Goal: Task Accomplishment & Management: Complete application form

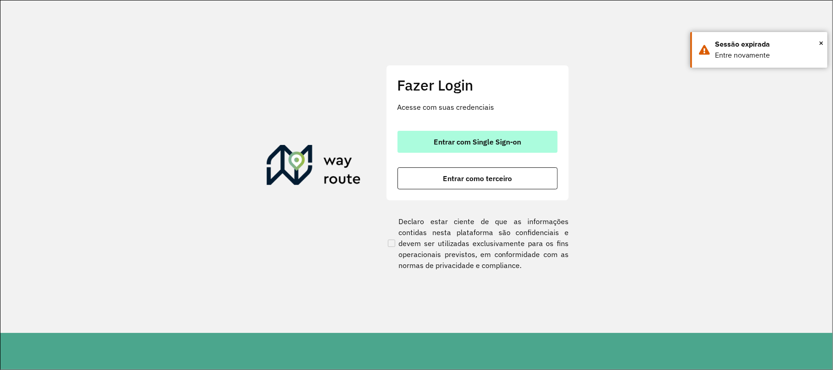
click at [532, 143] on button "Entrar com Single Sign-on" at bounding box center [477, 142] width 160 height 22
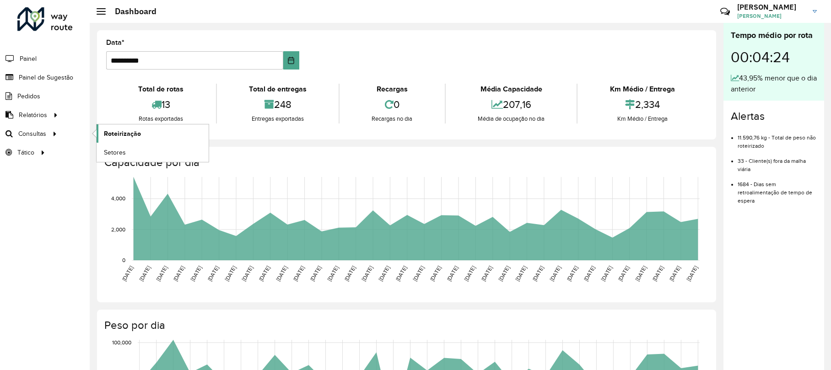
click at [119, 134] on span "Roteirização" at bounding box center [122, 134] width 37 height 10
click at [45, 76] on span "Painel de Sugestão" at bounding box center [47, 78] width 57 height 10
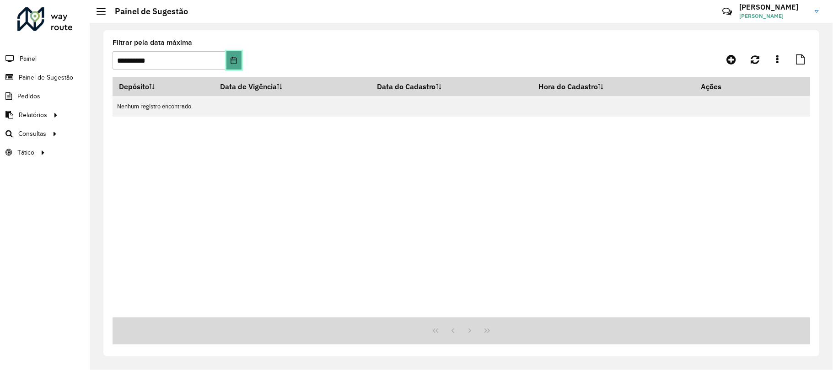
click at [235, 61] on icon "Choose Date" at bounding box center [233, 60] width 7 height 7
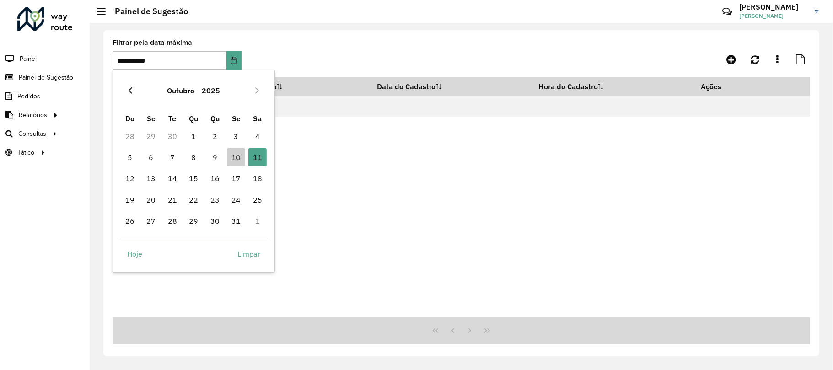
click at [127, 88] on icon "Previous Month" at bounding box center [130, 90] width 7 height 7
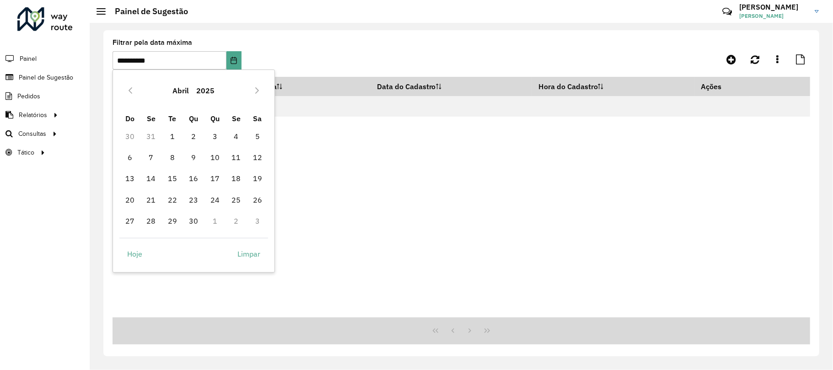
click at [127, 88] on icon "Previous Month" at bounding box center [130, 90] width 7 height 7
click at [156, 178] on span "13" at bounding box center [151, 178] width 18 height 18
type input "**********"
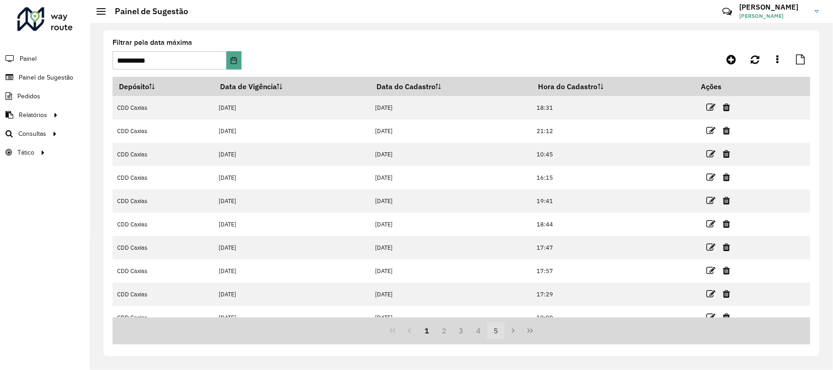
click at [499, 333] on button "5" at bounding box center [495, 330] width 17 height 17
click at [509, 335] on button "Next Page" at bounding box center [513, 330] width 17 height 17
click at [511, 330] on icon "Next Page" at bounding box center [513, 330] width 7 height 7
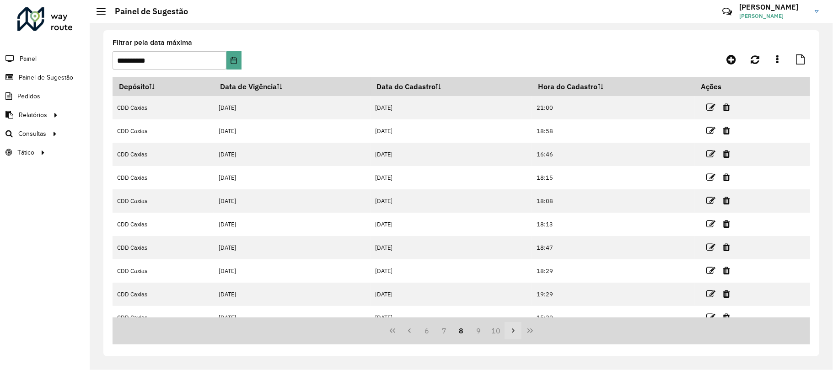
click at [511, 330] on icon "Next Page" at bounding box center [513, 330] width 7 height 7
click at [503, 330] on button "12" at bounding box center [495, 330] width 17 height 17
click at [510, 329] on icon "Next Page" at bounding box center [513, 330] width 7 height 7
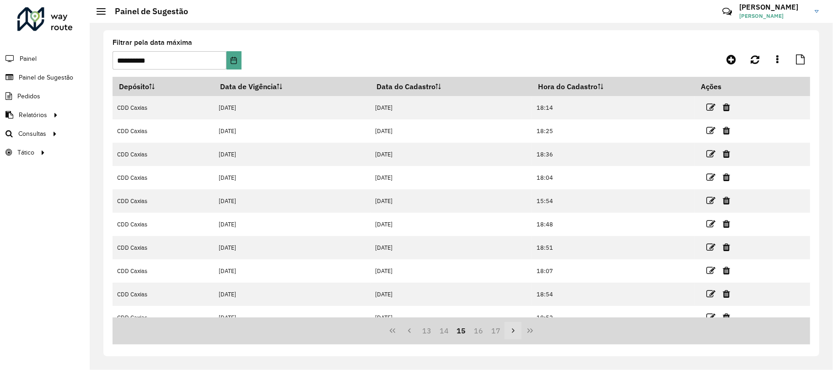
click at [510, 329] on icon "Next Page" at bounding box center [513, 330] width 7 height 7
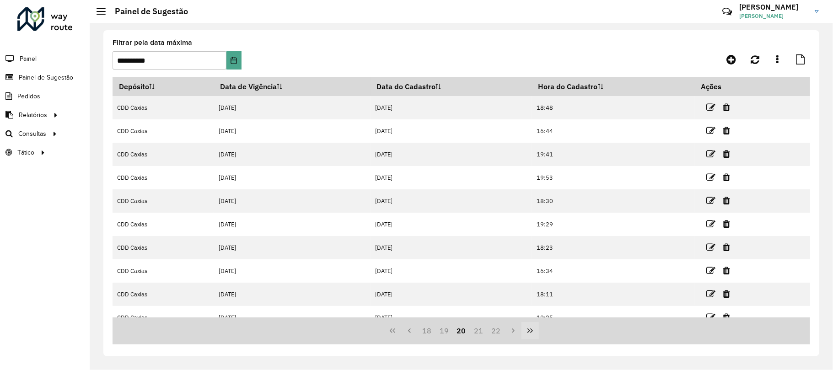
click at [526, 332] on icon "Last Page" at bounding box center [529, 330] width 7 height 7
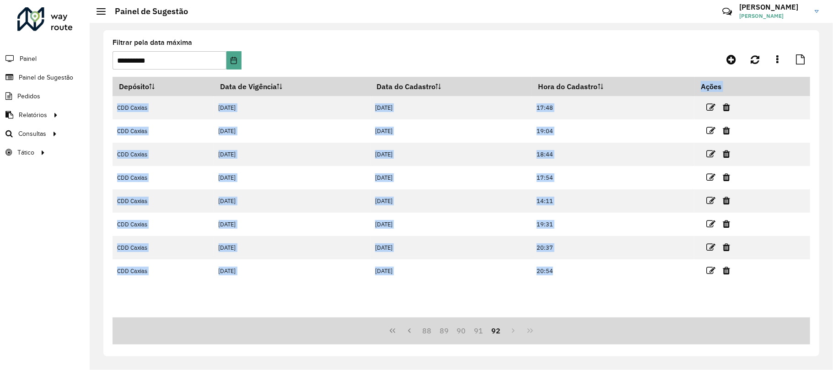
click at [526, 332] on div "88 89 90 91 92" at bounding box center [462, 330] width 698 height 27
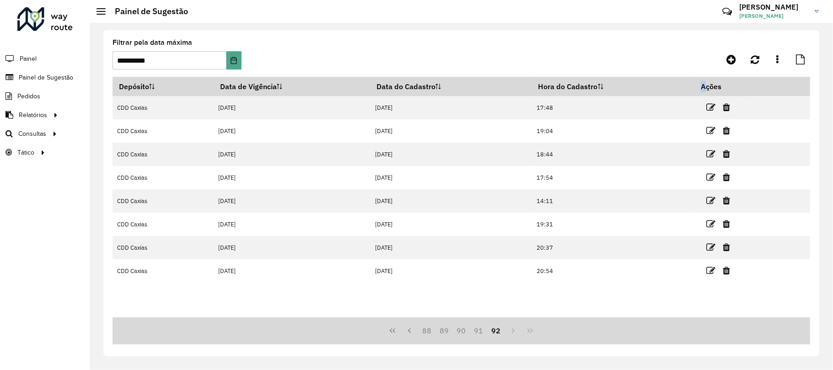
click at [526, 332] on div "88 89 90 91 92" at bounding box center [462, 330] width 698 height 27
click at [463, 333] on button "90" at bounding box center [461, 330] width 17 height 17
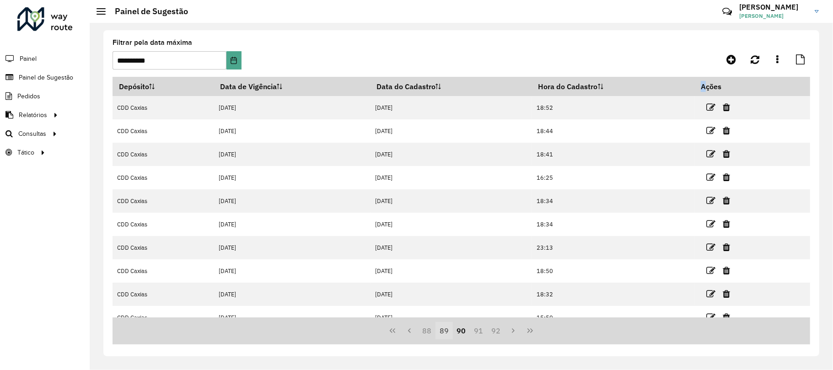
click at [445, 333] on button "89" at bounding box center [443, 330] width 17 height 17
click at [427, 336] on button "87" at bounding box center [426, 330] width 17 height 17
click at [409, 330] on icon "Previous Page" at bounding box center [409, 330] width 3 height 5
click at [413, 330] on icon "Previous Page" at bounding box center [409, 330] width 7 height 7
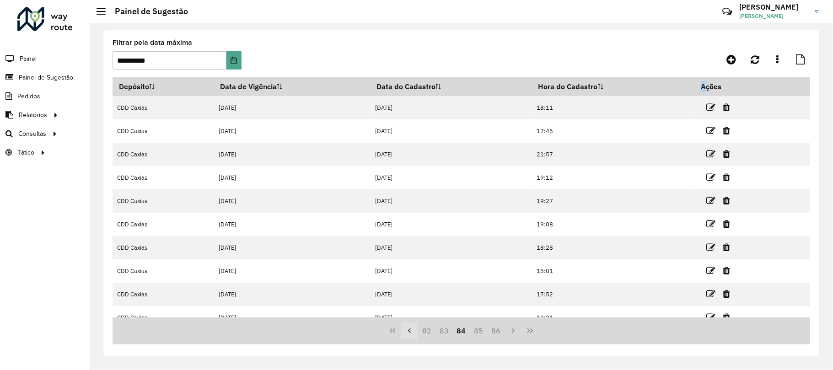
click at [413, 330] on icon "Previous Page" at bounding box center [409, 330] width 7 height 7
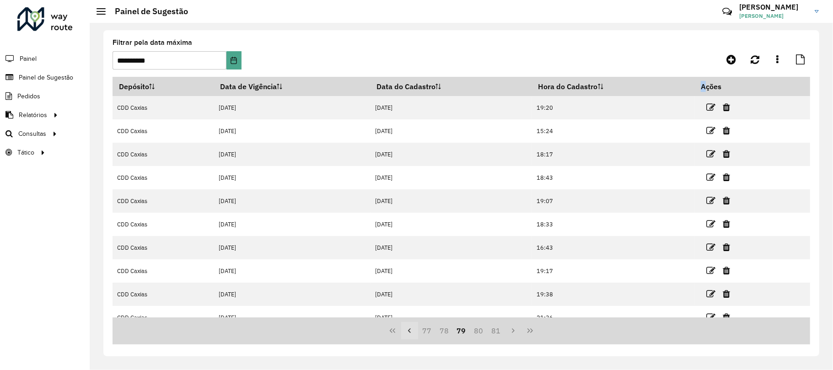
click at [413, 330] on icon "Previous Page" at bounding box center [409, 330] width 7 height 7
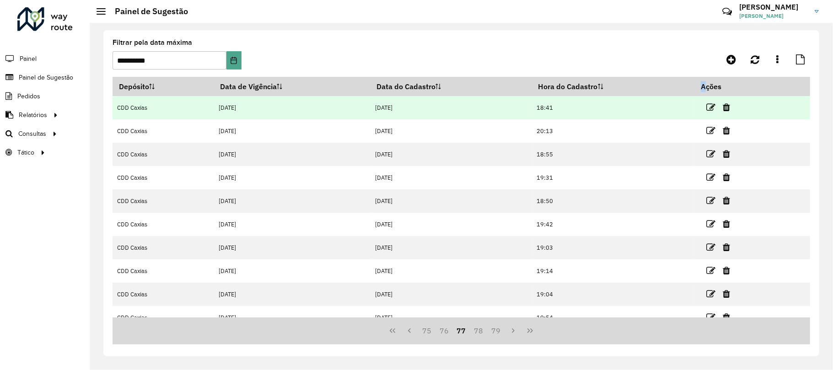
click at [705, 103] on td at bounding box center [722, 107] width 55 height 23
click at [706, 105] on icon at bounding box center [710, 107] width 9 height 9
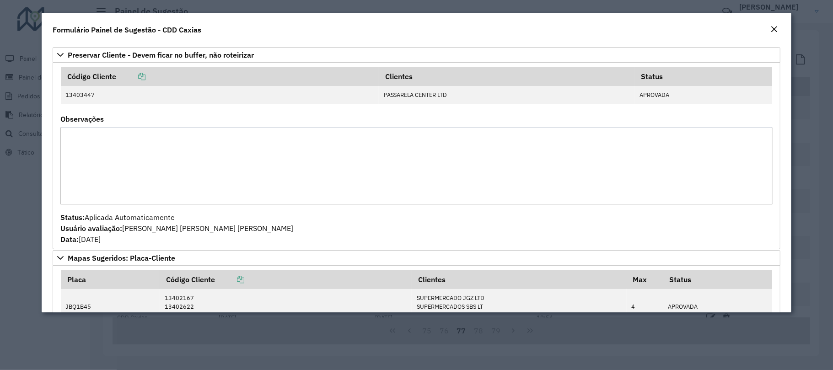
scroll to position [220, 0]
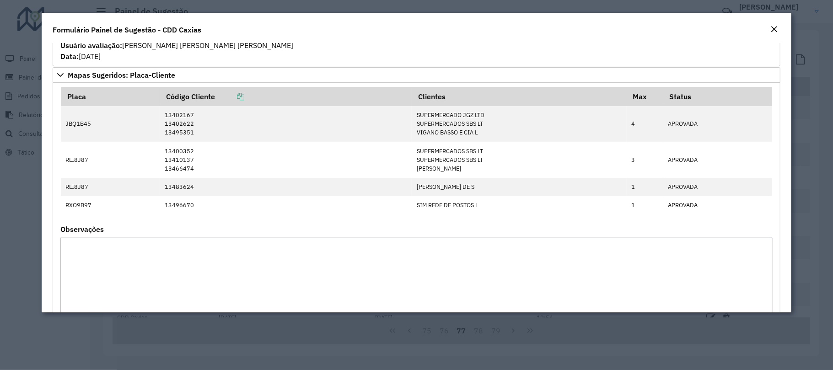
click at [776, 32] on em "Close" at bounding box center [773, 29] width 7 height 7
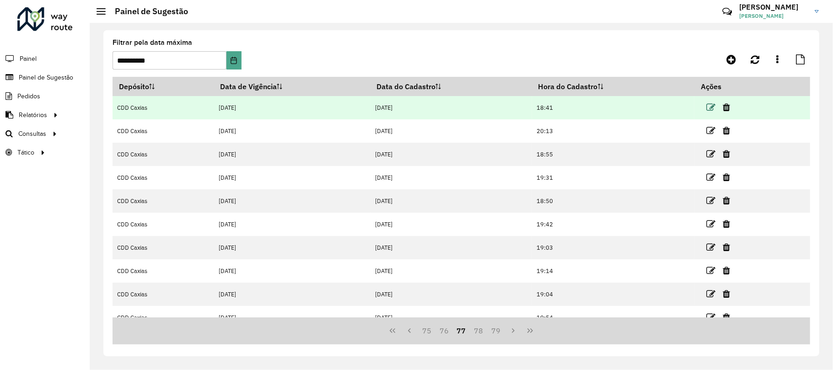
click at [709, 107] on icon at bounding box center [710, 107] width 9 height 9
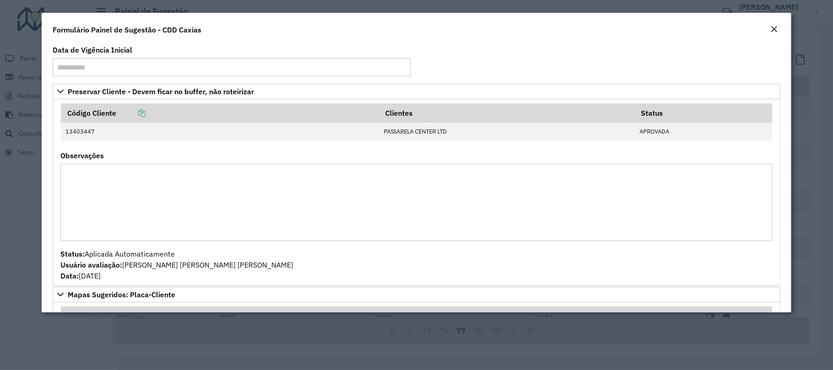
click at [771, 26] on em "Close" at bounding box center [773, 29] width 7 height 7
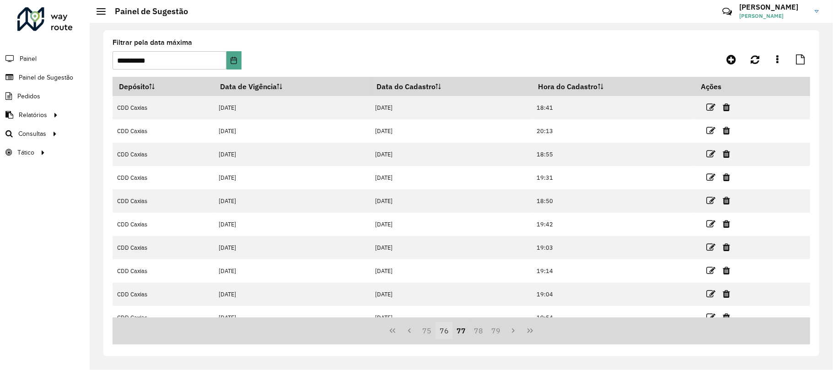
click at [443, 328] on button "76" at bounding box center [443, 330] width 17 height 17
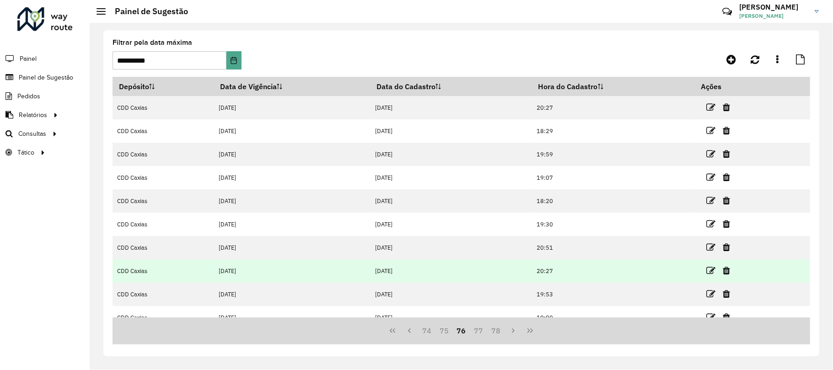
scroll to position [60, 0]
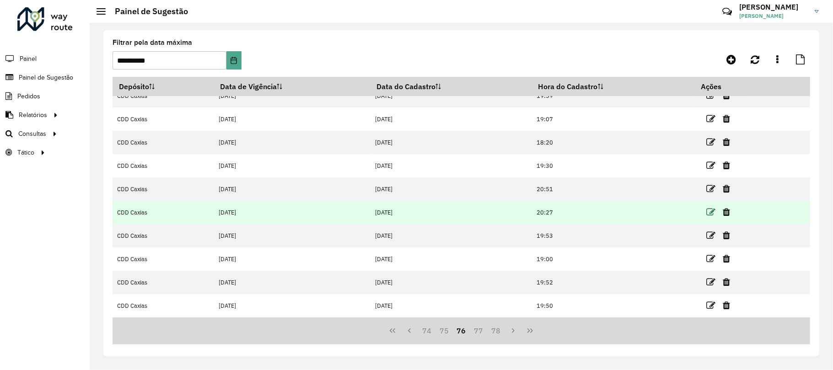
click at [709, 209] on icon at bounding box center [710, 212] width 9 height 9
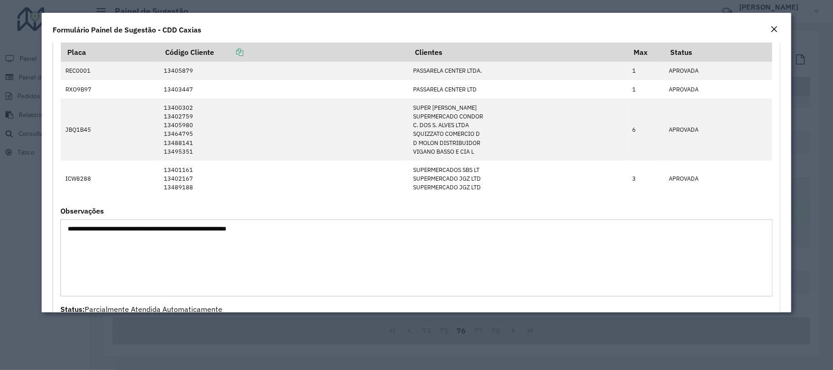
scroll to position [103, 0]
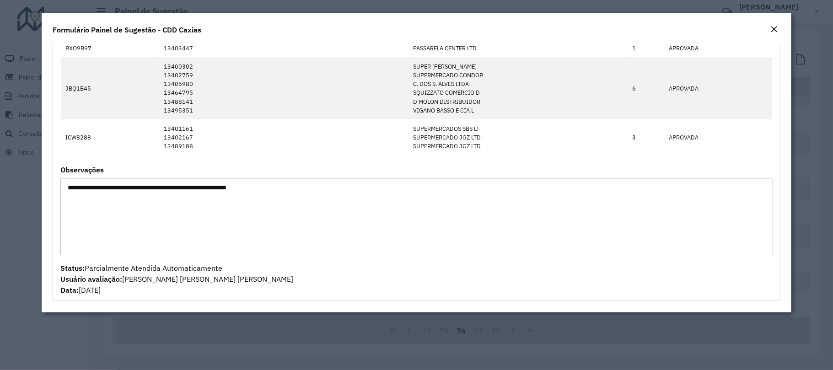
click at [778, 26] on em "Close" at bounding box center [773, 29] width 7 height 7
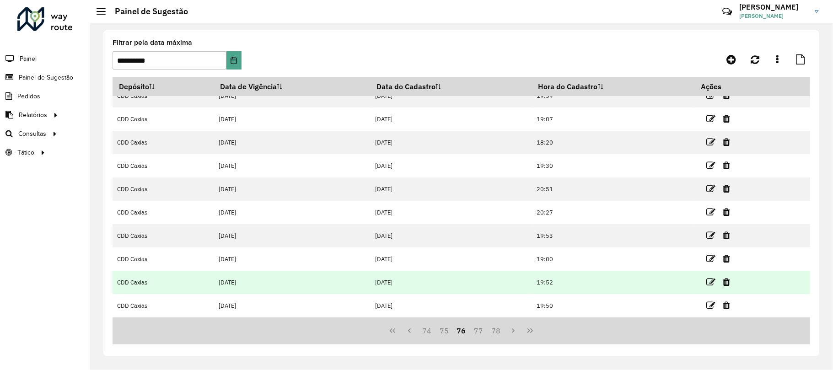
click at [233, 284] on td "[DATE]" at bounding box center [292, 282] width 157 height 23
click at [710, 279] on icon at bounding box center [710, 282] width 9 height 9
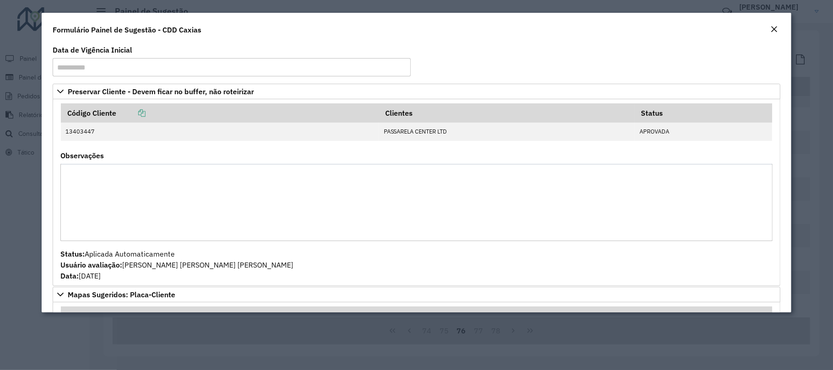
scroll to position [183, 0]
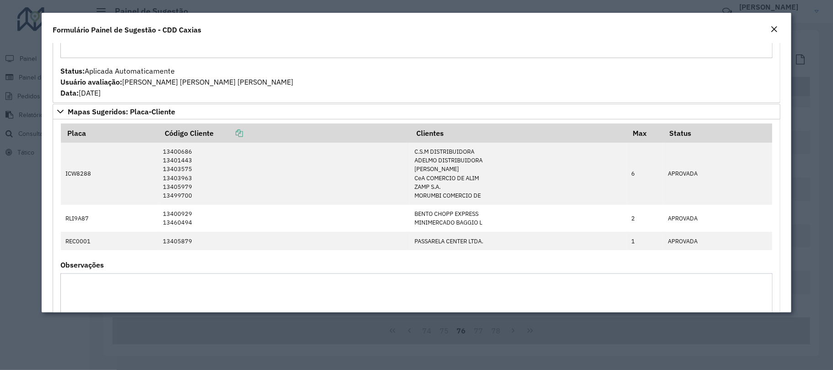
click at [779, 30] on button "Close" at bounding box center [774, 30] width 13 height 12
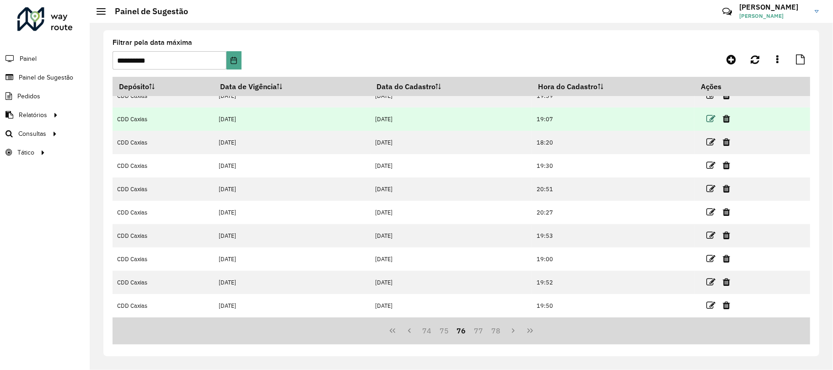
click at [712, 114] on icon at bounding box center [710, 118] width 9 height 9
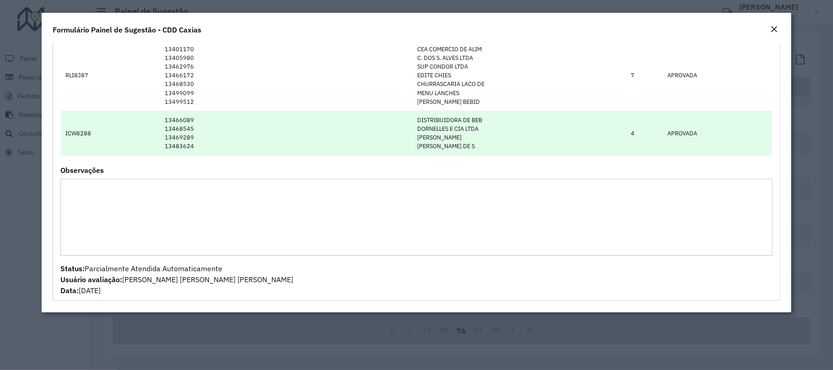
scroll to position [0, 0]
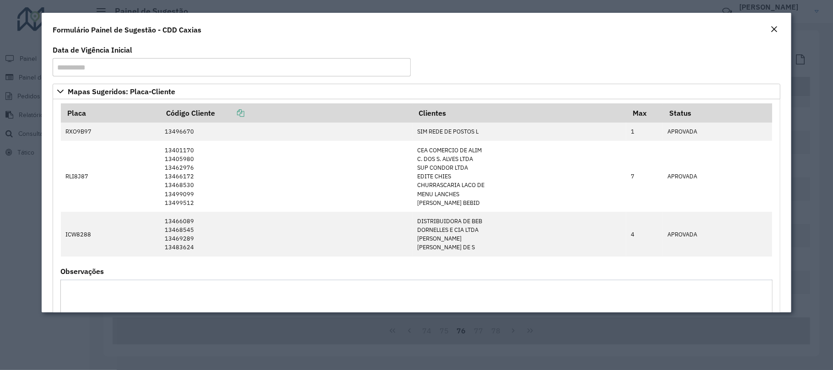
click at [769, 30] on button "Close" at bounding box center [774, 30] width 13 height 12
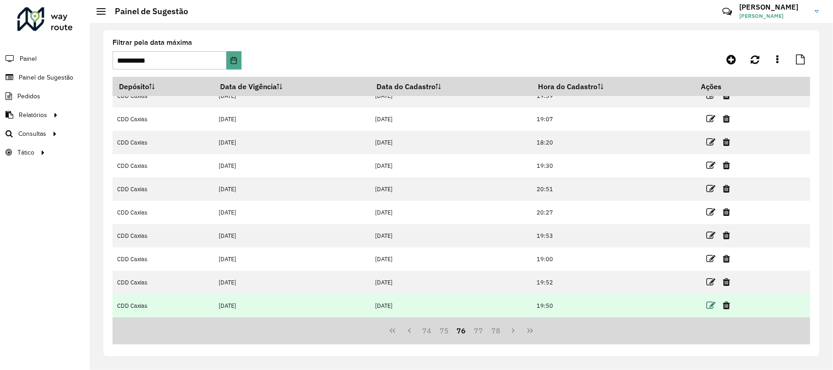
click at [710, 304] on icon at bounding box center [710, 305] width 9 height 9
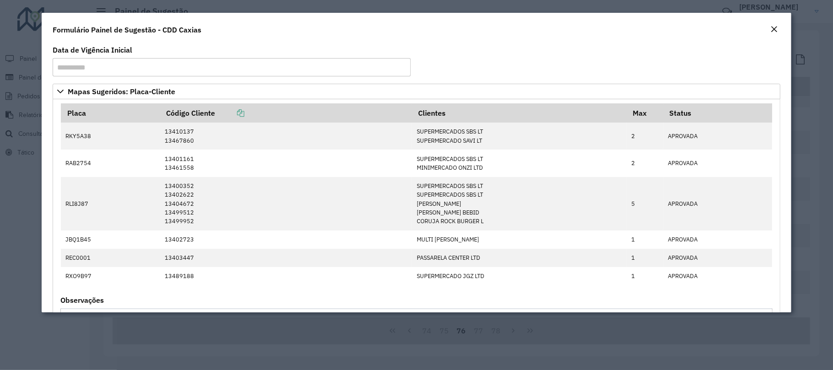
click at [769, 33] on button "Close" at bounding box center [774, 30] width 13 height 12
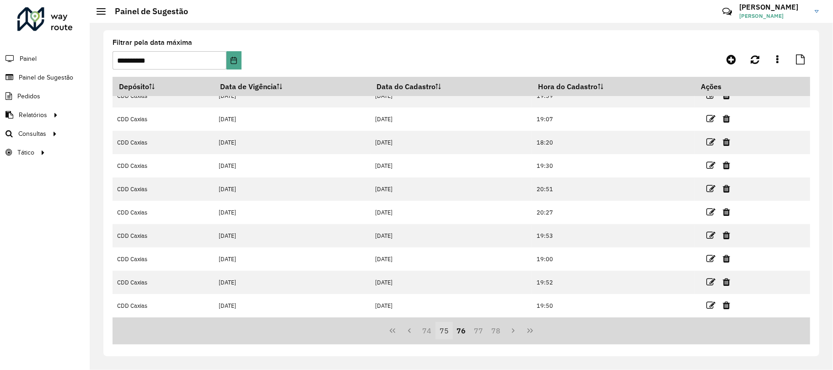
click at [440, 336] on button "75" at bounding box center [443, 330] width 17 height 17
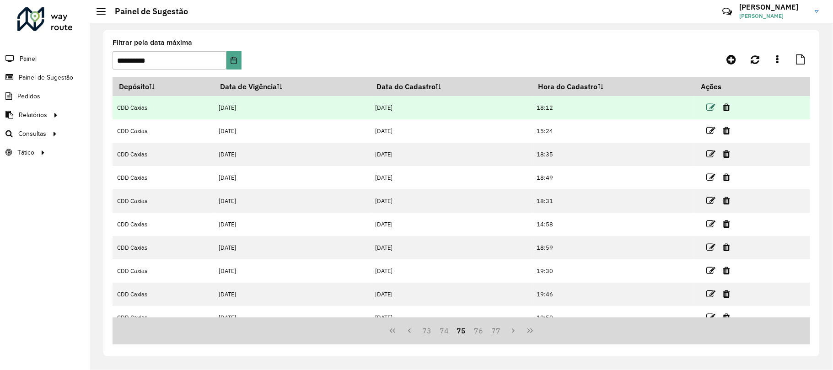
click at [708, 109] on icon at bounding box center [710, 107] width 9 height 9
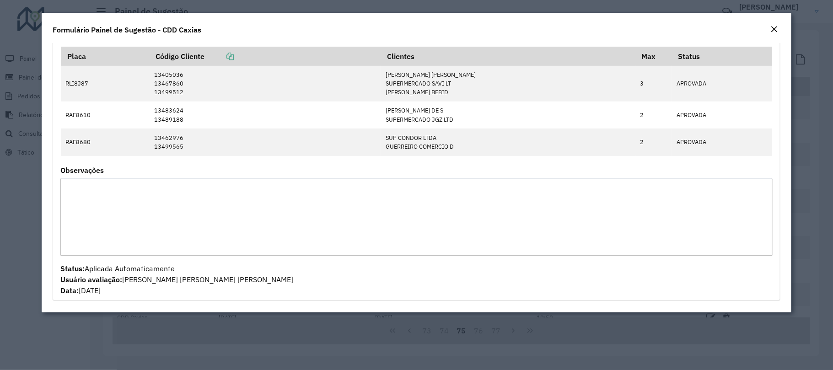
scroll to position [305, 0]
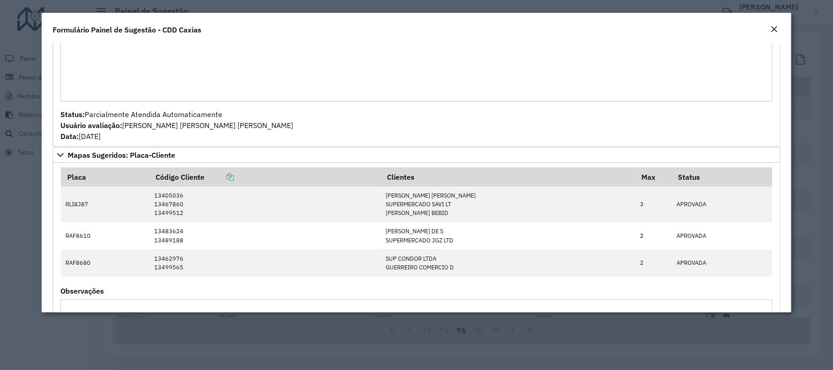
click at [778, 32] on button "Close" at bounding box center [774, 30] width 13 height 12
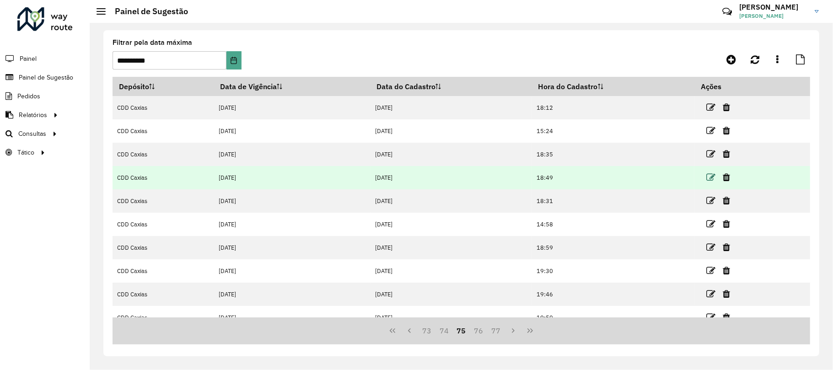
click at [711, 176] on icon at bounding box center [710, 177] width 9 height 9
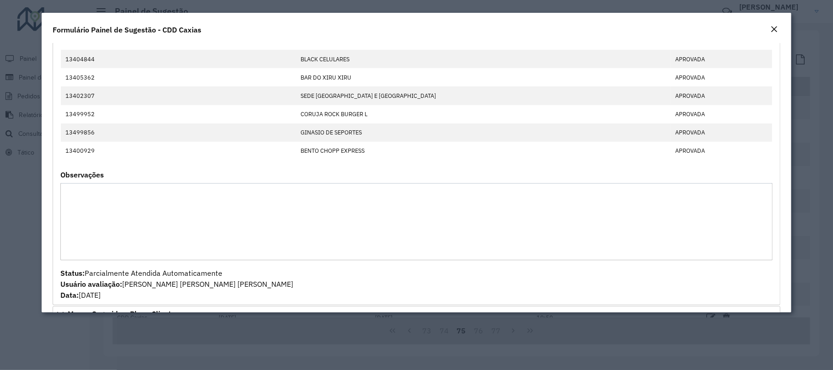
scroll to position [427, 0]
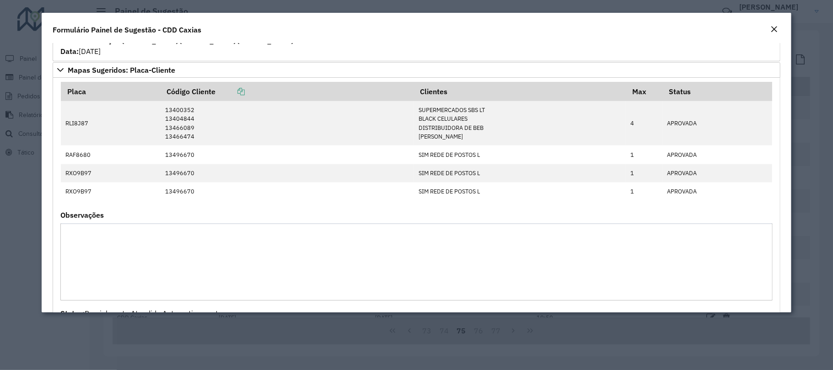
click at [776, 30] on em "Close" at bounding box center [773, 29] width 7 height 7
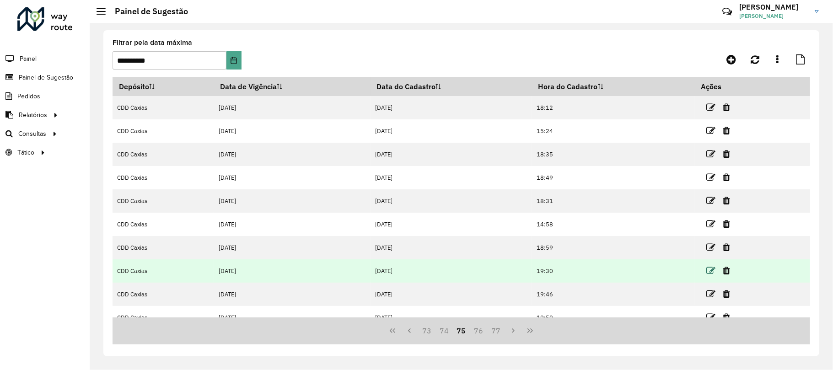
click at [708, 268] on icon at bounding box center [710, 270] width 9 height 9
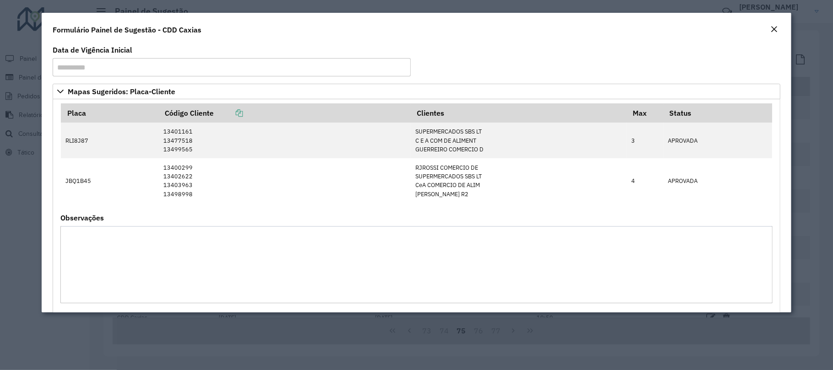
click at [771, 30] on em "Close" at bounding box center [773, 29] width 7 height 7
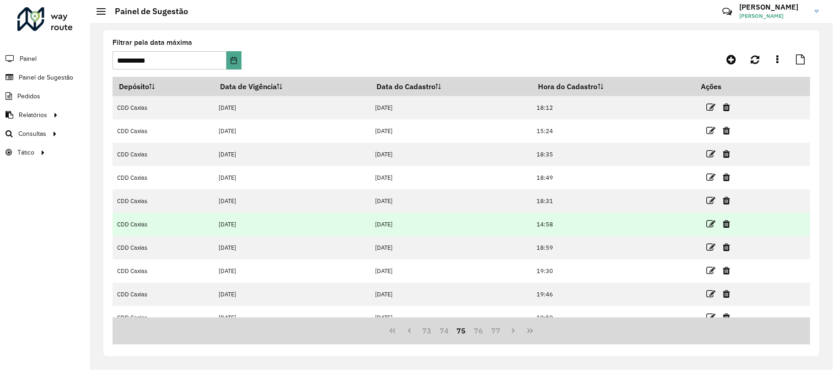
scroll to position [60, 0]
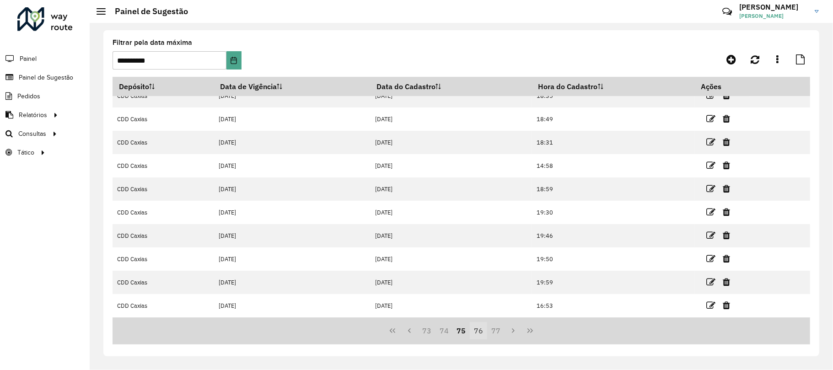
click at [480, 326] on button "76" at bounding box center [478, 330] width 17 height 17
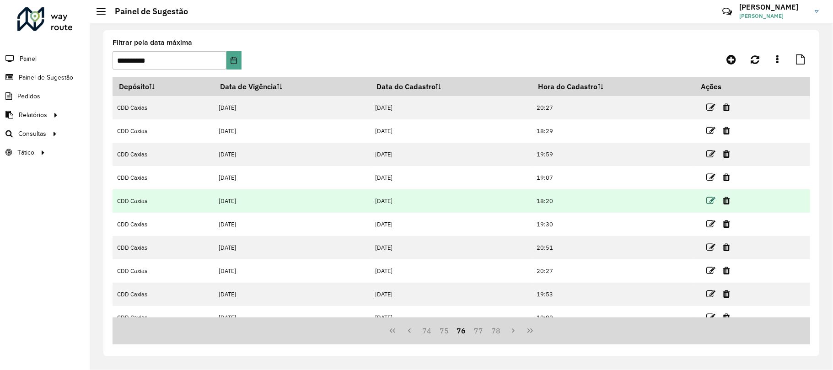
click at [714, 201] on icon at bounding box center [710, 200] width 9 height 9
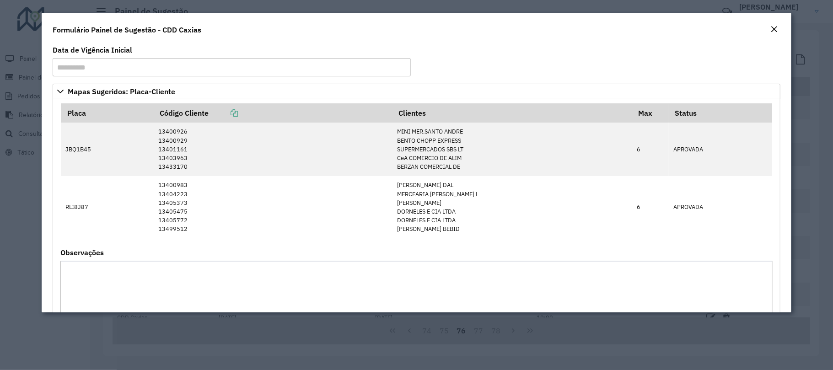
click at [769, 31] on button "Close" at bounding box center [774, 30] width 13 height 12
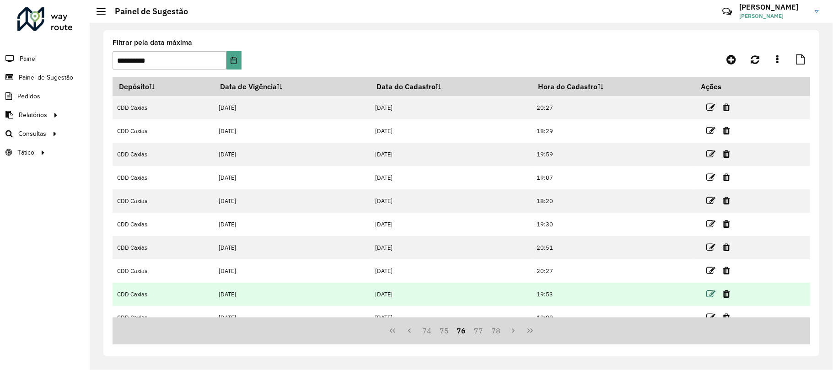
click at [712, 295] on icon at bounding box center [710, 294] width 9 height 9
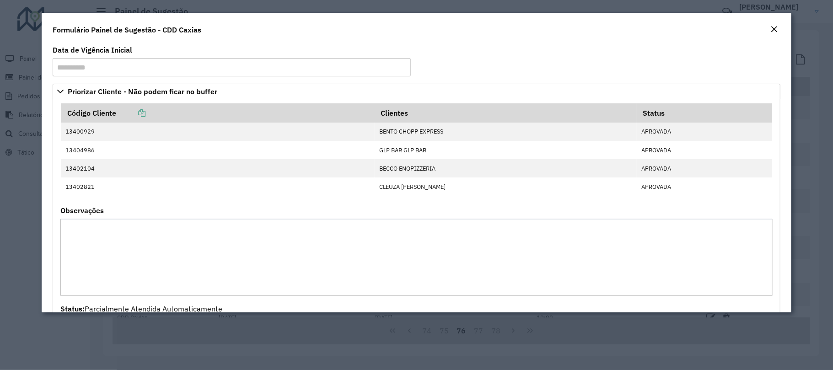
click at [774, 30] on em "Close" at bounding box center [773, 29] width 7 height 7
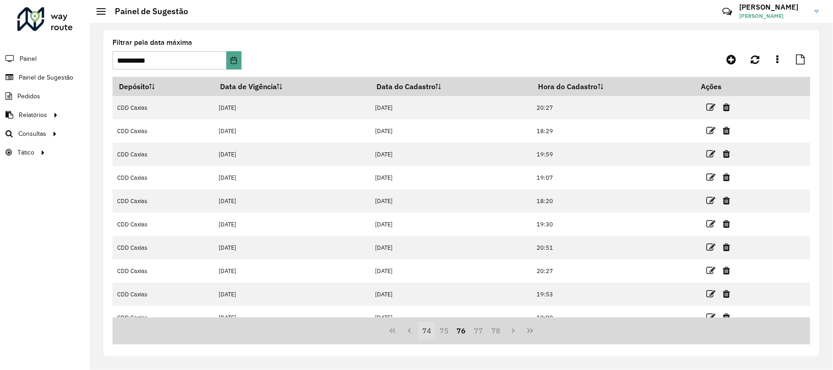
click at [425, 328] on button "74" at bounding box center [426, 330] width 17 height 17
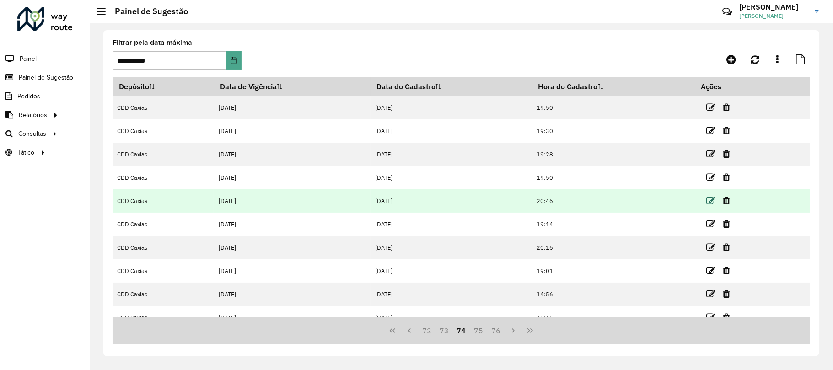
click at [707, 199] on icon at bounding box center [710, 200] width 9 height 9
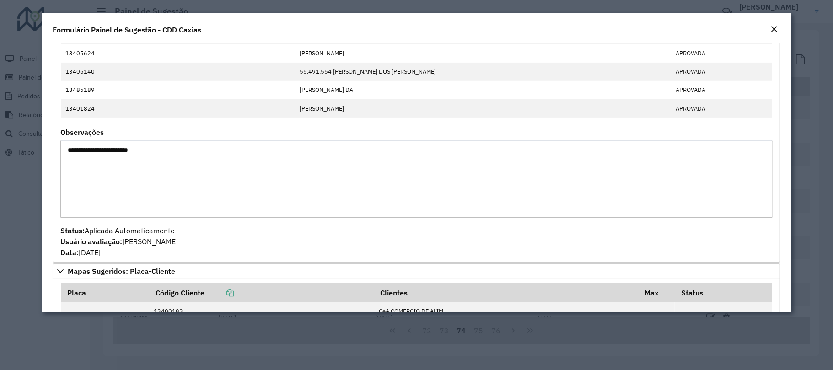
scroll to position [427, 0]
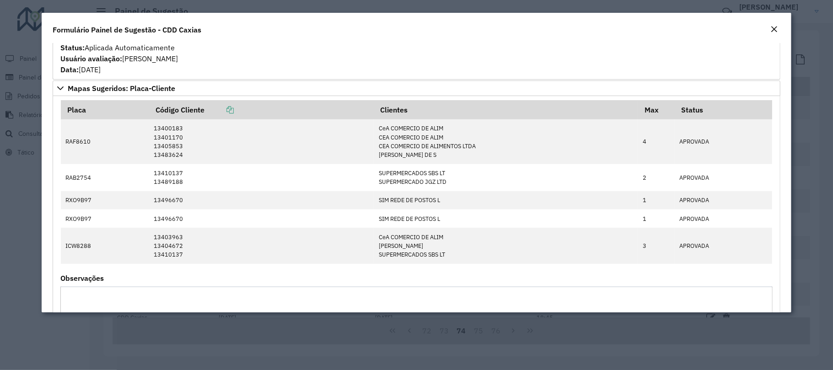
click at [770, 30] on em "Close" at bounding box center [773, 29] width 7 height 7
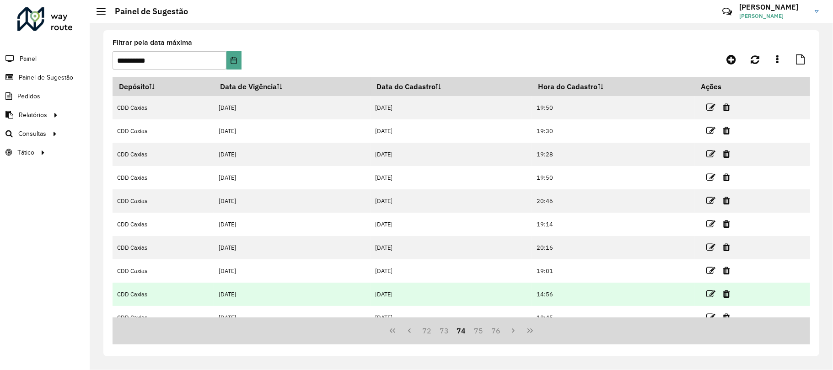
click at [706, 286] on td at bounding box center [722, 294] width 55 height 23
click at [709, 293] on icon at bounding box center [710, 294] width 9 height 9
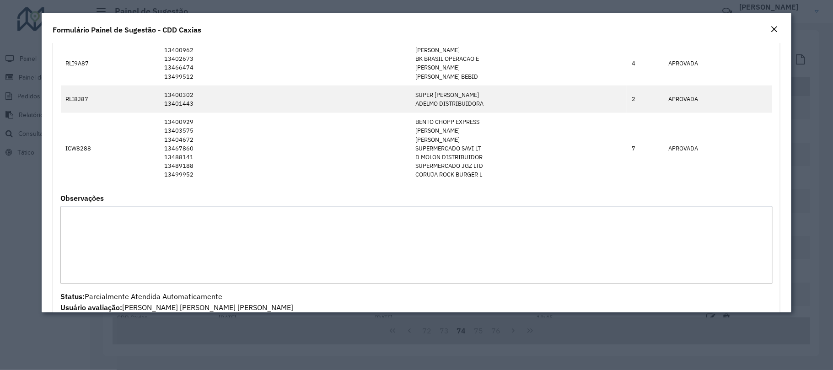
scroll to position [549, 0]
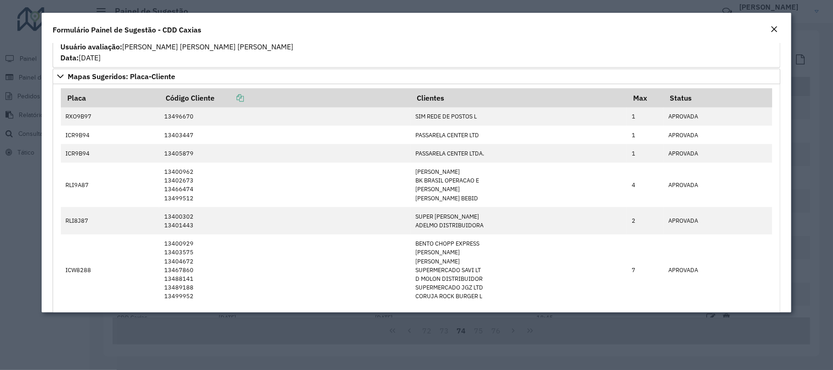
click at [776, 24] on div "Close" at bounding box center [773, 29] width 7 height 11
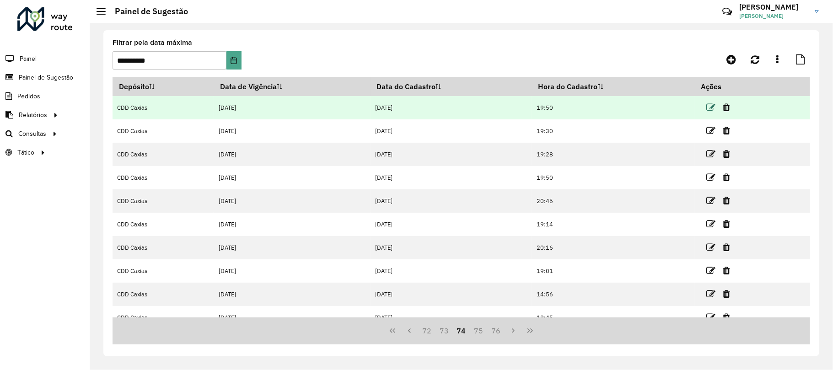
click at [713, 105] on icon at bounding box center [710, 107] width 9 height 9
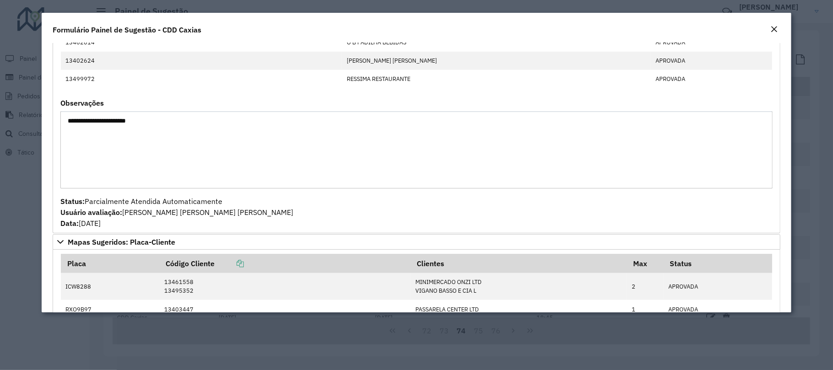
scroll to position [671, 0]
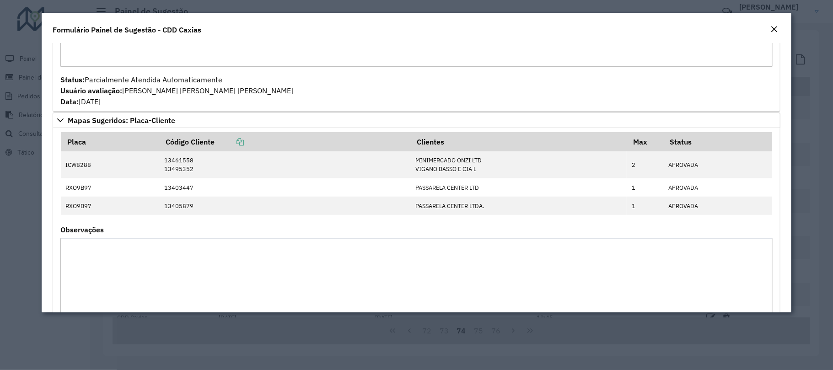
click at [771, 28] on em "Close" at bounding box center [773, 29] width 7 height 7
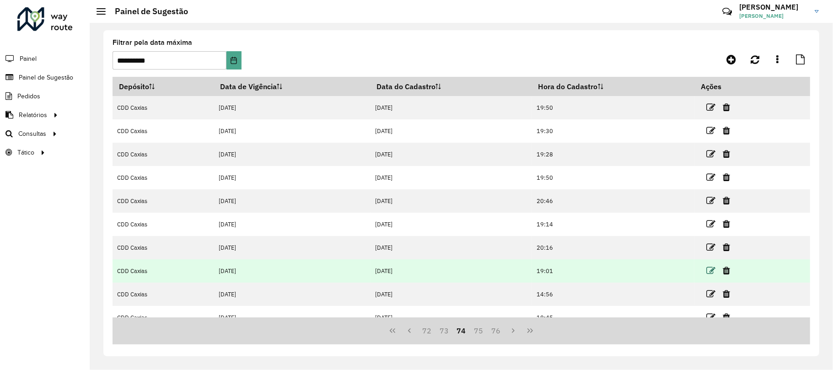
click at [713, 271] on icon at bounding box center [710, 270] width 9 height 9
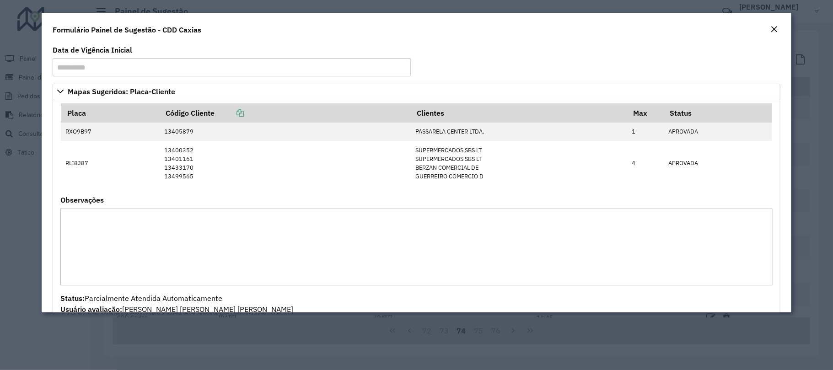
click at [769, 26] on button "Close" at bounding box center [774, 30] width 13 height 12
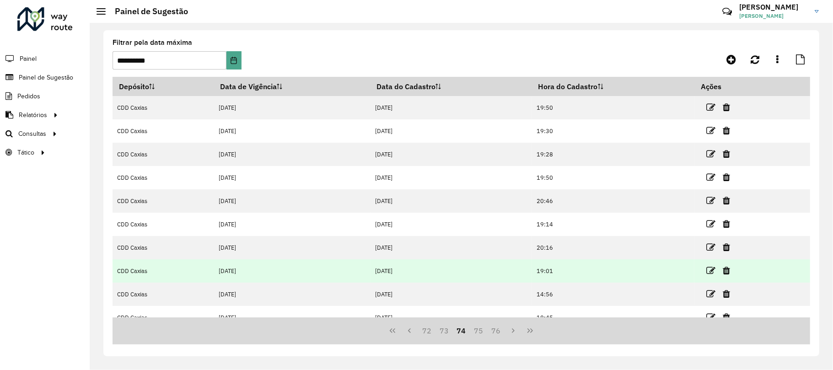
scroll to position [60, 0]
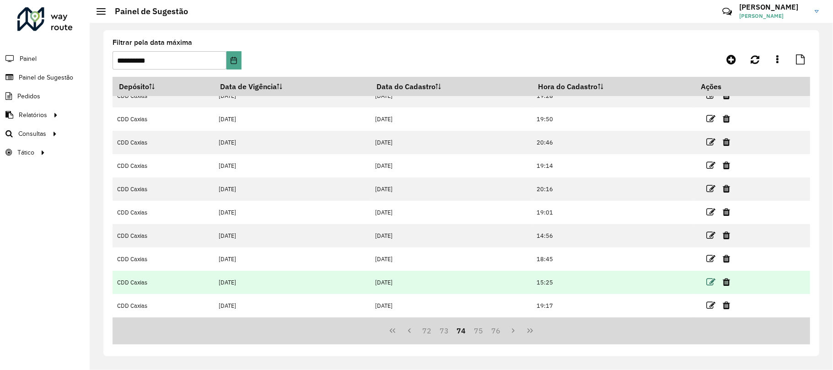
click at [712, 280] on icon at bounding box center [710, 282] width 9 height 9
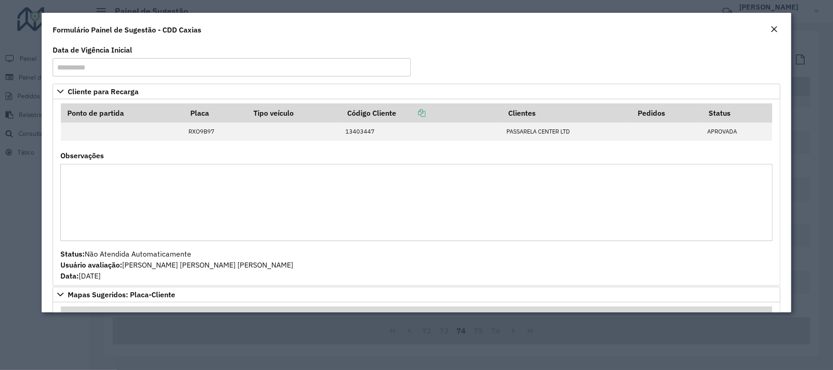
scroll to position [183, 0]
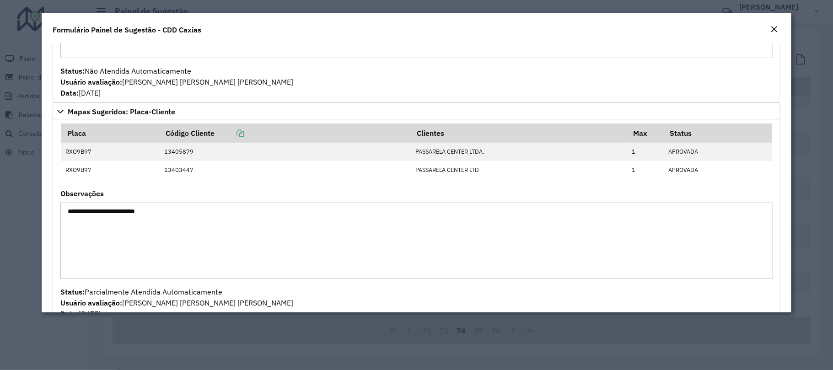
click at [773, 27] on em "Close" at bounding box center [773, 29] width 7 height 7
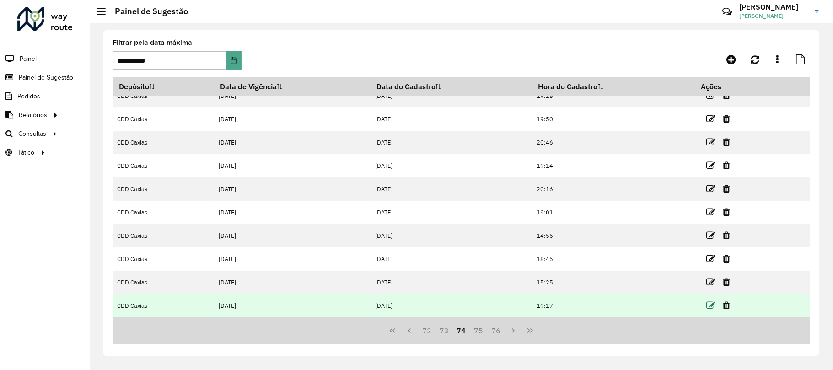
click at [711, 304] on icon at bounding box center [710, 305] width 9 height 9
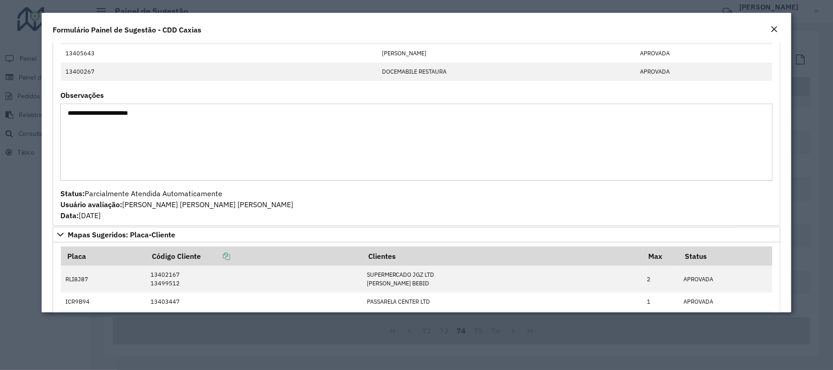
scroll to position [427, 0]
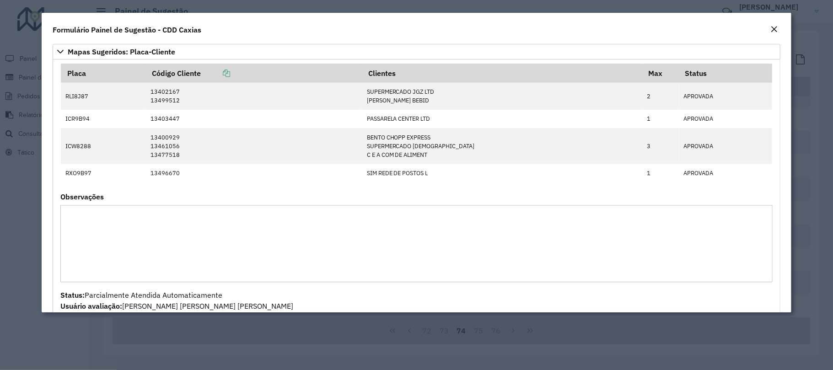
click at [768, 26] on button "Close" at bounding box center [774, 30] width 13 height 12
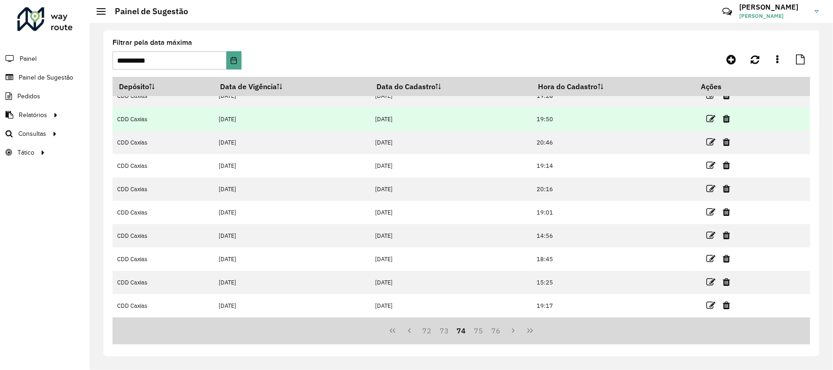
click at [709, 113] on link at bounding box center [710, 119] width 9 height 12
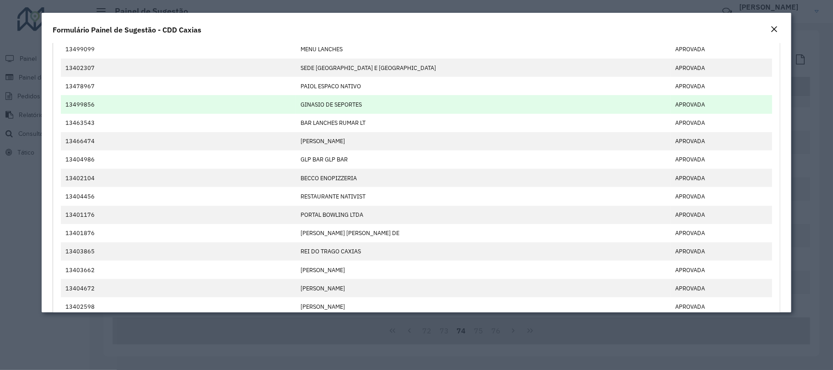
scroll to position [0, 0]
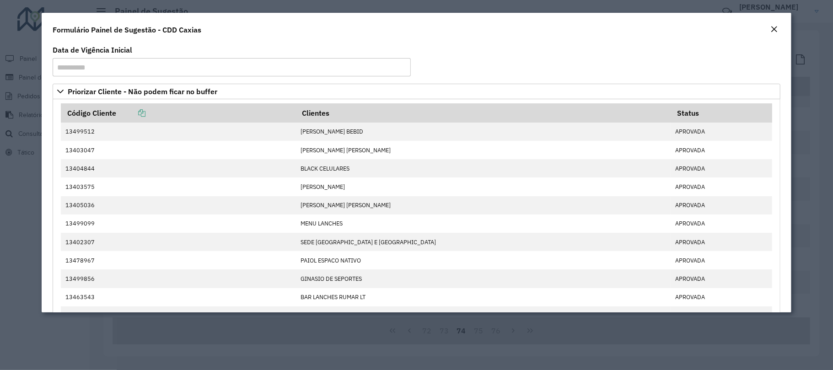
click at [774, 28] on em "Close" at bounding box center [773, 29] width 7 height 7
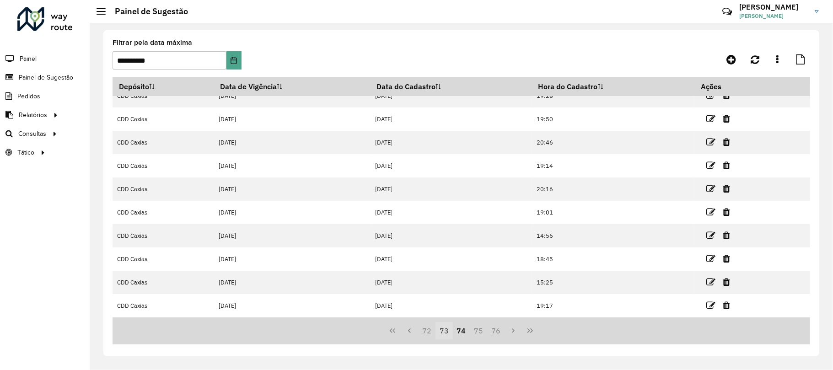
click at [447, 333] on button "73" at bounding box center [443, 330] width 17 height 17
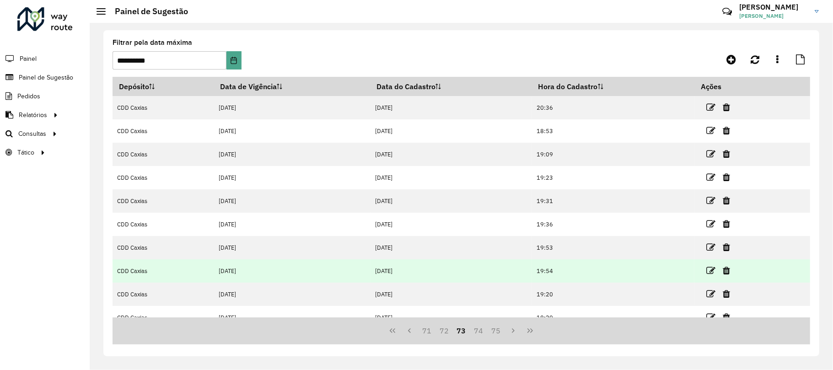
scroll to position [60, 0]
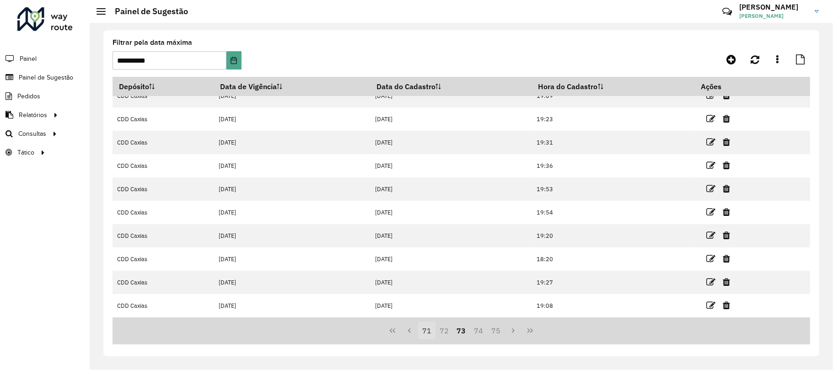
click at [427, 332] on button "71" at bounding box center [426, 330] width 17 height 17
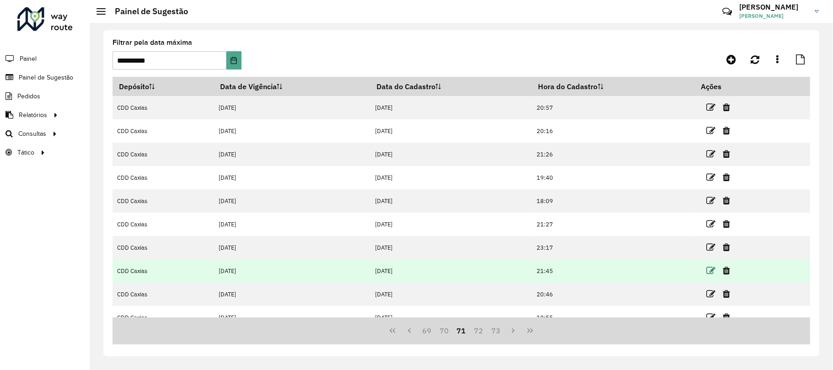
click at [709, 273] on icon at bounding box center [710, 270] width 9 height 9
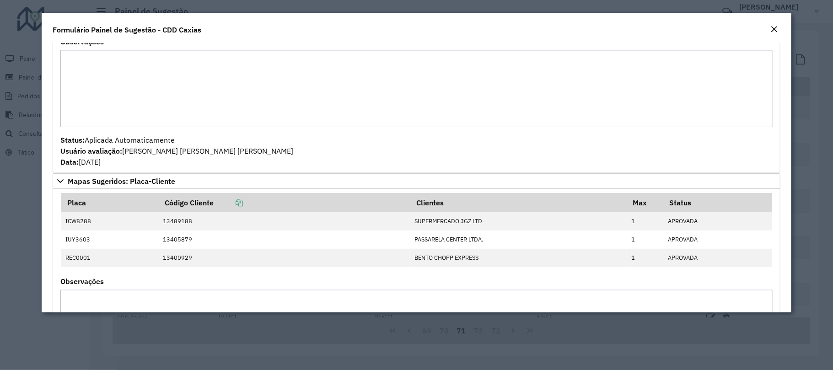
scroll to position [542, 0]
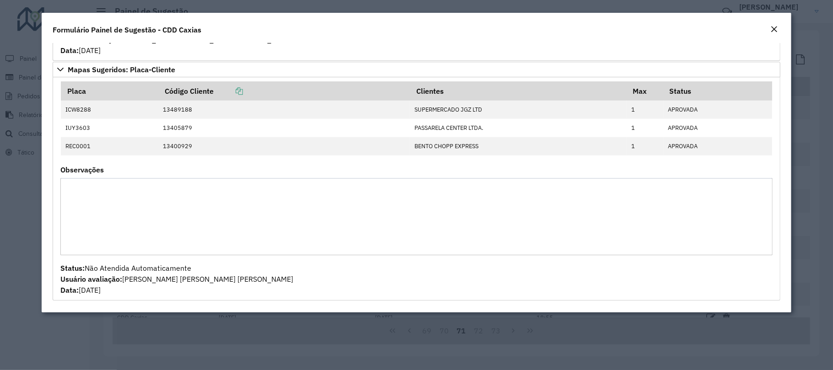
click at [769, 29] on button "Close" at bounding box center [774, 30] width 13 height 12
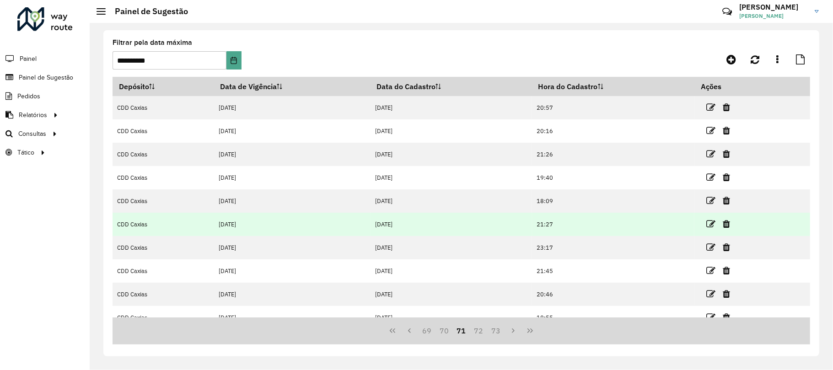
scroll to position [60, 0]
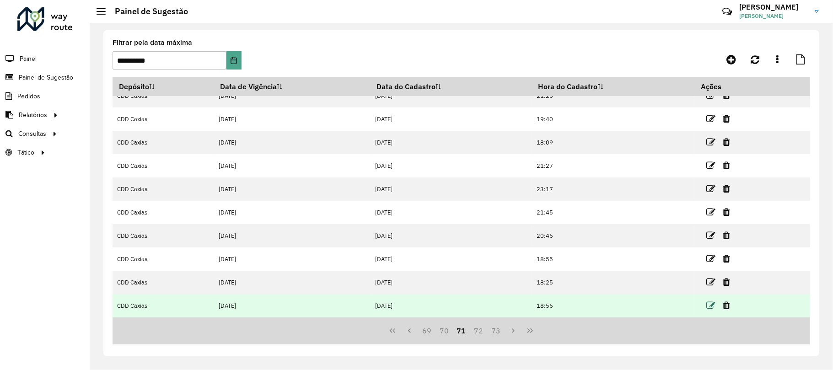
click at [709, 304] on icon at bounding box center [710, 305] width 9 height 9
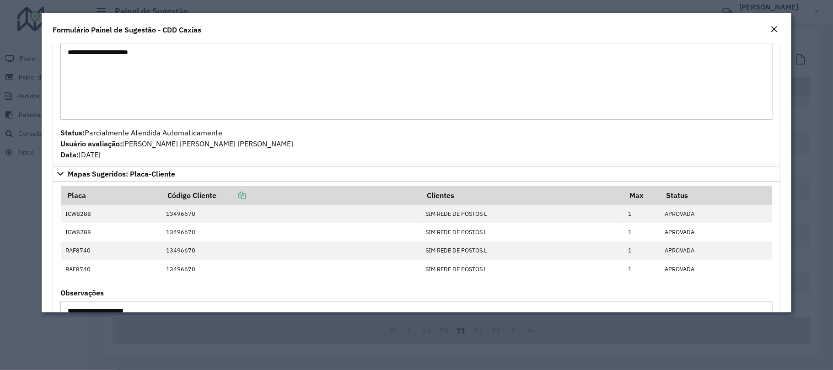
scroll to position [430, 0]
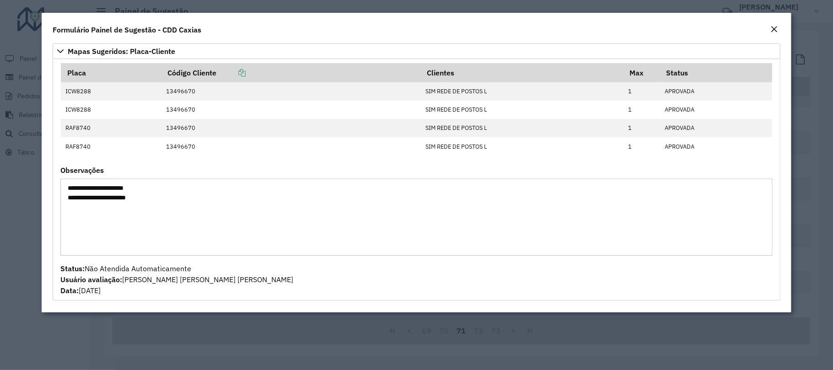
click at [771, 26] on em "Close" at bounding box center [773, 29] width 7 height 7
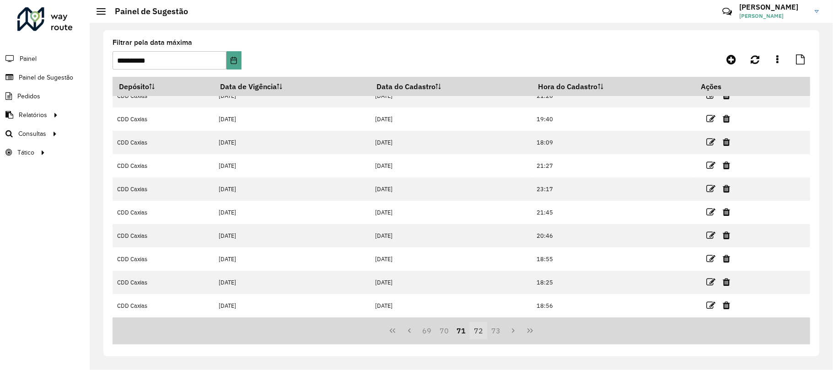
click at [482, 333] on button "72" at bounding box center [478, 330] width 17 height 17
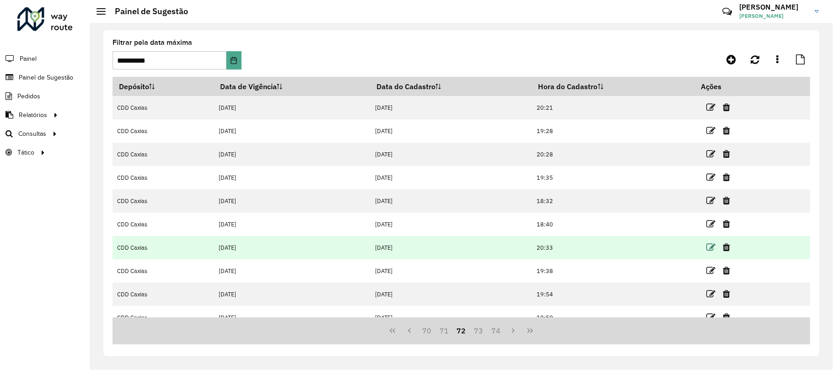
click at [714, 243] on icon at bounding box center [710, 247] width 9 height 9
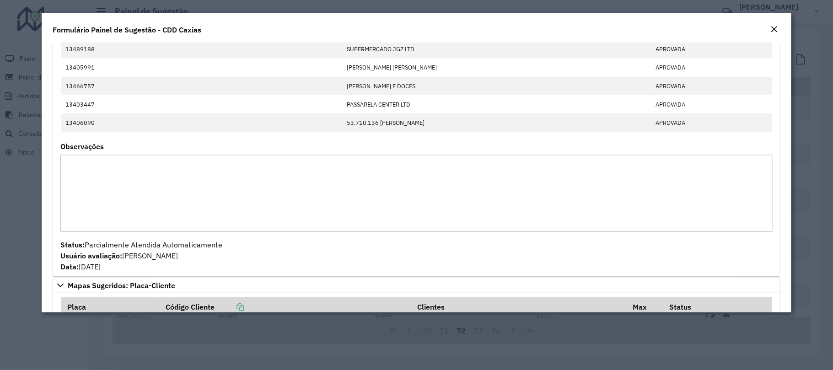
scroll to position [671, 0]
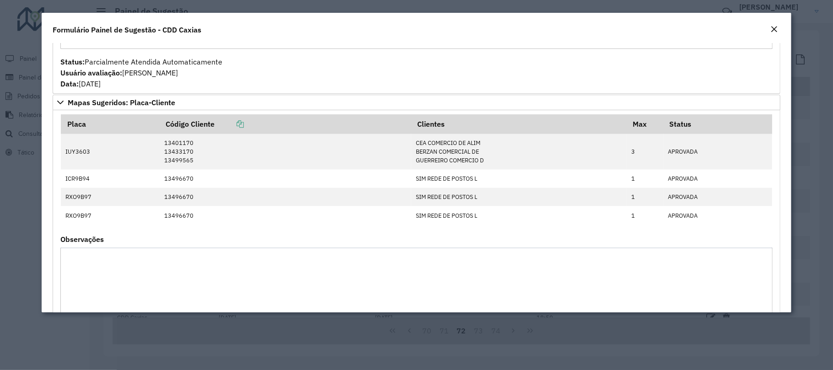
click at [769, 33] on button "Close" at bounding box center [774, 30] width 13 height 12
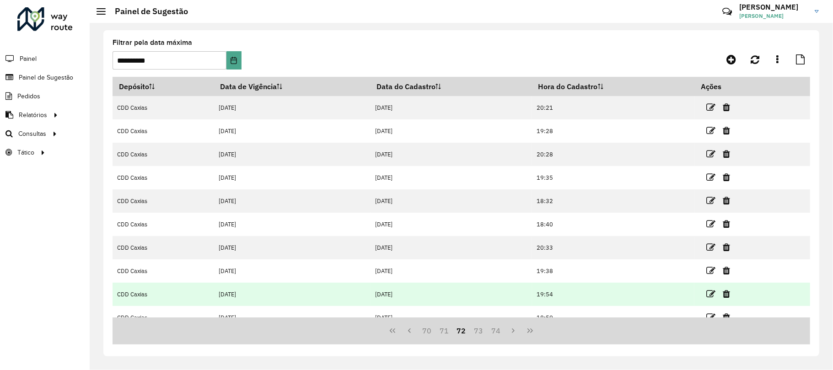
scroll to position [60, 0]
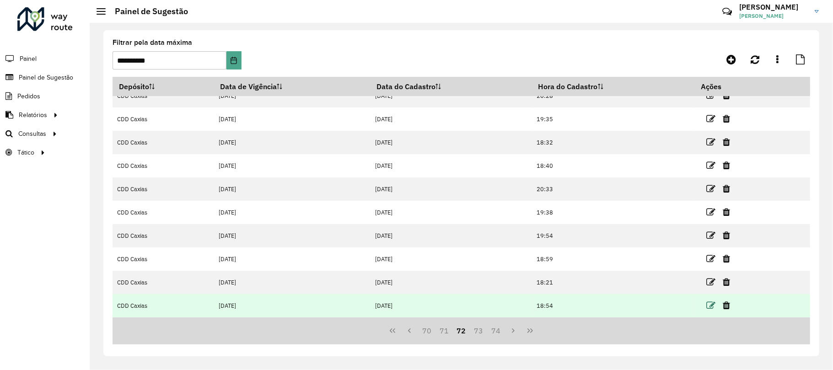
click at [707, 302] on icon at bounding box center [710, 305] width 9 height 9
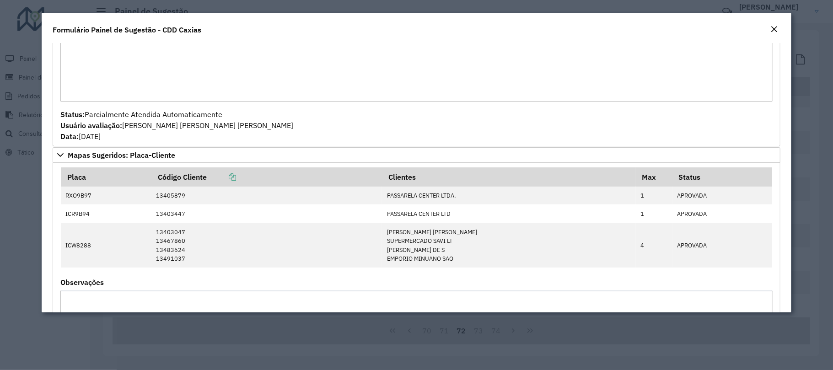
scroll to position [420, 0]
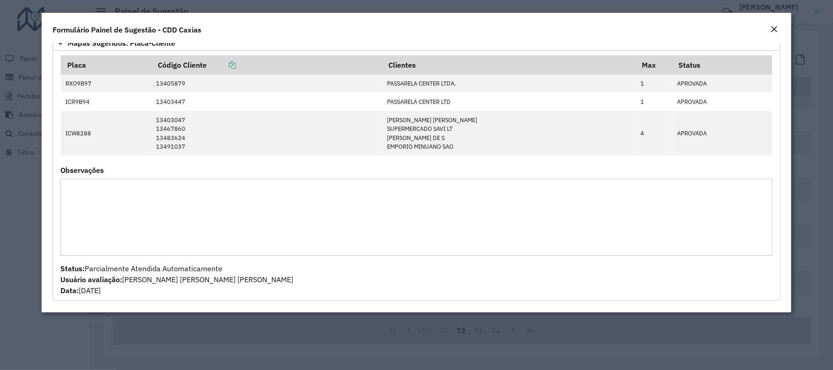
click at [773, 29] on em "Close" at bounding box center [773, 29] width 7 height 7
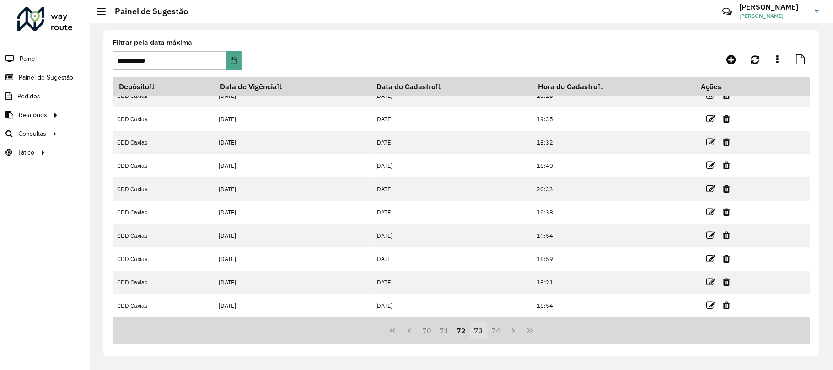
click at [480, 328] on button "73" at bounding box center [478, 330] width 17 height 17
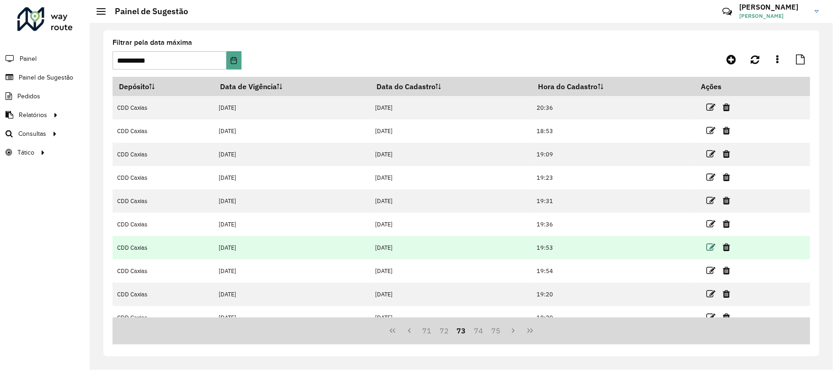
click at [709, 251] on icon at bounding box center [710, 247] width 9 height 9
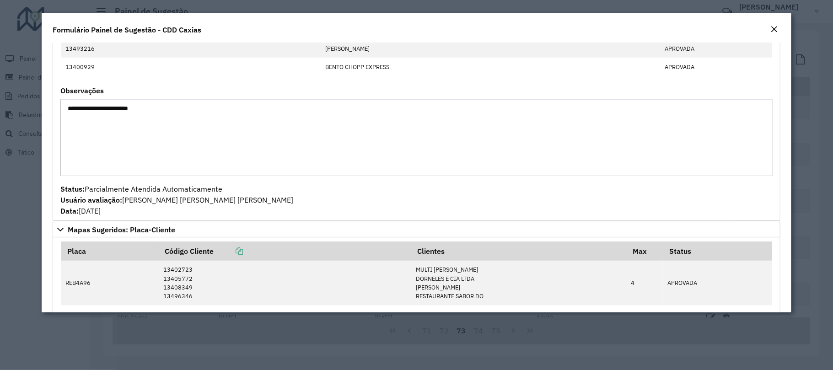
scroll to position [671, 0]
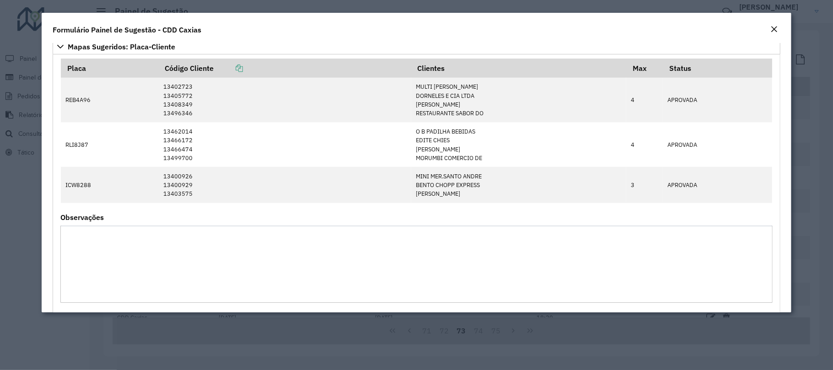
click at [775, 30] on em "Close" at bounding box center [773, 29] width 7 height 7
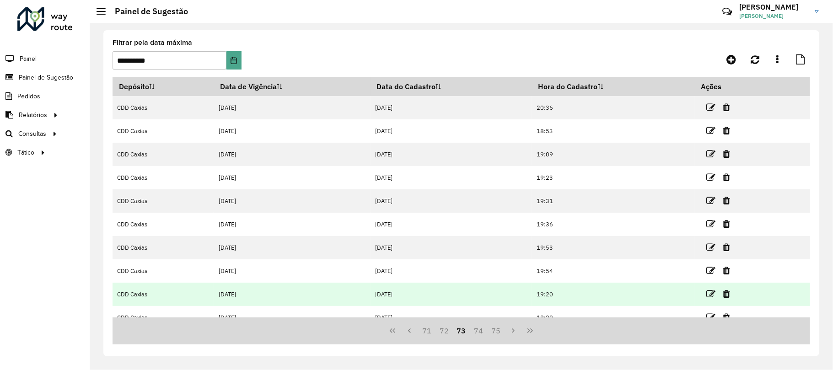
scroll to position [60, 0]
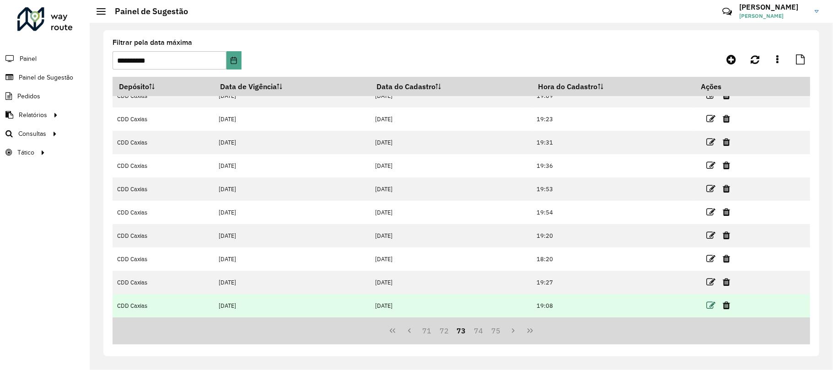
click at [706, 301] on icon at bounding box center [710, 305] width 9 height 9
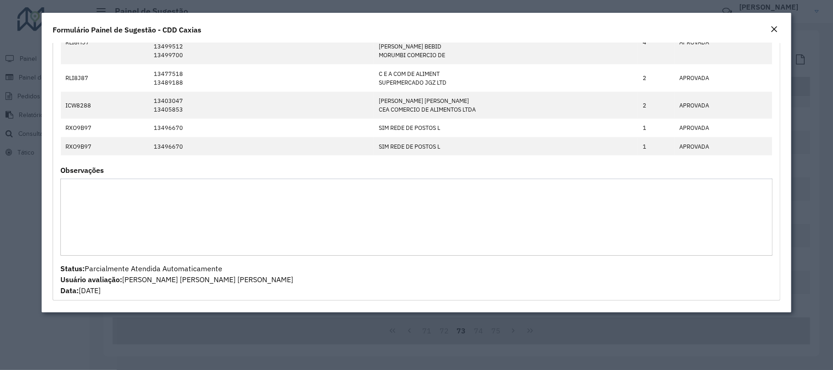
scroll to position [919, 0]
click at [774, 30] on em "Close" at bounding box center [773, 29] width 7 height 7
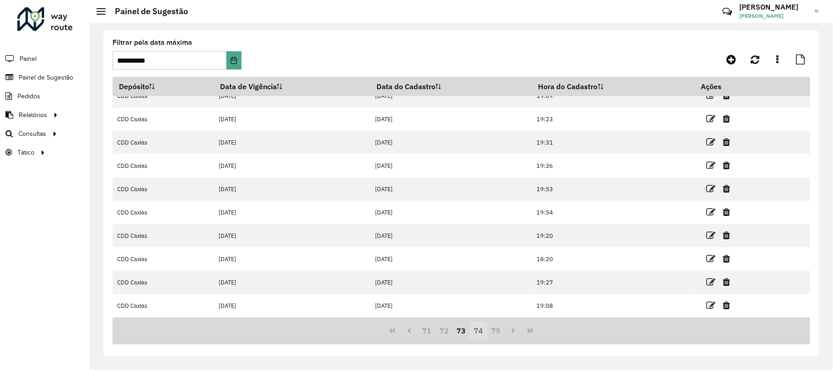
click at [478, 326] on button "74" at bounding box center [478, 330] width 17 height 17
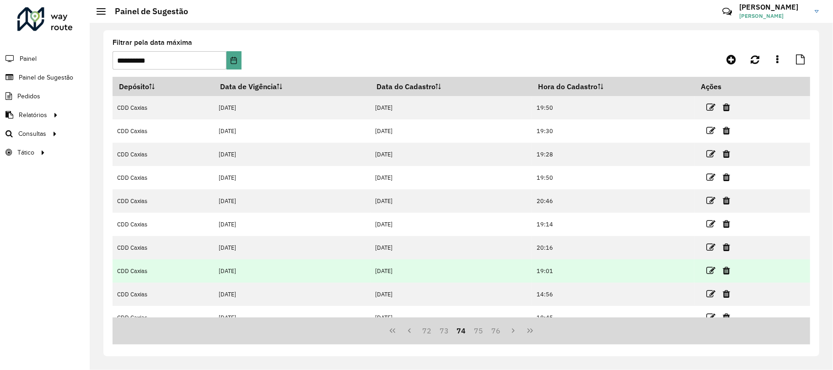
scroll to position [60, 0]
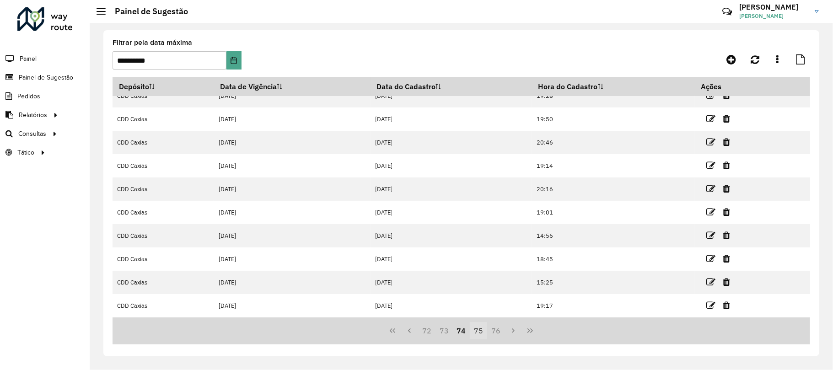
click at [484, 328] on button "75" at bounding box center [478, 330] width 17 height 17
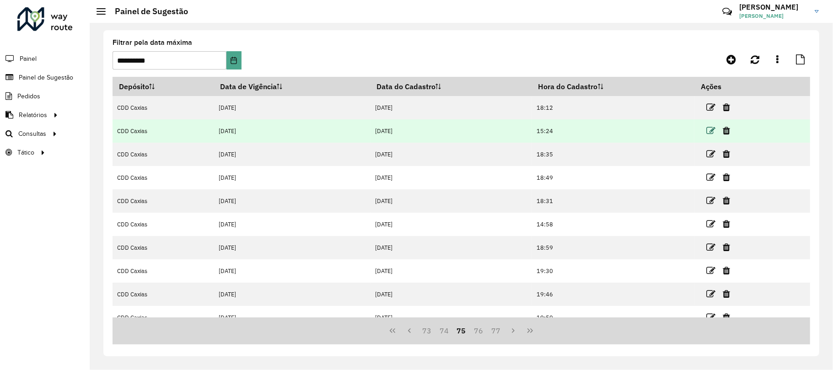
click at [712, 129] on icon at bounding box center [710, 130] width 9 height 9
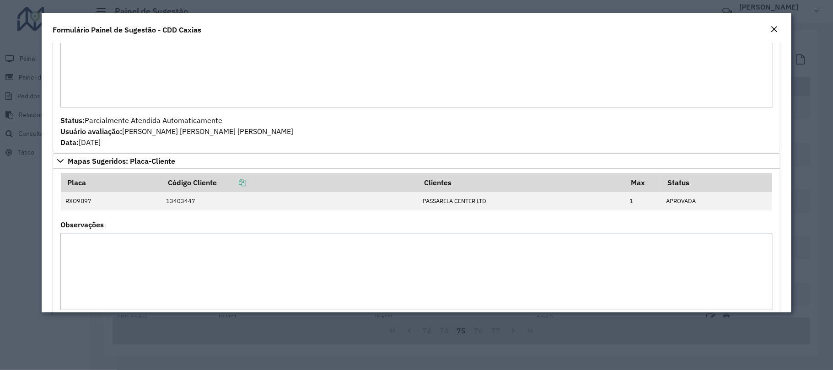
scroll to position [301, 0]
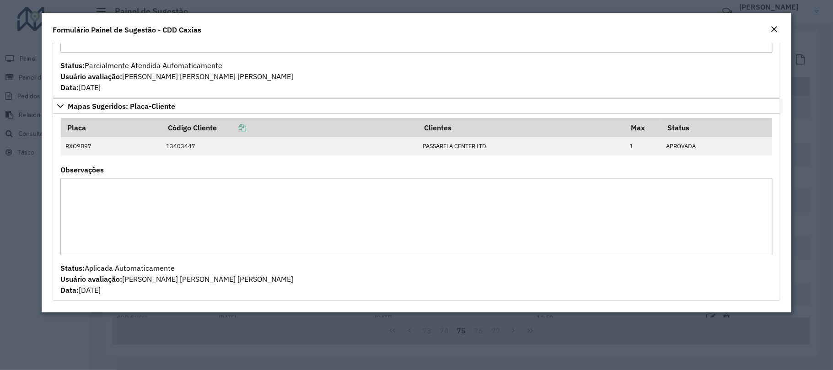
click at [769, 30] on button "Close" at bounding box center [774, 30] width 13 height 12
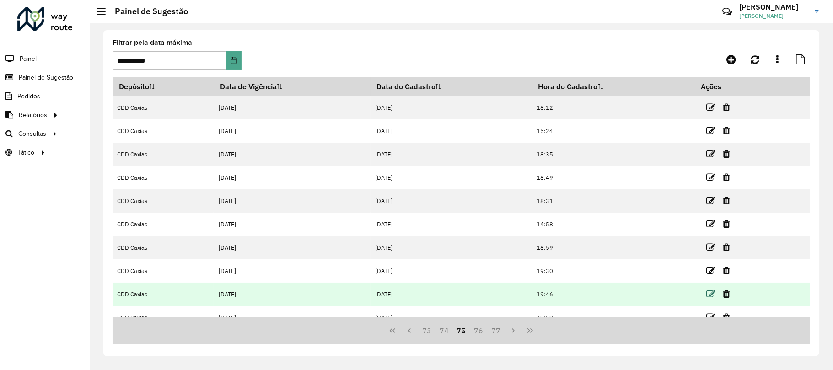
click at [712, 294] on icon at bounding box center [710, 294] width 9 height 9
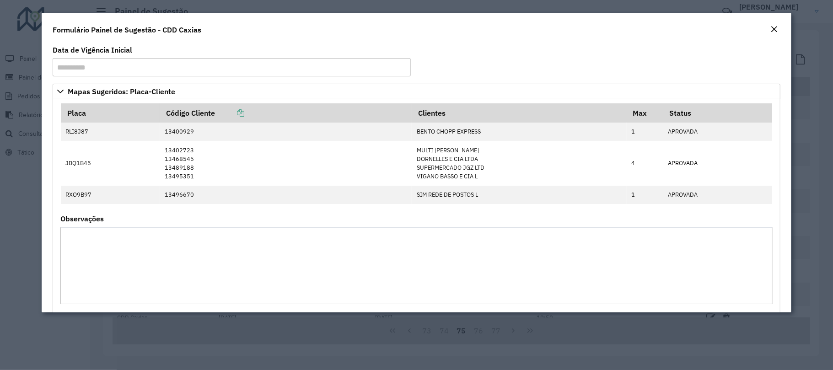
scroll to position [49, 0]
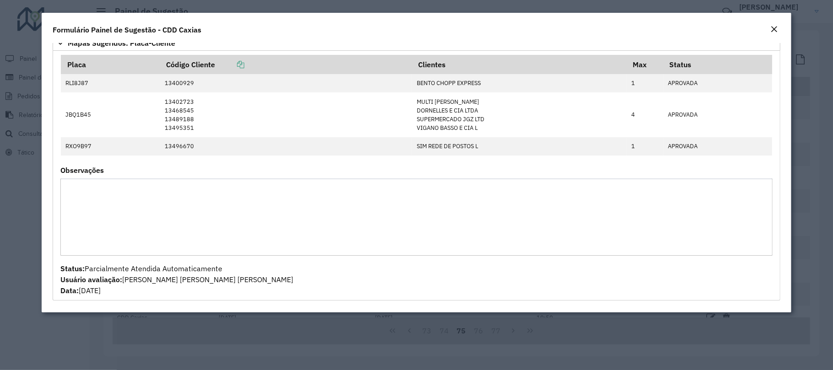
click at [768, 25] on button "Close" at bounding box center [774, 30] width 13 height 12
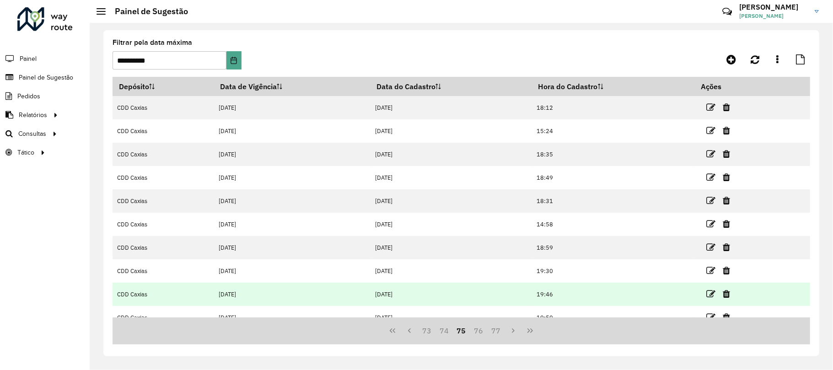
scroll to position [60, 0]
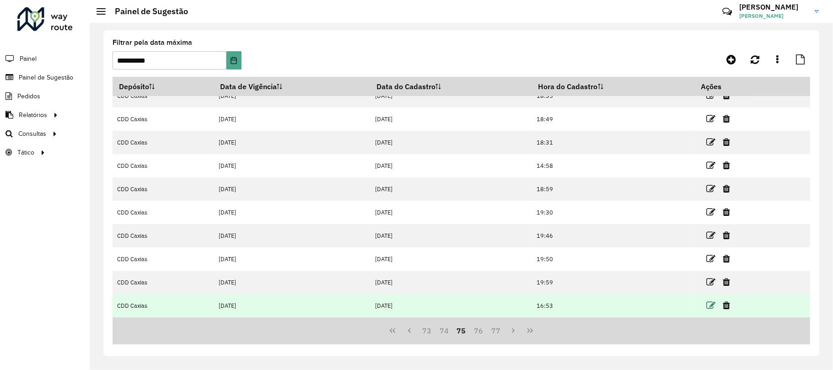
click at [708, 302] on icon at bounding box center [710, 305] width 9 height 9
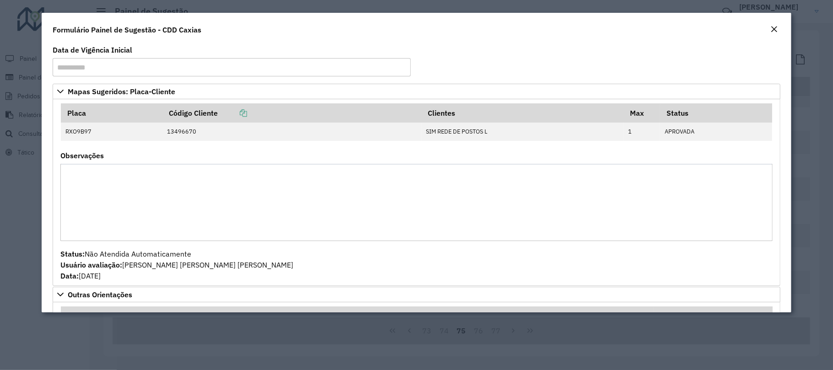
scroll to position [171, 0]
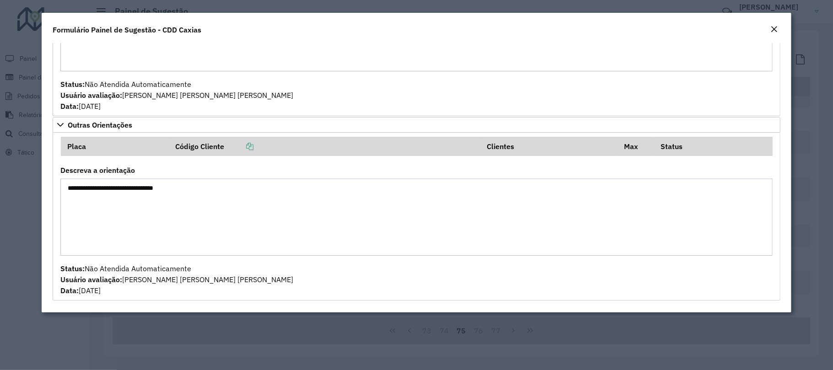
click at [773, 30] on em "Close" at bounding box center [773, 29] width 7 height 7
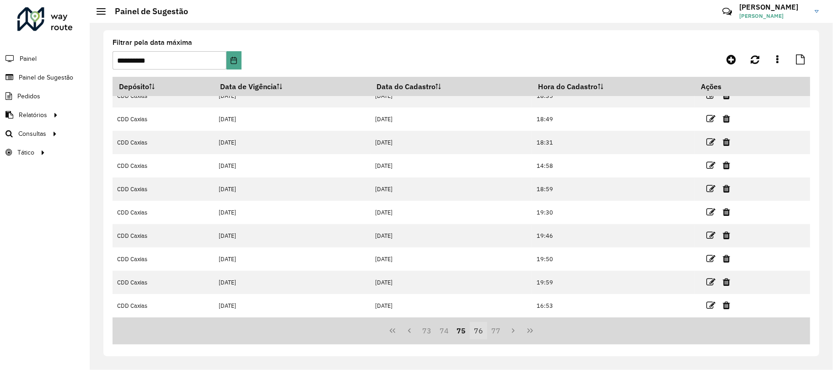
click at [476, 328] on button "76" at bounding box center [478, 330] width 17 height 17
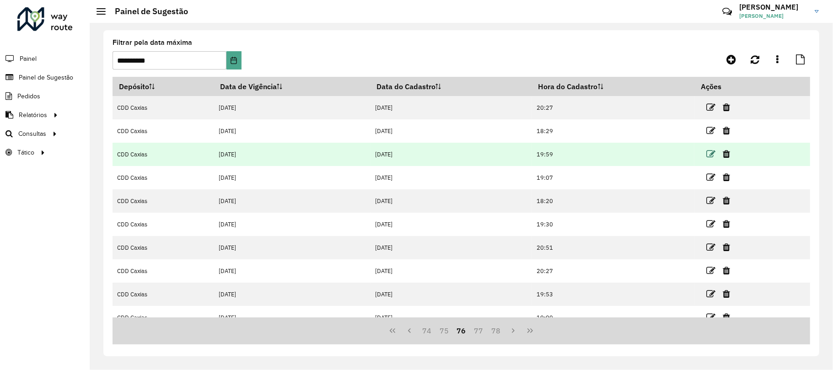
click at [706, 154] on icon at bounding box center [710, 154] width 9 height 9
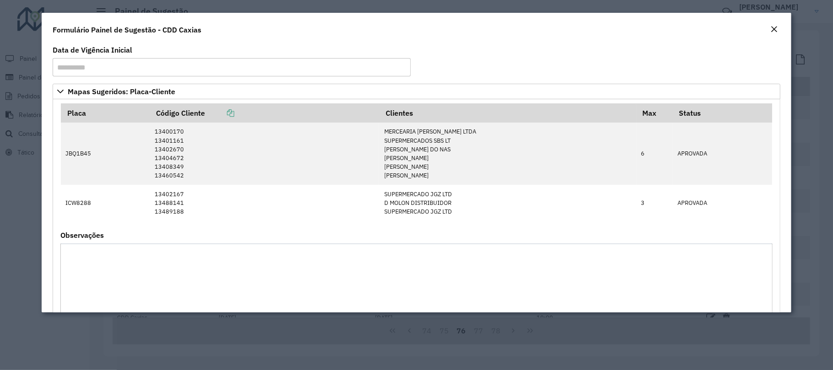
click at [776, 27] on em "Close" at bounding box center [773, 29] width 7 height 7
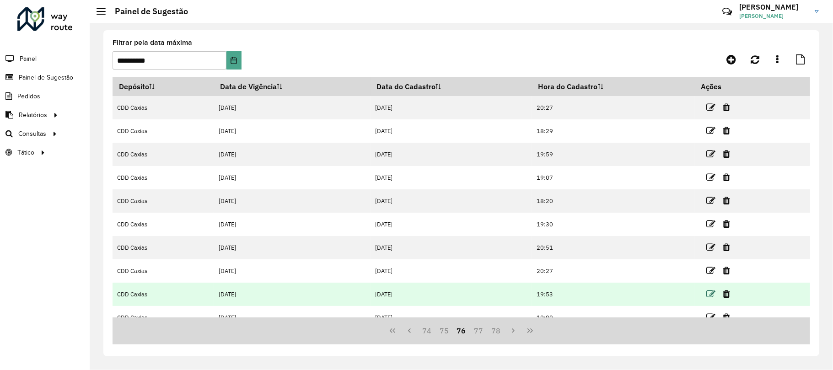
click at [710, 293] on icon at bounding box center [710, 294] width 9 height 9
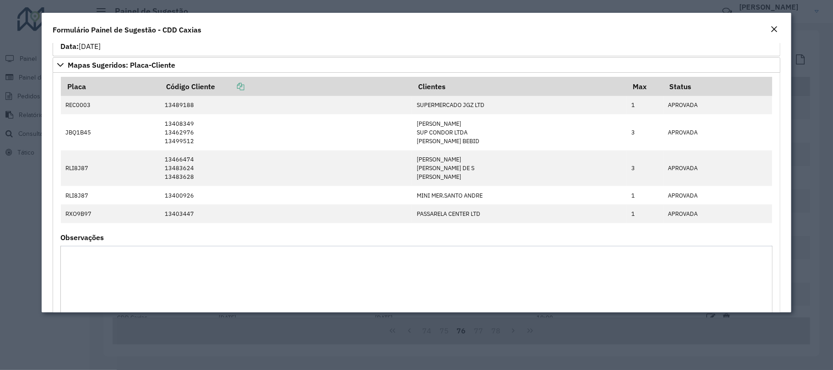
scroll to position [559, 0]
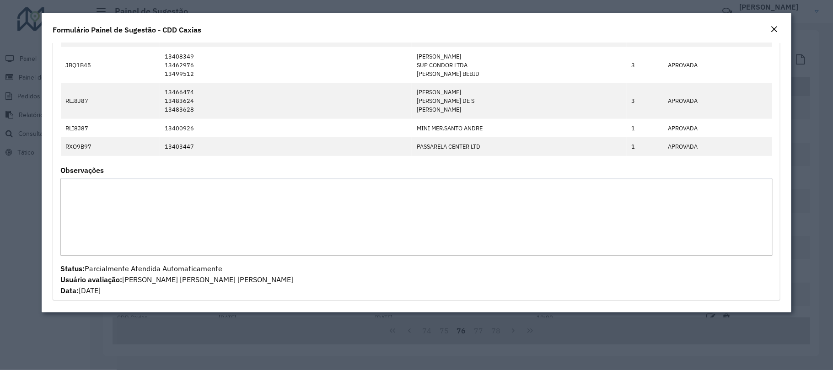
click at [775, 26] on em "Close" at bounding box center [773, 29] width 7 height 7
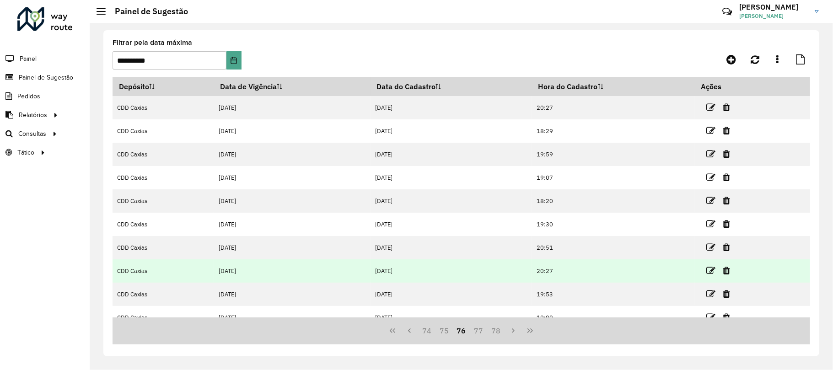
scroll to position [60, 0]
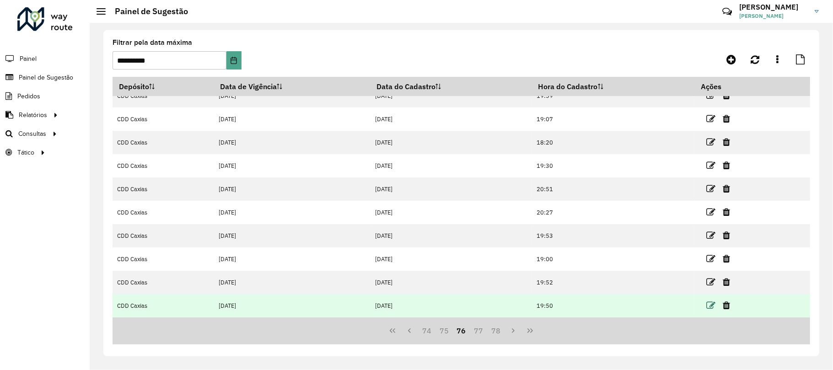
click at [712, 304] on icon at bounding box center [710, 305] width 9 height 9
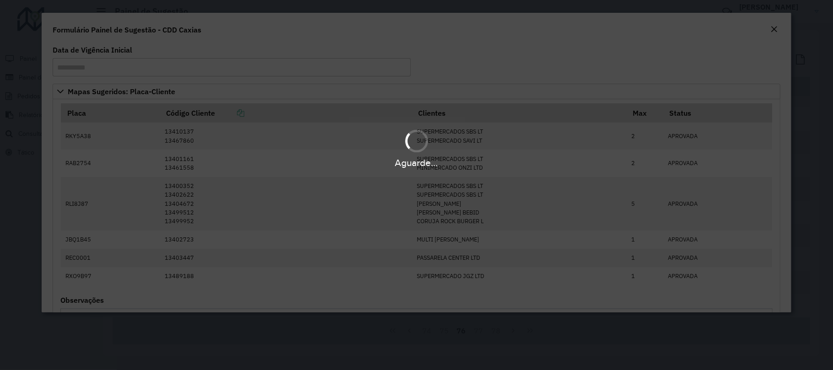
scroll to position [131, 0]
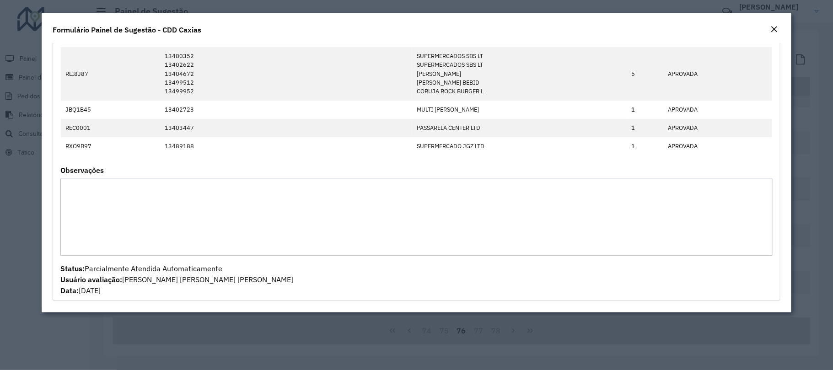
click at [773, 23] on div "Formulário Painel de Sugestão - CDD Caxias" at bounding box center [417, 28] width 750 height 30
click at [773, 31] on em "Close" at bounding box center [773, 29] width 7 height 7
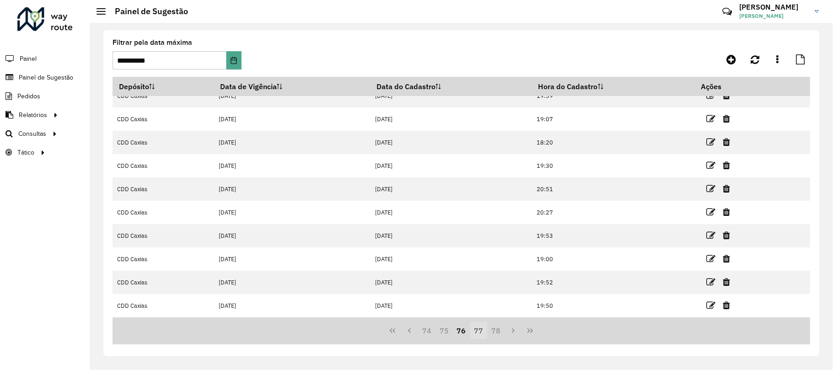
click at [471, 329] on button "77" at bounding box center [478, 330] width 17 height 17
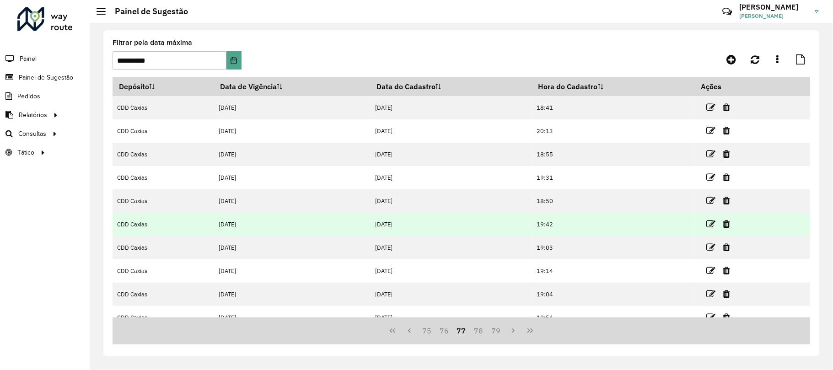
click at [714, 218] on link at bounding box center [710, 224] width 9 height 12
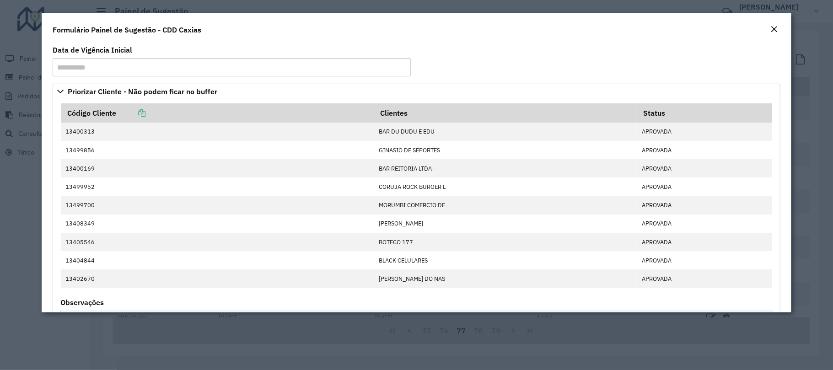
click at [774, 28] on em "Close" at bounding box center [773, 29] width 7 height 7
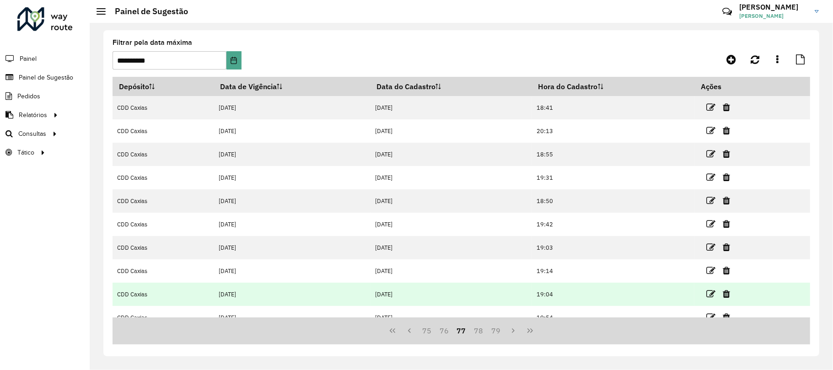
scroll to position [60, 0]
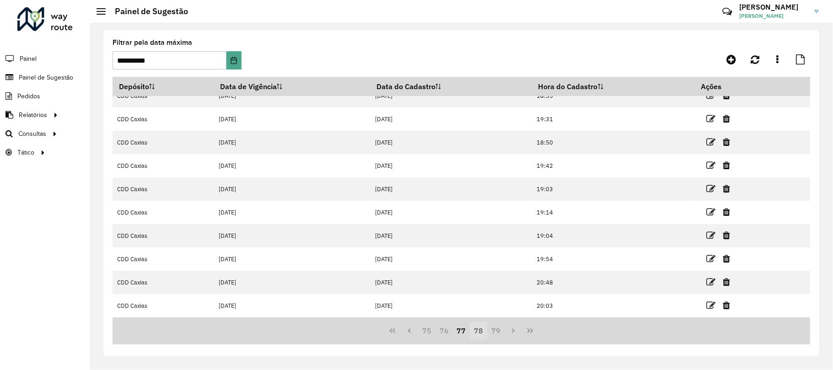
click at [474, 328] on button "78" at bounding box center [478, 330] width 17 height 17
click at [479, 329] on button "79" at bounding box center [478, 330] width 17 height 17
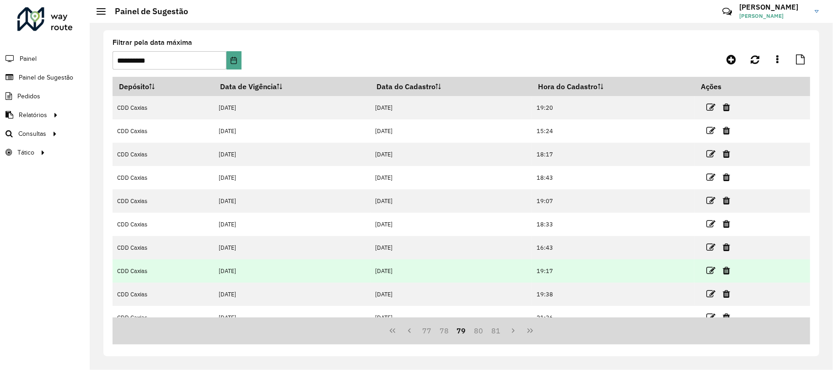
click at [705, 272] on td at bounding box center [722, 270] width 55 height 23
click at [709, 271] on icon at bounding box center [710, 270] width 9 height 9
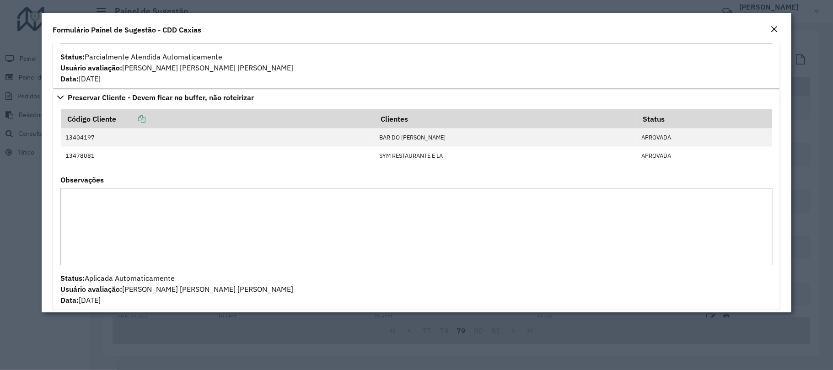
scroll to position [1117, 0]
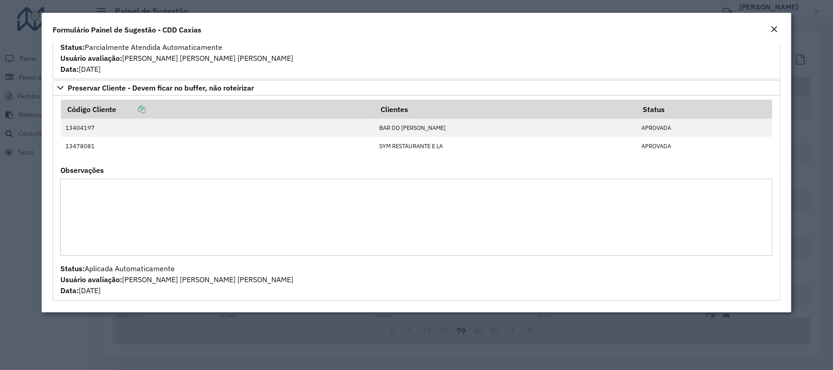
click at [774, 31] on em "Close" at bounding box center [773, 29] width 7 height 7
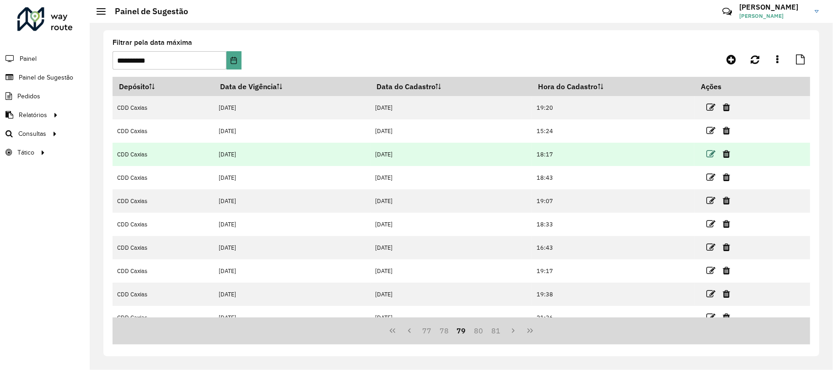
click at [711, 152] on icon at bounding box center [710, 154] width 9 height 9
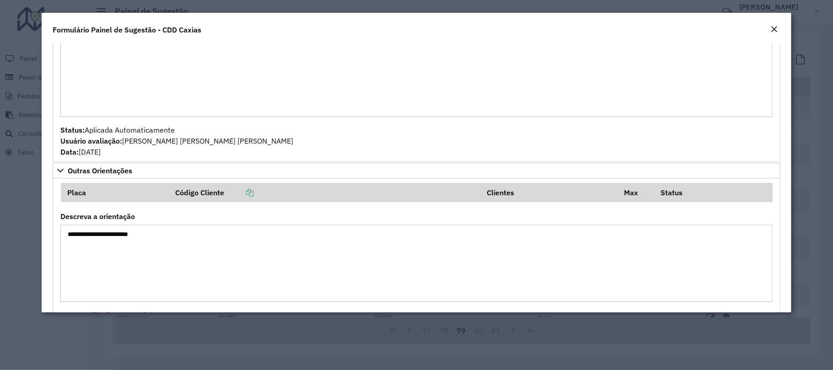
scroll to position [968, 0]
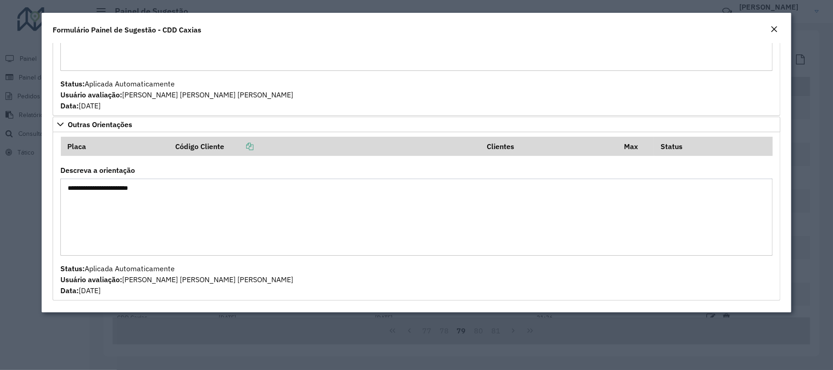
click at [774, 24] on div "Close" at bounding box center [773, 29] width 7 height 11
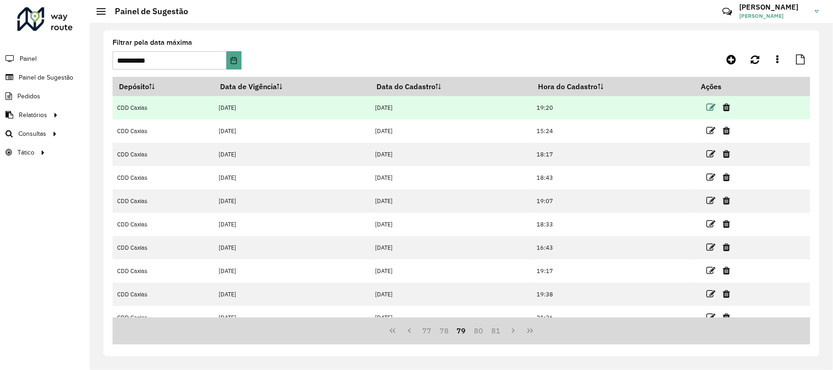
click at [707, 105] on icon at bounding box center [710, 107] width 9 height 9
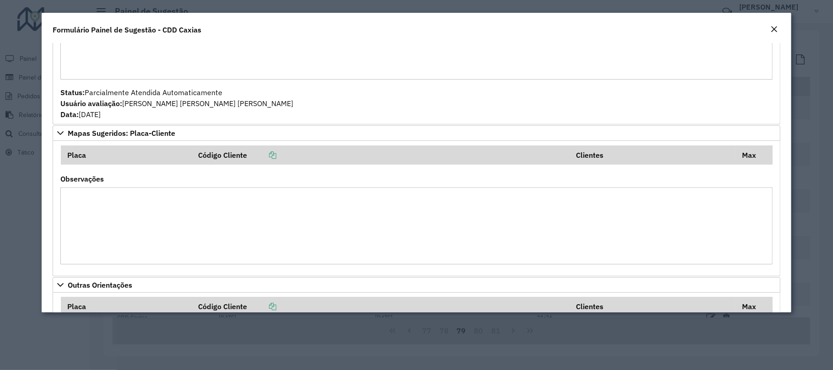
scroll to position [1051, 0]
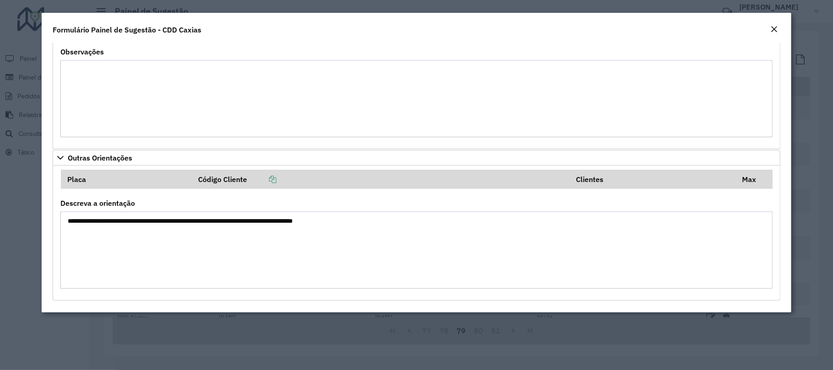
click at [770, 29] on em "Close" at bounding box center [773, 29] width 7 height 7
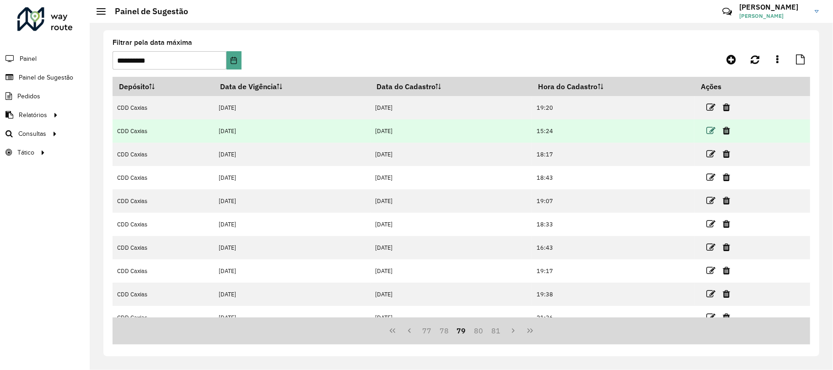
click at [706, 128] on icon at bounding box center [710, 130] width 9 height 9
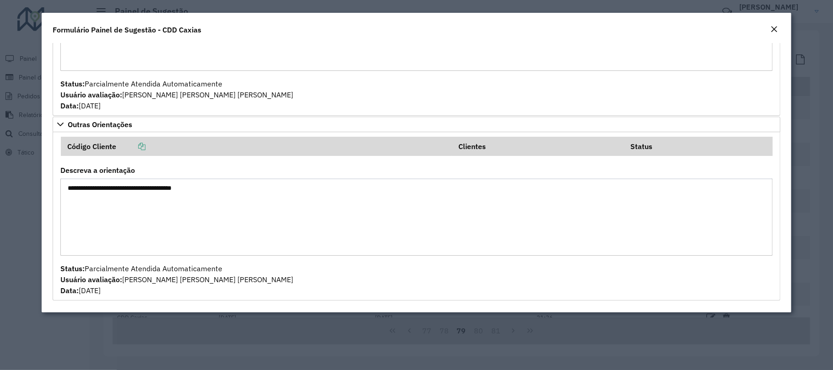
scroll to position [671, 0]
click at [773, 26] on em "Close" at bounding box center [773, 29] width 7 height 7
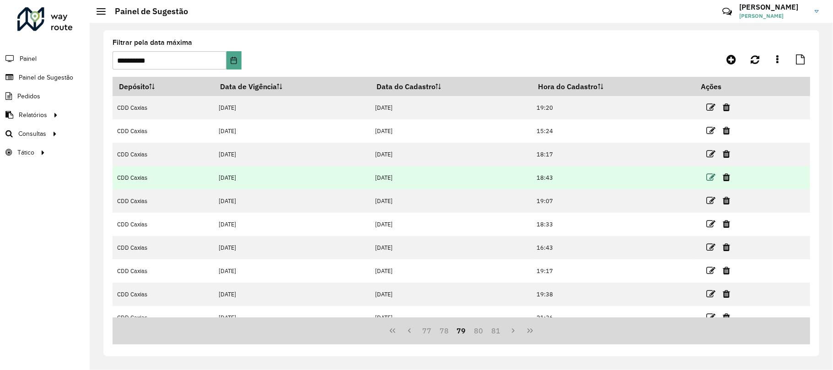
click at [707, 177] on icon at bounding box center [710, 177] width 9 height 9
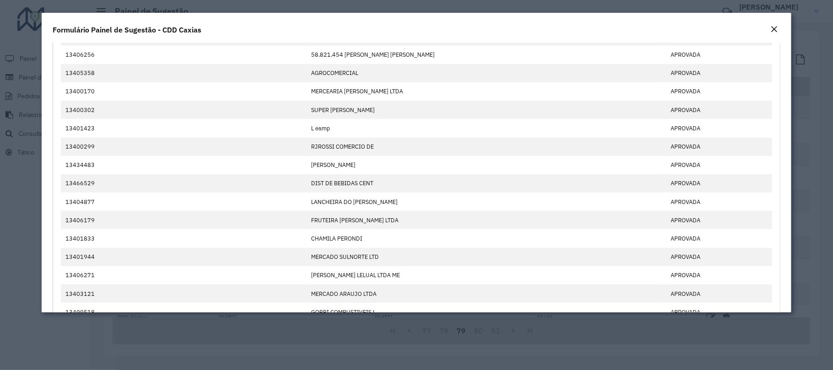
scroll to position [0, 0]
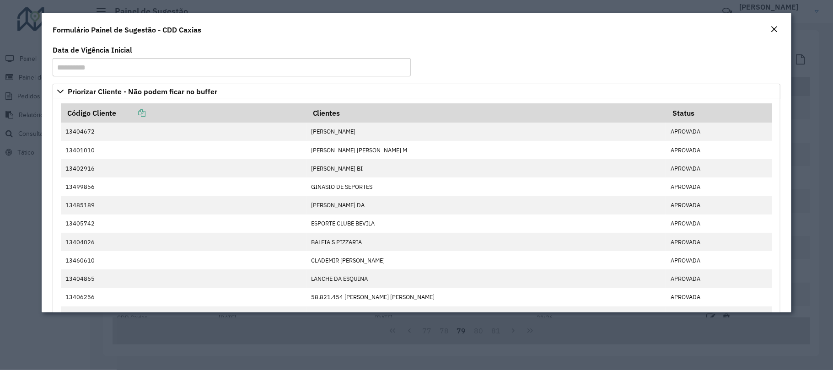
click at [776, 24] on div "Close" at bounding box center [773, 29] width 7 height 11
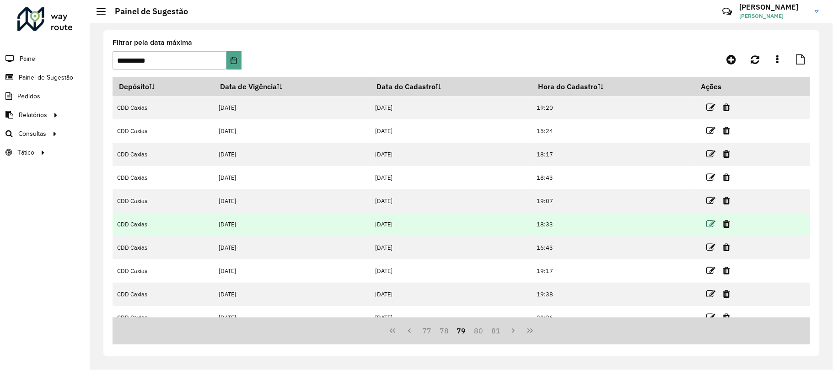
click at [714, 225] on icon at bounding box center [710, 224] width 9 height 9
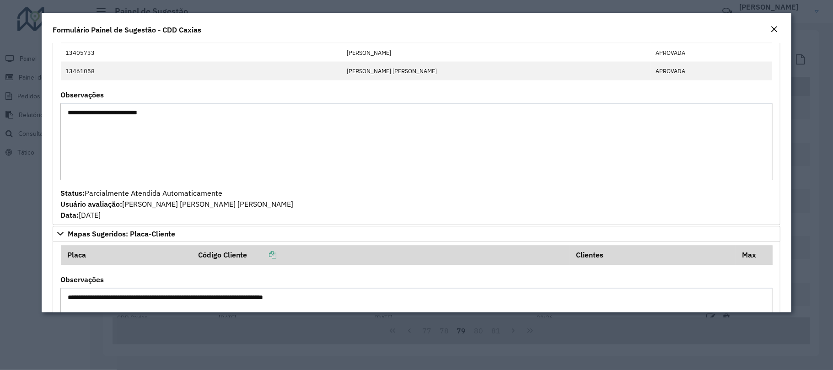
scroll to position [1281, 0]
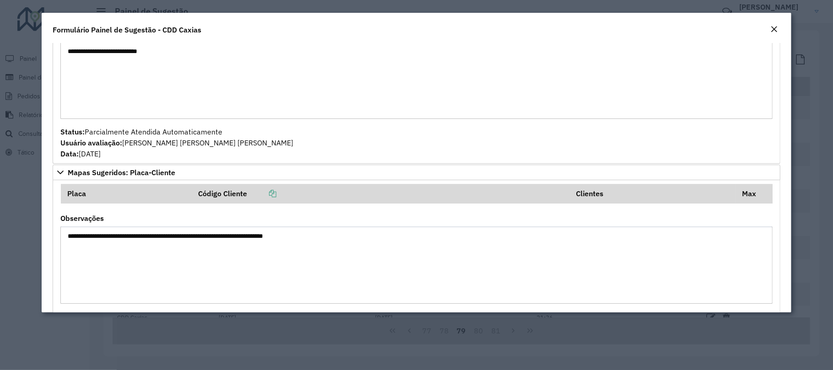
click at [776, 30] on em "Close" at bounding box center [773, 29] width 7 height 7
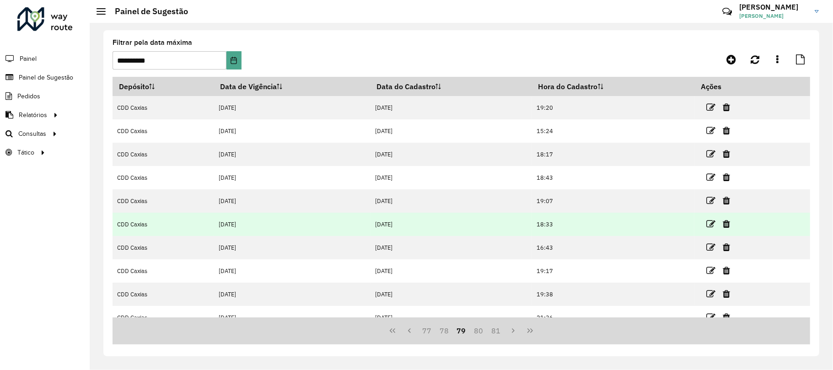
click at [707, 218] on link at bounding box center [710, 224] width 9 height 12
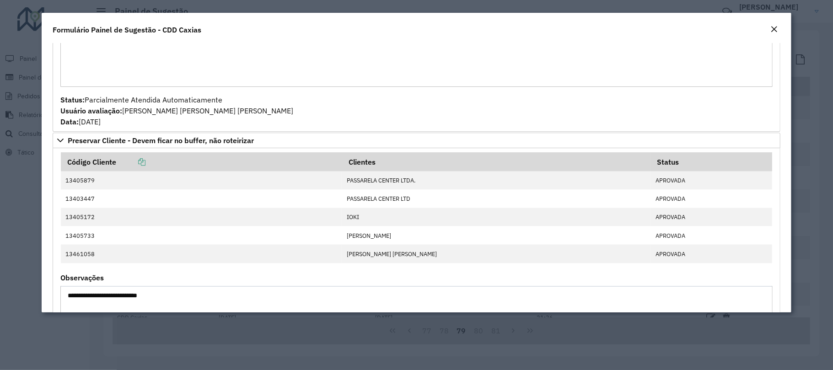
scroll to position [1219, 0]
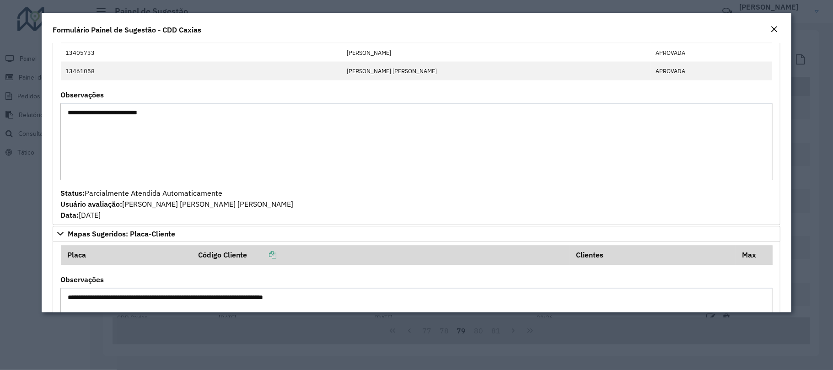
click at [771, 28] on em "Close" at bounding box center [773, 29] width 7 height 7
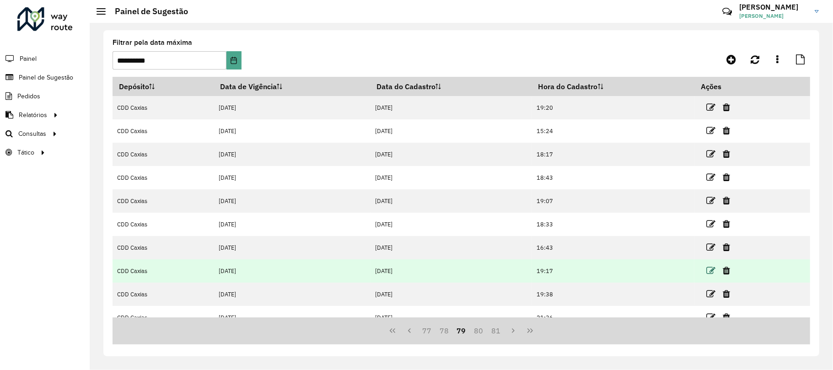
click at [713, 269] on icon at bounding box center [710, 270] width 9 height 9
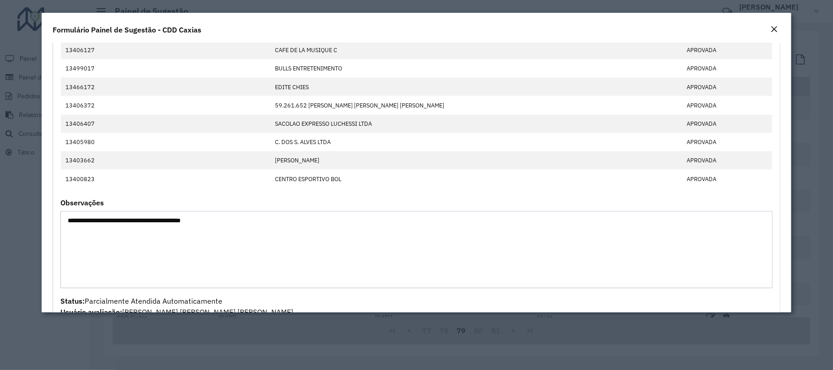
scroll to position [1037, 0]
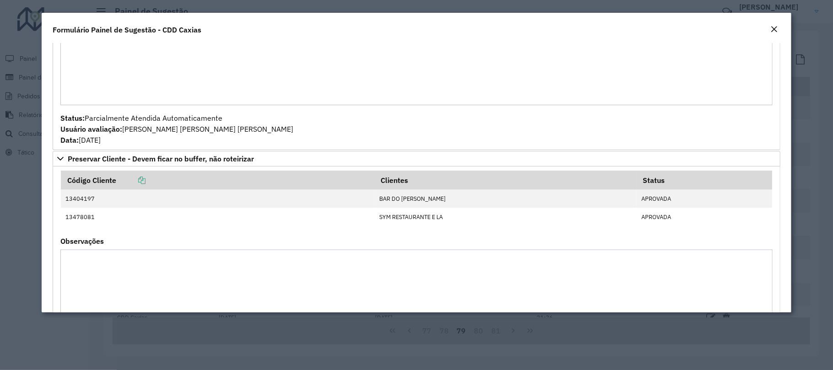
click at [773, 26] on em "Close" at bounding box center [773, 29] width 7 height 7
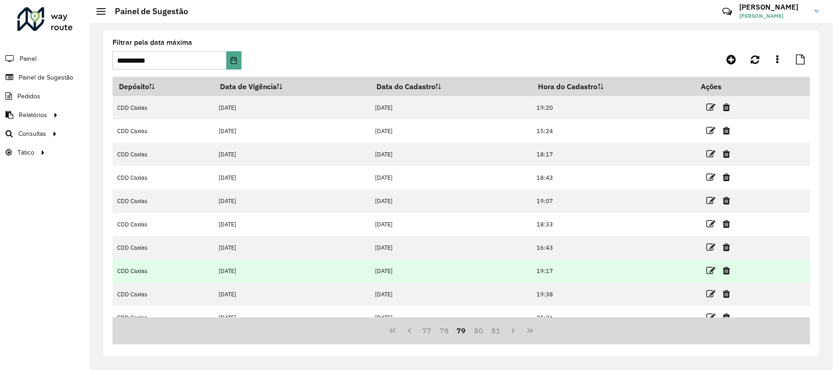
scroll to position [60, 0]
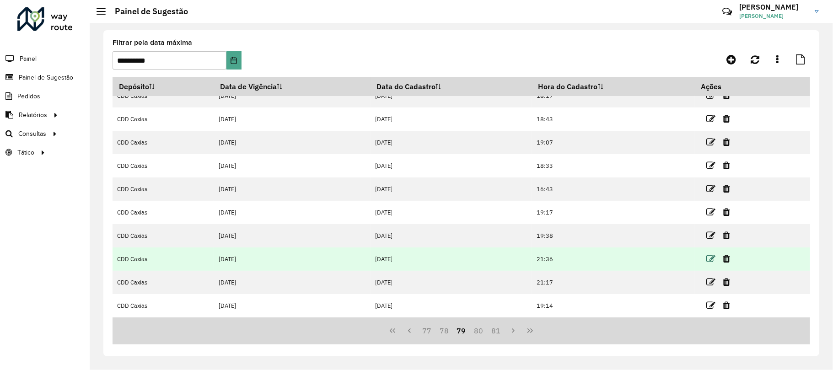
click at [710, 256] on icon at bounding box center [710, 258] width 9 height 9
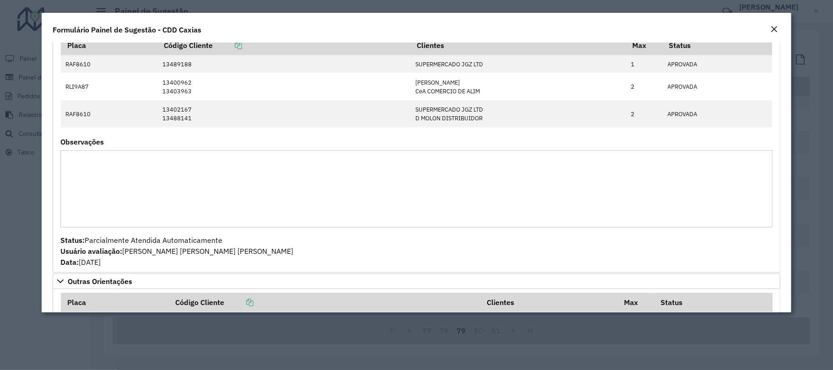
scroll to position [1219, 0]
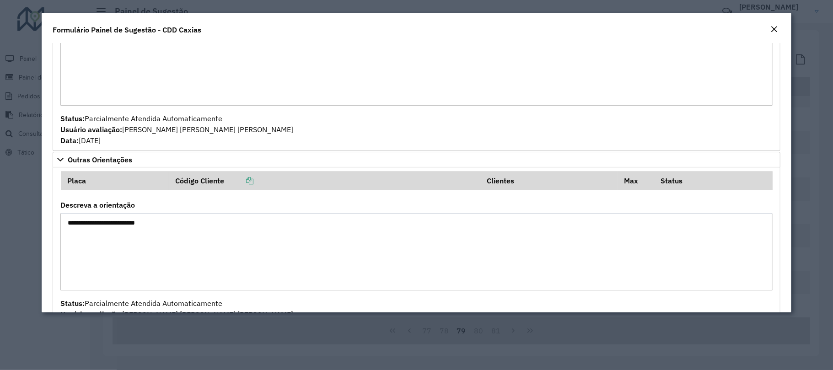
click at [771, 28] on em "Close" at bounding box center [773, 29] width 7 height 7
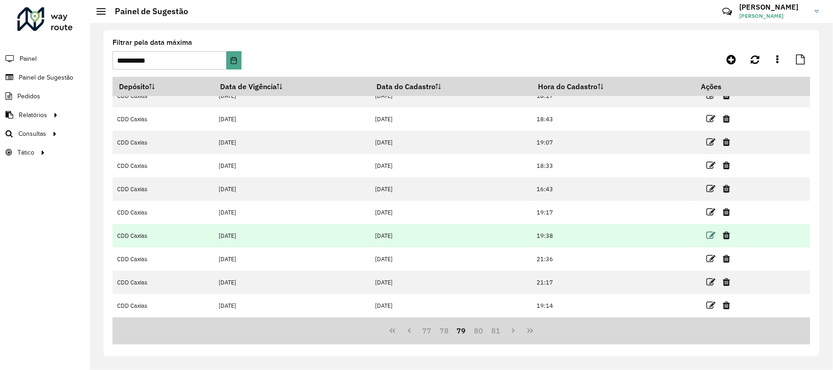
click at [709, 236] on icon at bounding box center [710, 235] width 9 height 9
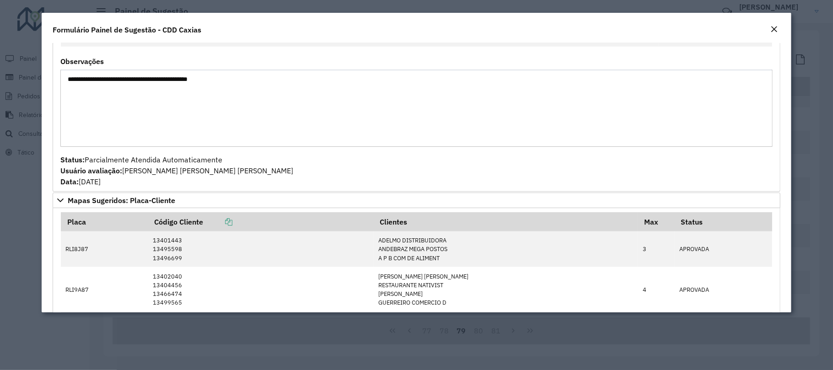
scroll to position [1066, 0]
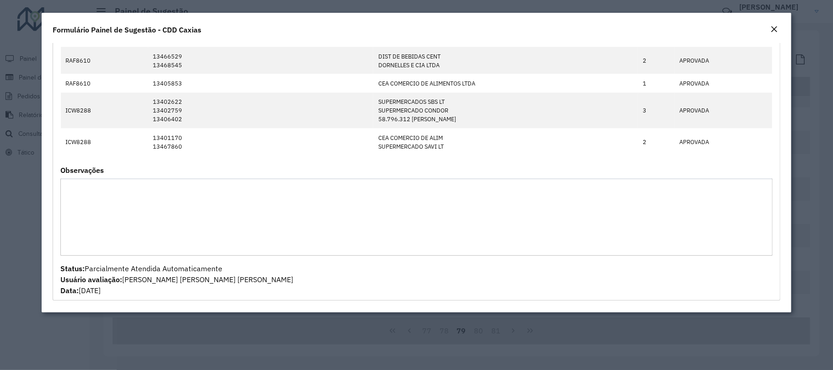
click at [772, 24] on div "Close" at bounding box center [773, 29] width 7 height 11
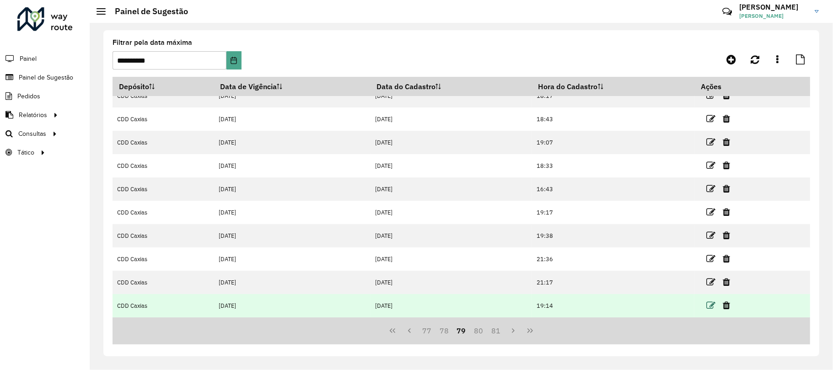
click at [710, 302] on icon at bounding box center [710, 305] width 9 height 9
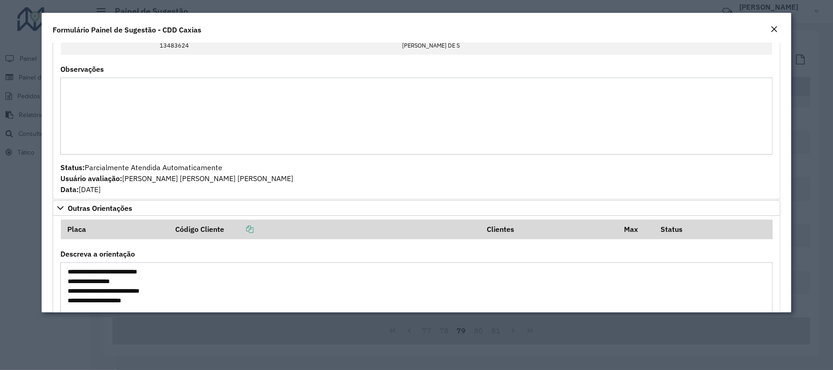
scroll to position [1251, 0]
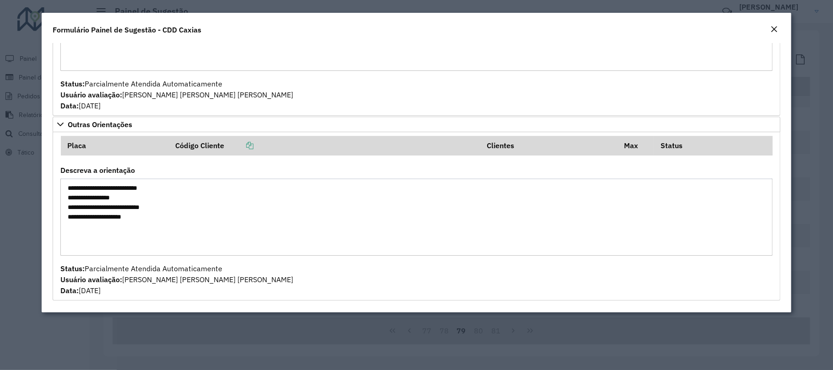
click at [804, 117] on modal-container "**********" at bounding box center [416, 185] width 833 height 370
click at [778, 27] on em "Close" at bounding box center [773, 29] width 7 height 7
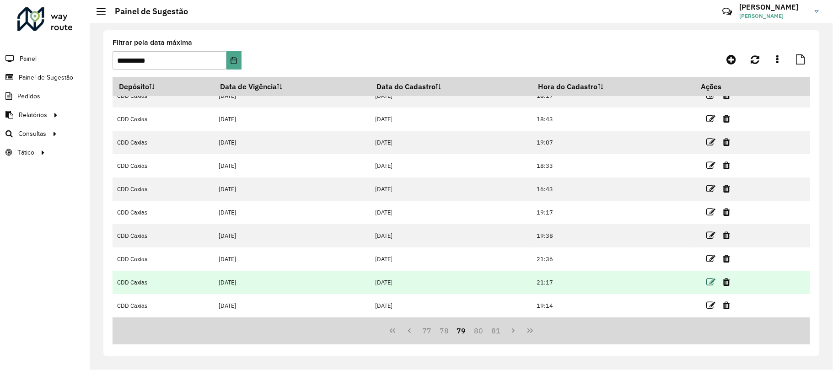
click at [710, 279] on icon at bounding box center [710, 282] width 9 height 9
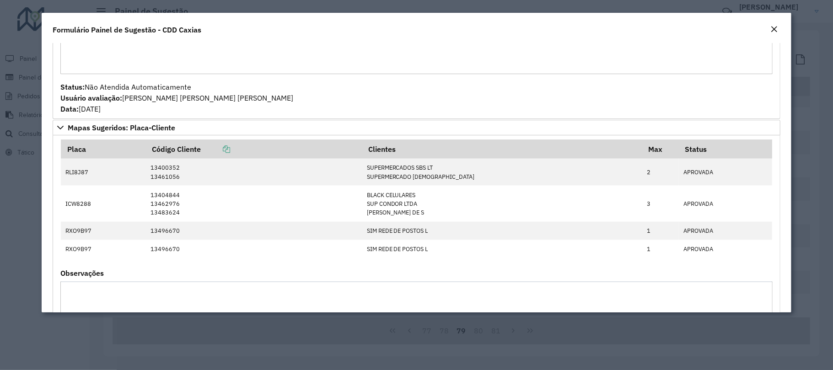
scroll to position [1037, 0]
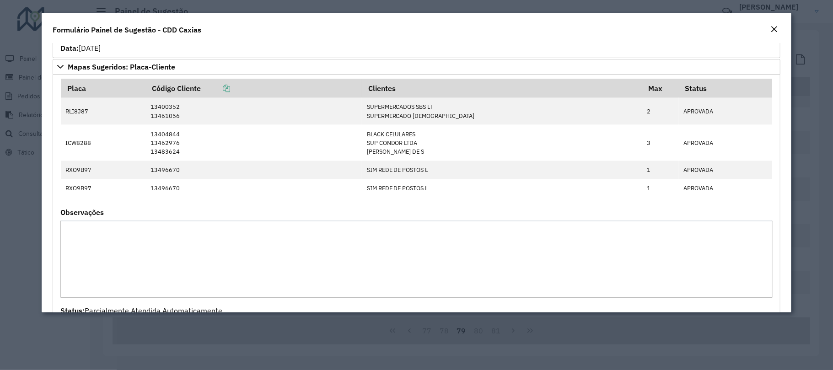
drag, startPoint x: 774, startPoint y: 30, endPoint x: 768, endPoint y: 39, distance: 10.5
click at [774, 30] on em "Close" at bounding box center [773, 29] width 7 height 7
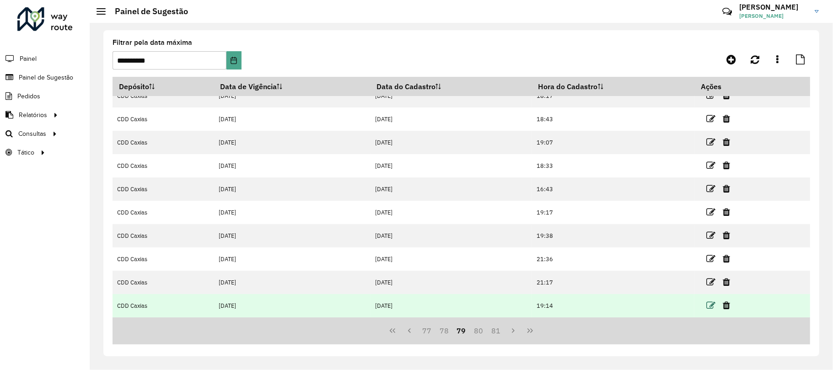
click at [707, 306] on icon at bounding box center [710, 305] width 9 height 9
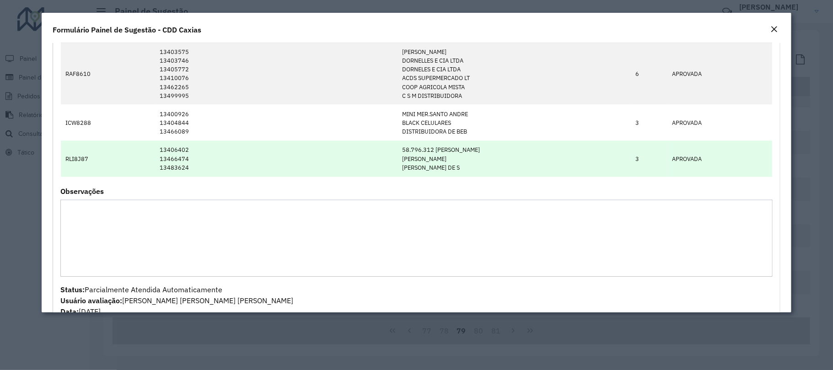
scroll to position [976, 0]
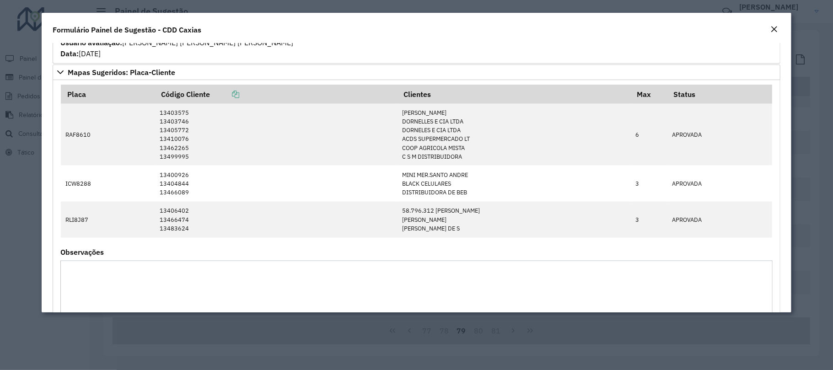
click at [774, 27] on em "Close" at bounding box center [773, 29] width 7 height 7
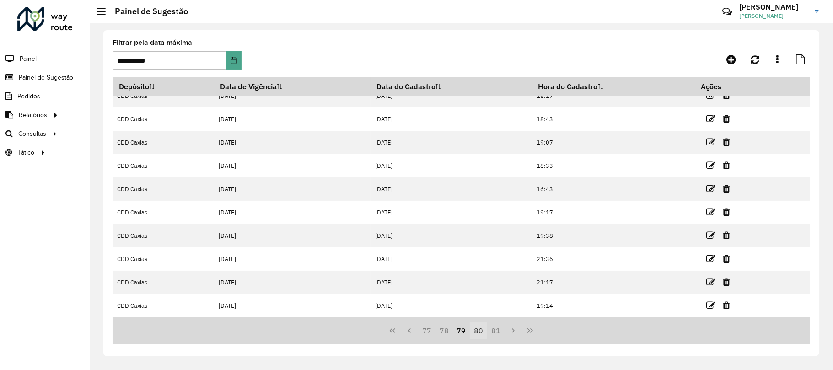
click at [474, 330] on button "80" at bounding box center [478, 330] width 17 height 17
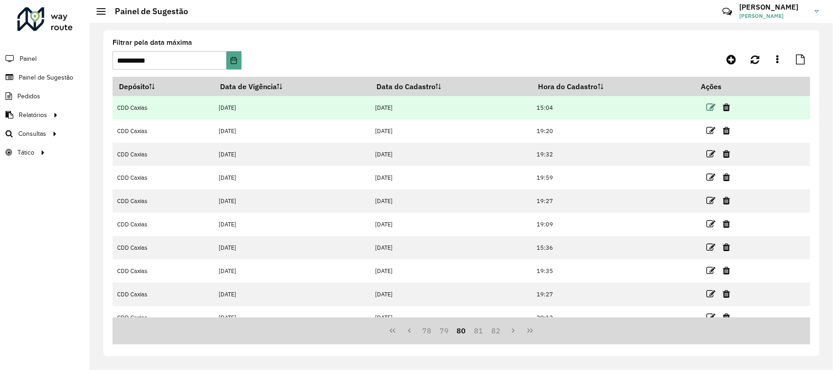
click at [708, 110] on icon at bounding box center [710, 107] width 9 height 9
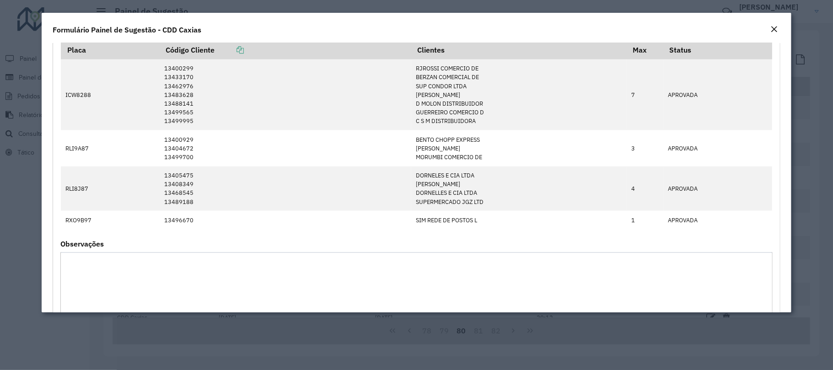
scroll to position [749, 0]
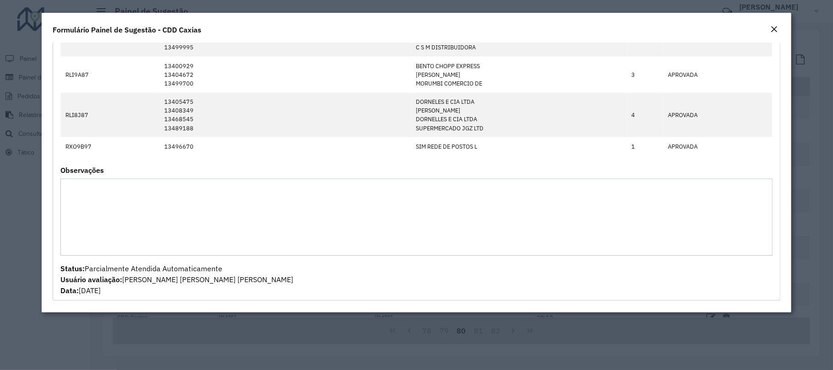
click at [773, 30] on em "Close" at bounding box center [773, 29] width 7 height 7
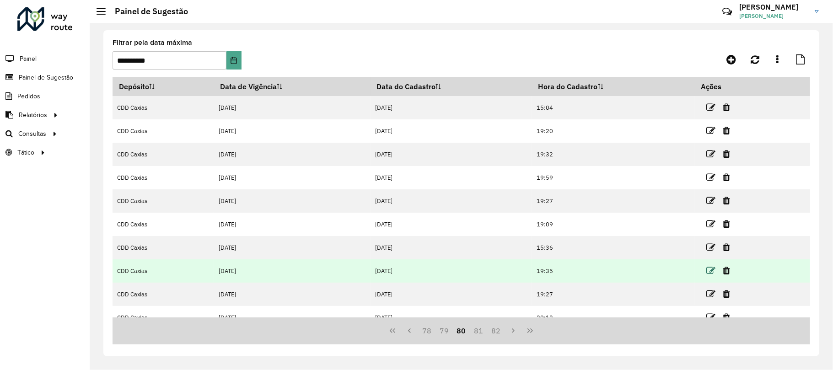
click at [711, 269] on icon at bounding box center [710, 270] width 9 height 9
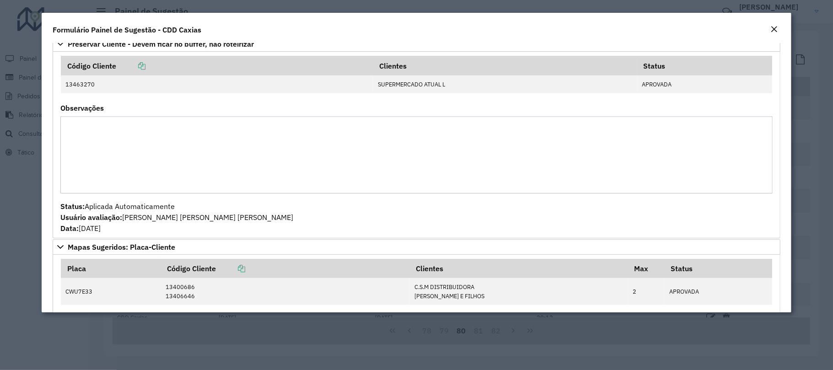
scroll to position [752, 0]
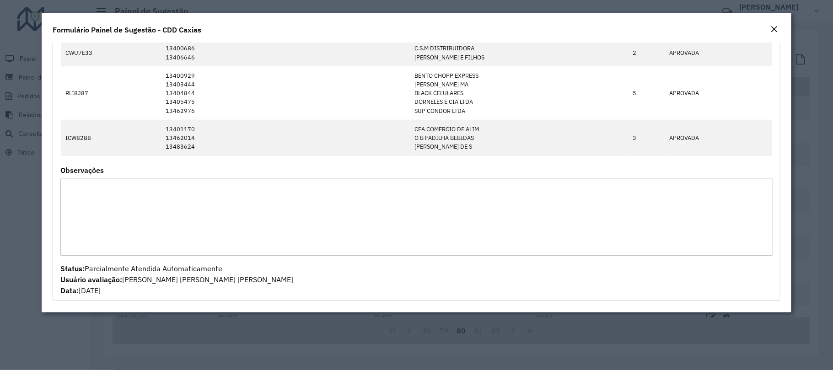
click at [774, 26] on em "Close" at bounding box center [773, 29] width 7 height 7
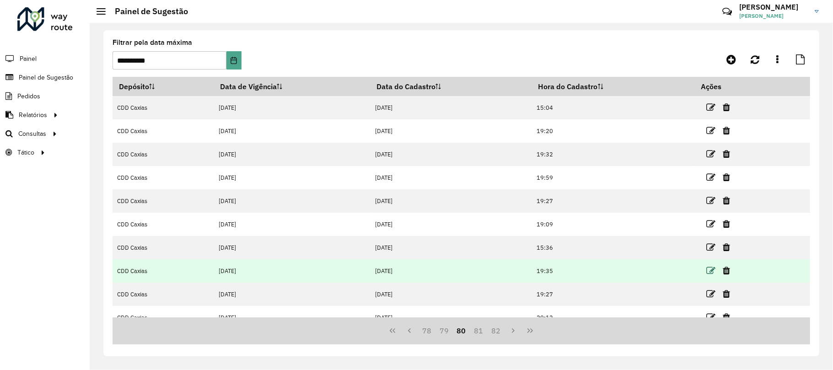
click at [709, 267] on icon at bounding box center [710, 270] width 9 height 9
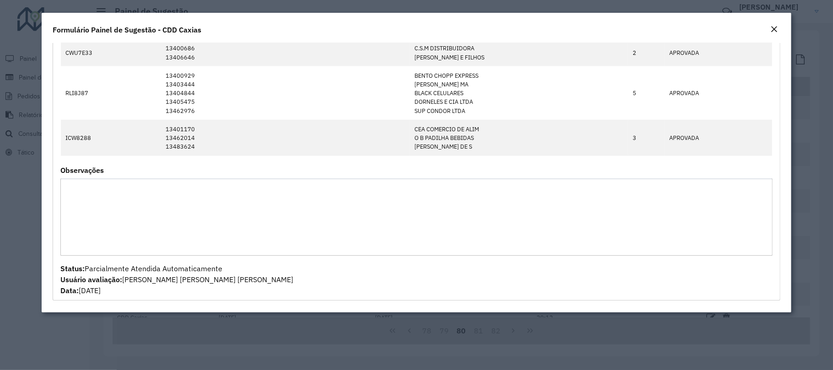
click at [774, 30] on em "Close" at bounding box center [773, 29] width 7 height 7
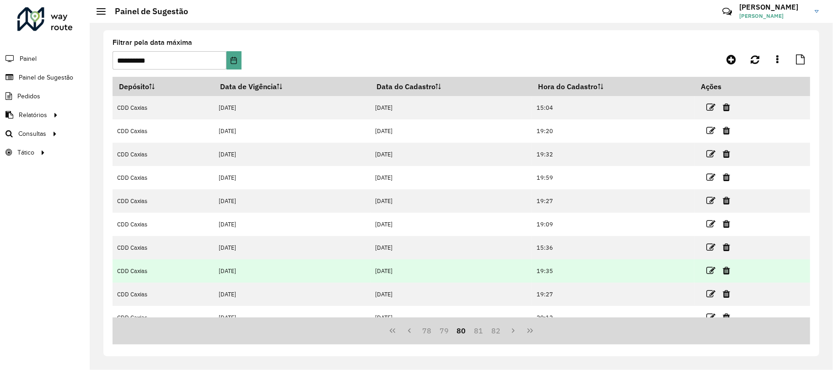
scroll to position [60, 0]
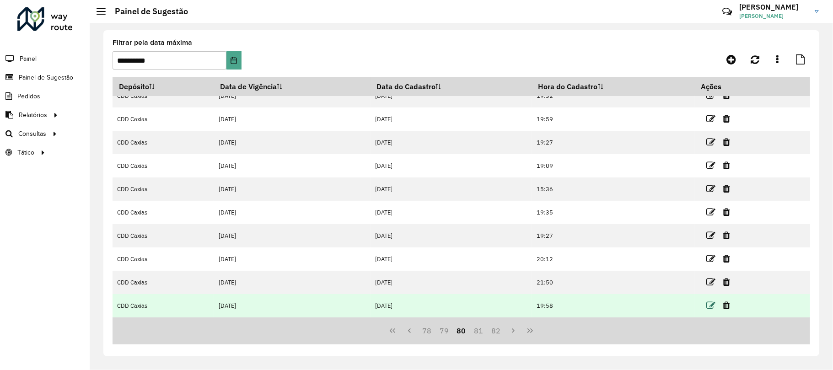
click at [714, 306] on icon at bounding box center [710, 305] width 9 height 9
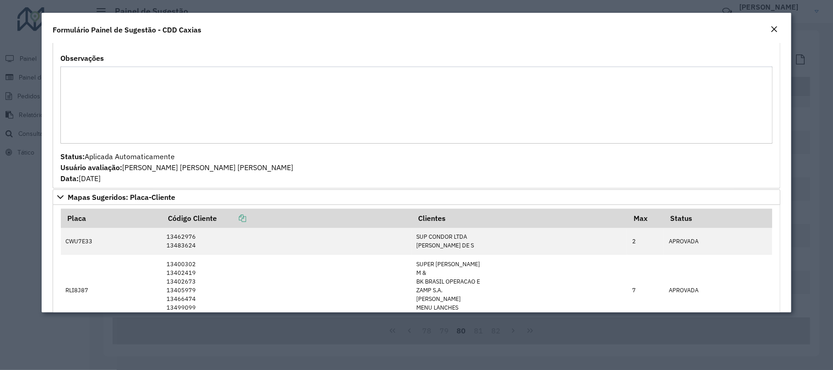
scroll to position [1437, 0]
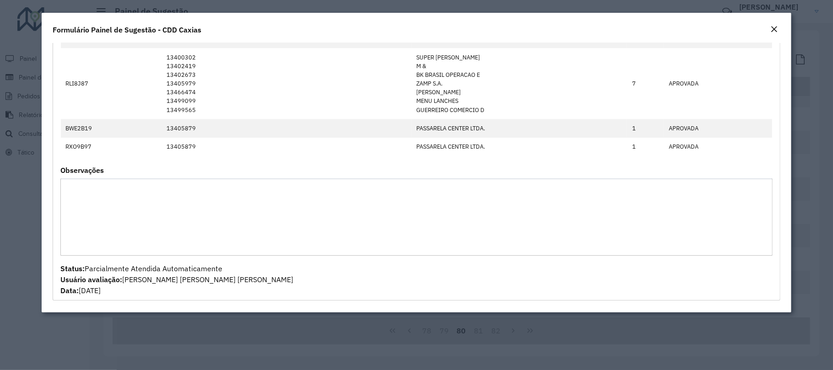
click at [776, 30] on em "Close" at bounding box center [773, 29] width 7 height 7
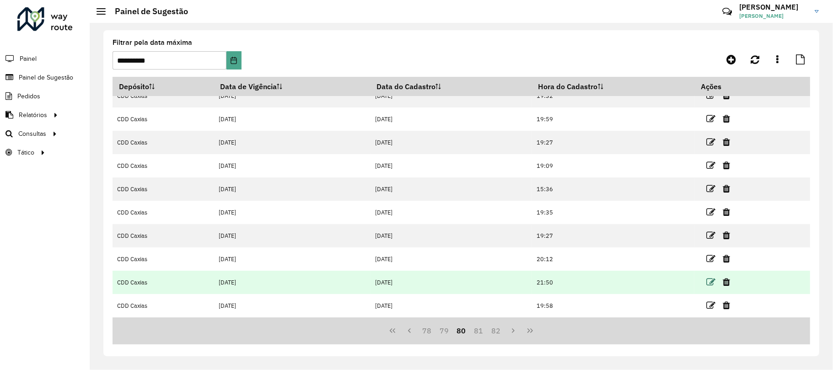
click at [712, 278] on icon at bounding box center [710, 282] width 9 height 9
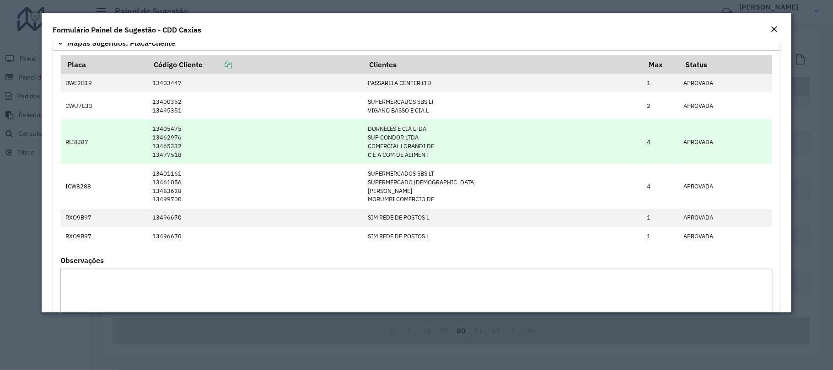
scroll to position [1197, 0]
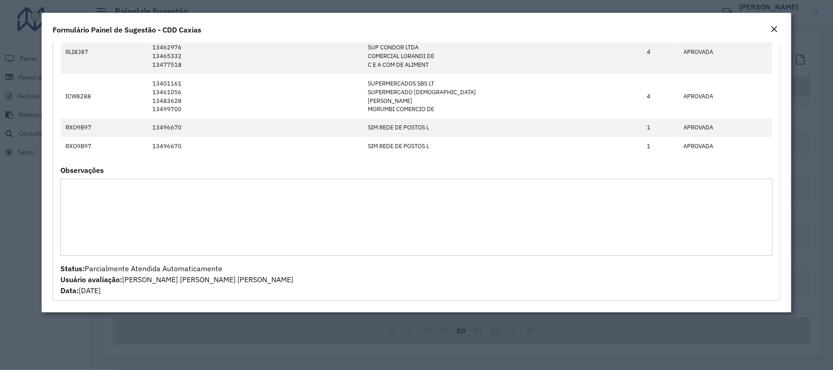
click at [773, 32] on em "Close" at bounding box center [773, 29] width 7 height 7
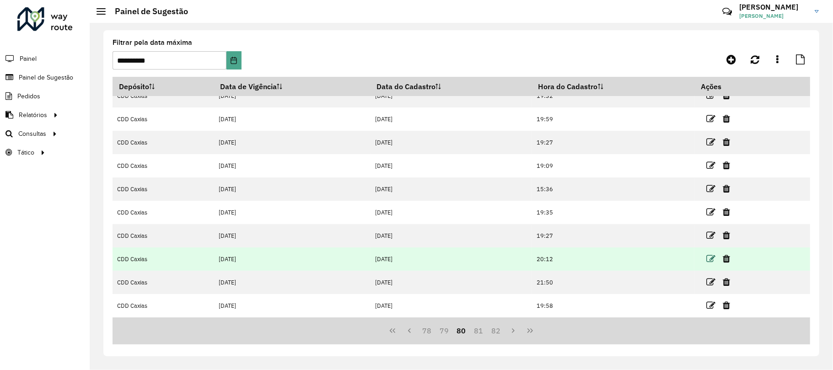
click at [708, 258] on icon at bounding box center [710, 258] width 9 height 9
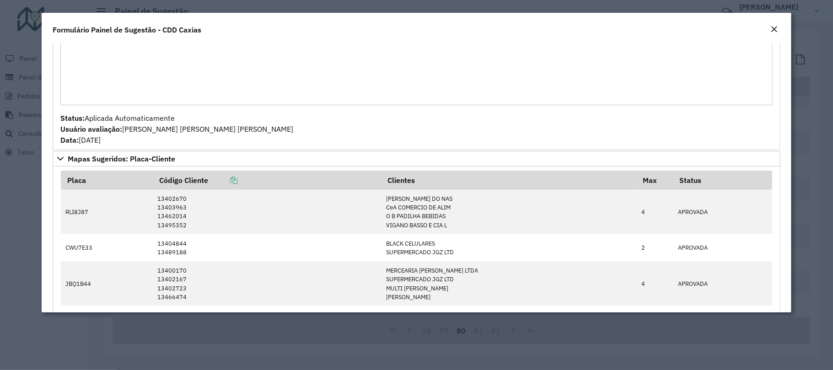
scroll to position [976, 0]
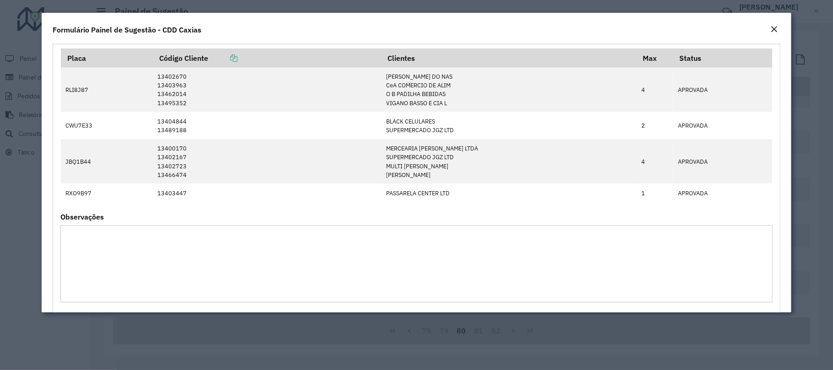
click at [771, 27] on em "Close" at bounding box center [773, 29] width 7 height 7
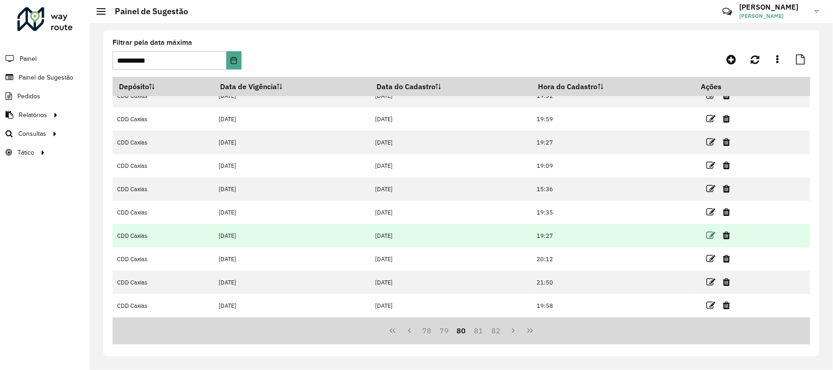
click at [710, 233] on icon at bounding box center [710, 235] width 9 height 9
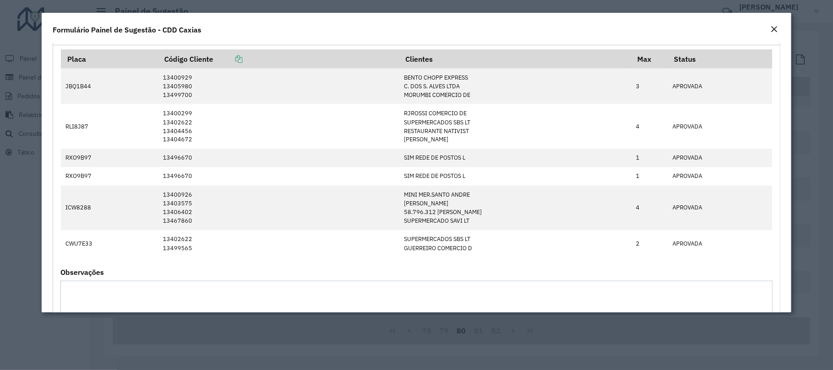
scroll to position [1270, 0]
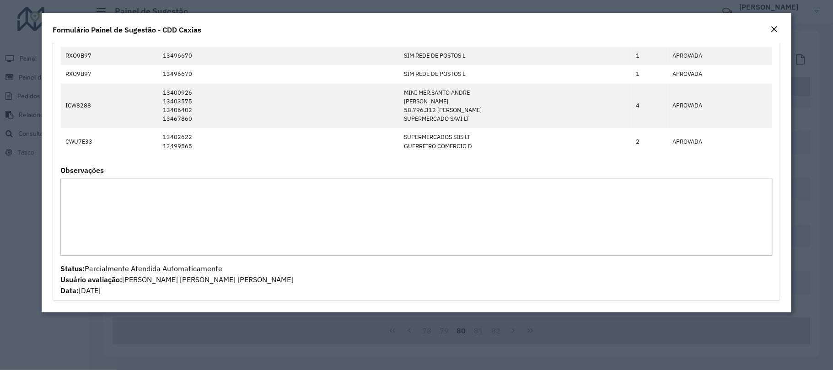
click at [772, 26] on em "Close" at bounding box center [773, 29] width 7 height 7
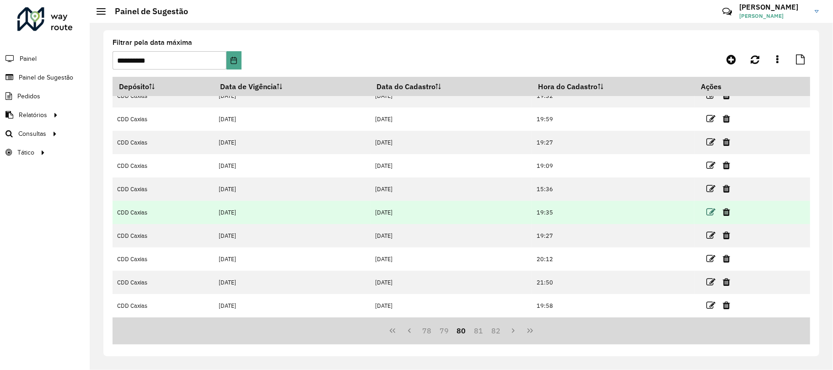
click at [710, 209] on icon at bounding box center [710, 212] width 9 height 9
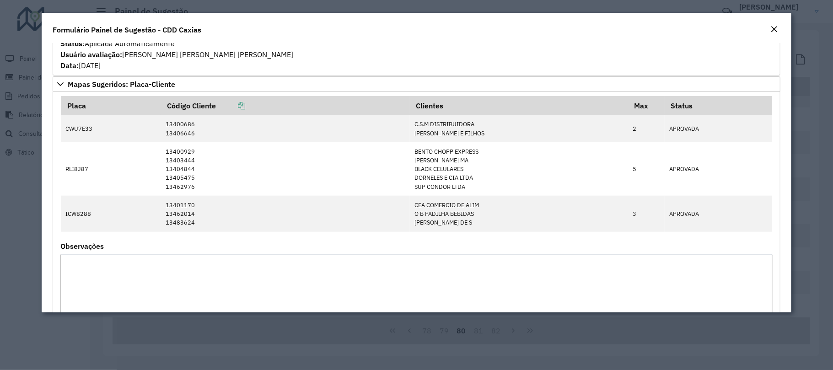
scroll to position [752, 0]
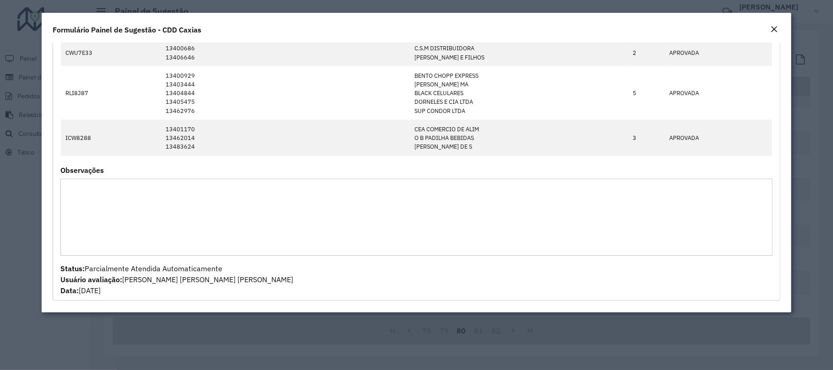
click at [769, 27] on button "Close" at bounding box center [774, 30] width 13 height 12
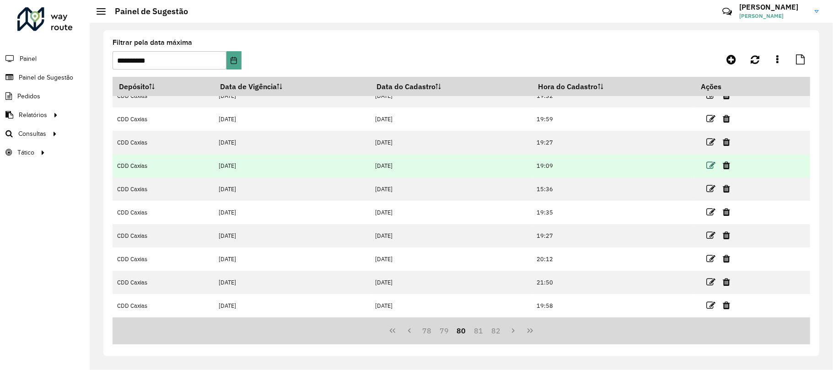
click at [710, 163] on icon at bounding box center [710, 165] width 9 height 9
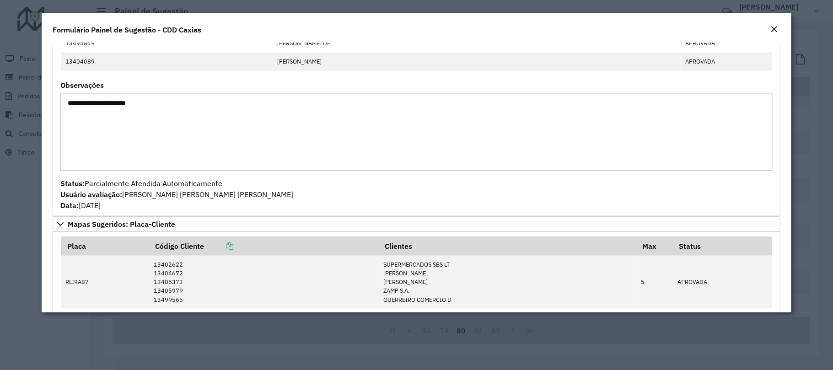
scroll to position [946, 0]
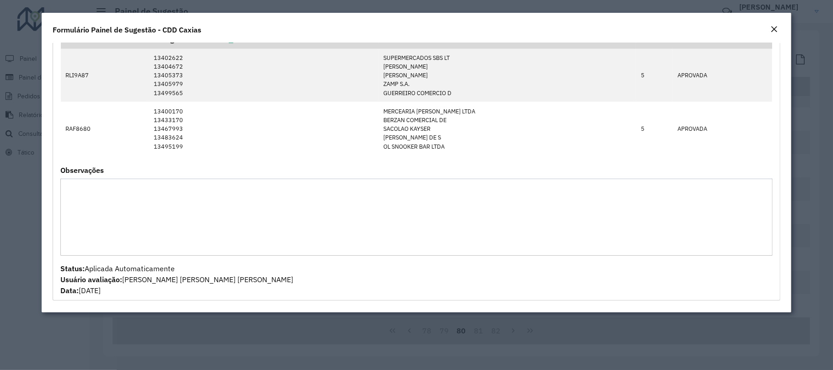
click at [768, 28] on button "Close" at bounding box center [774, 30] width 13 height 12
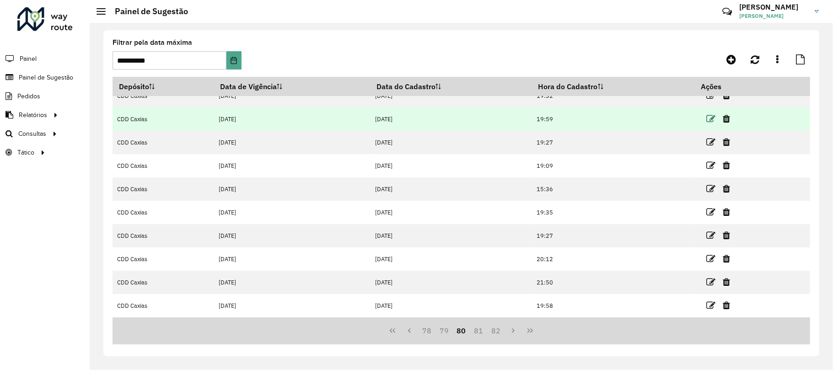
click at [709, 114] on icon at bounding box center [710, 118] width 9 height 9
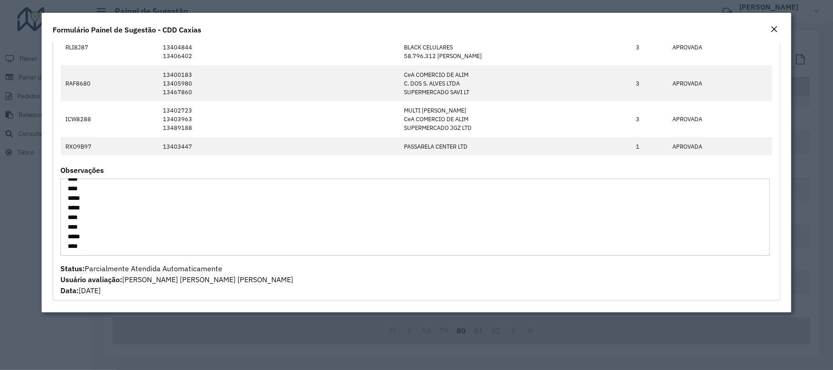
scroll to position [0, 0]
click at [778, 29] on em "Close" at bounding box center [773, 29] width 7 height 7
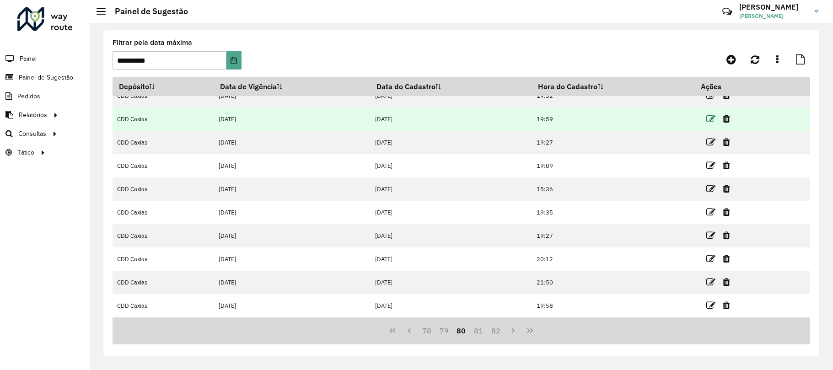
click at [710, 114] on icon at bounding box center [710, 118] width 9 height 9
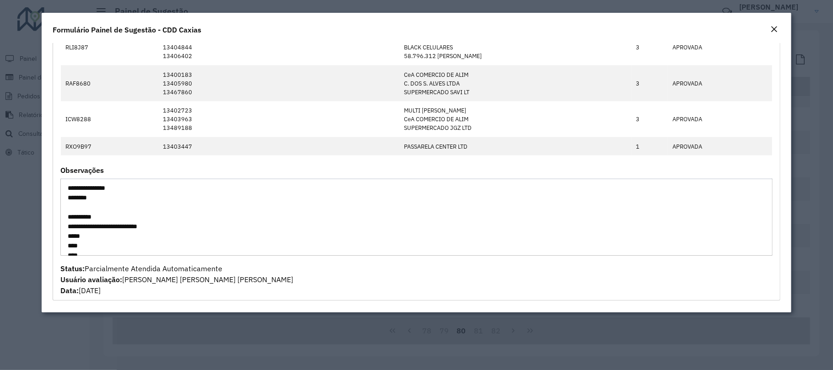
scroll to position [67, 0]
click at [775, 29] on em "Close" at bounding box center [773, 29] width 7 height 7
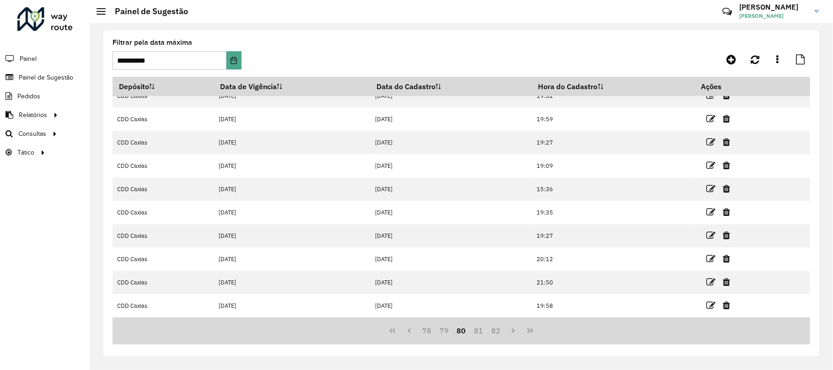
scroll to position [0, 0]
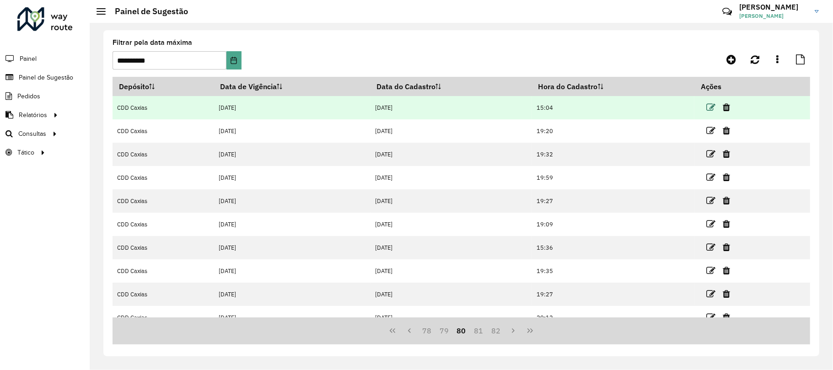
click at [707, 103] on icon at bounding box center [710, 107] width 9 height 9
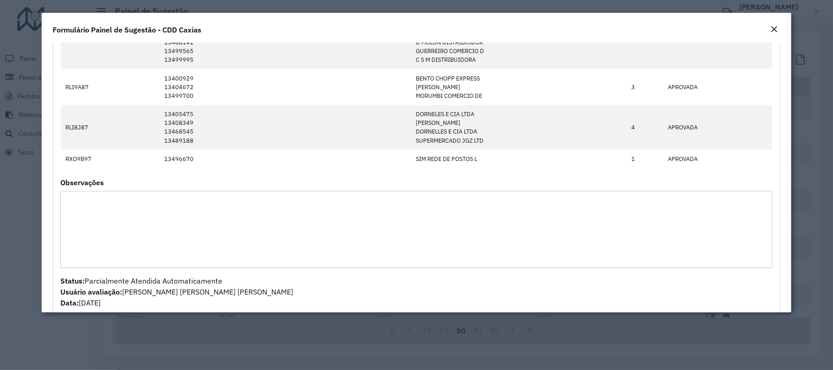
scroll to position [749, 0]
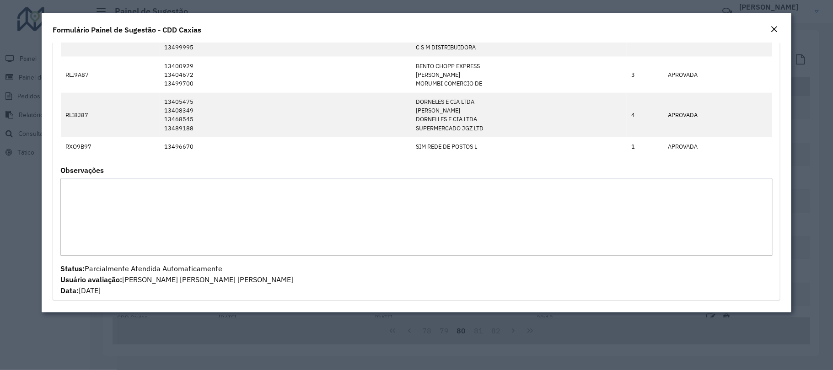
click at [777, 26] on em "Close" at bounding box center [773, 29] width 7 height 7
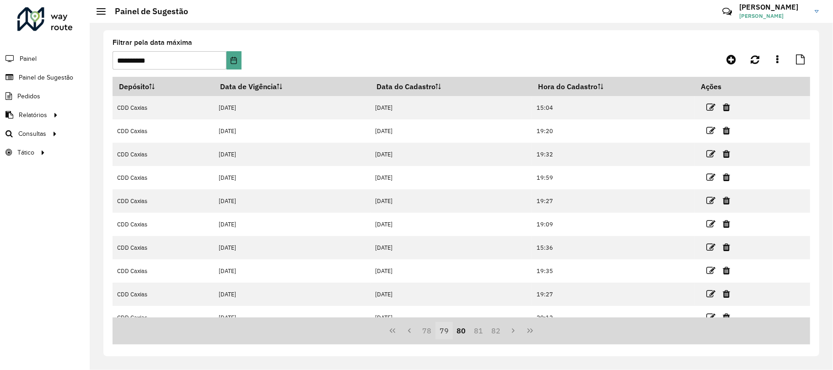
click at [447, 326] on button "79" at bounding box center [443, 330] width 17 height 17
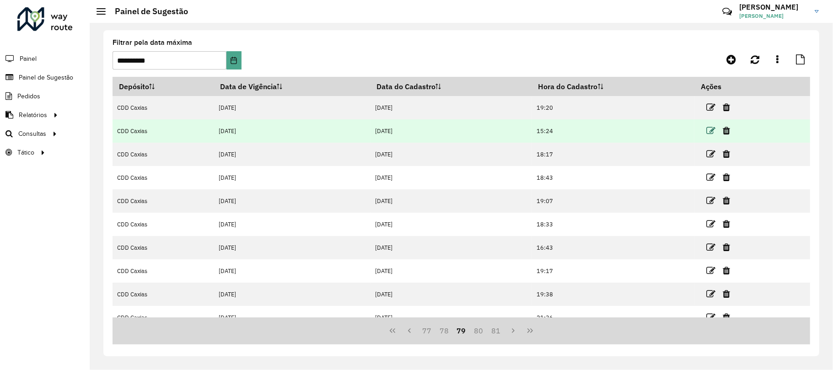
click at [708, 129] on icon at bounding box center [710, 130] width 9 height 9
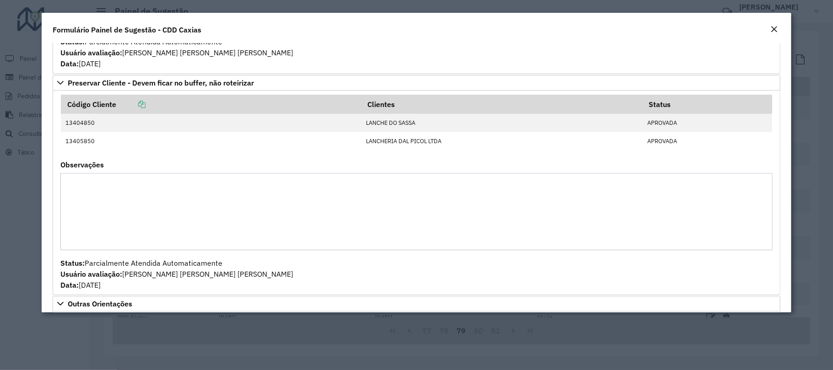
scroll to position [671, 0]
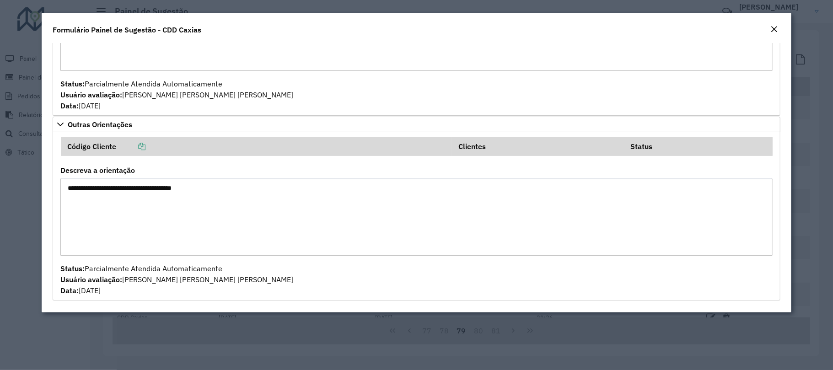
click at [774, 28] on em "Close" at bounding box center [773, 29] width 7 height 7
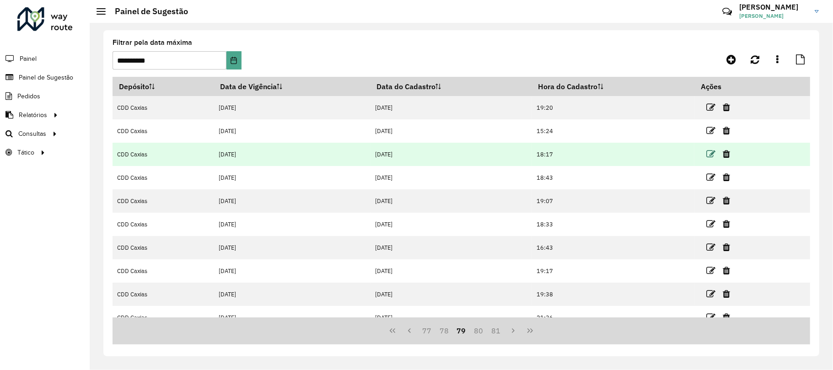
click at [707, 150] on icon at bounding box center [710, 154] width 9 height 9
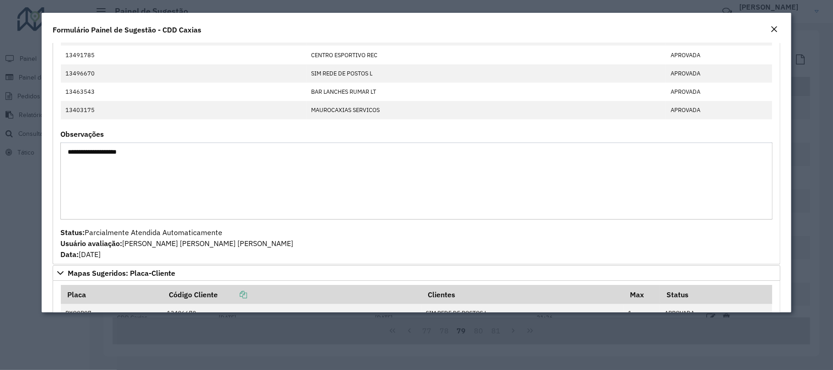
scroll to position [793, 0]
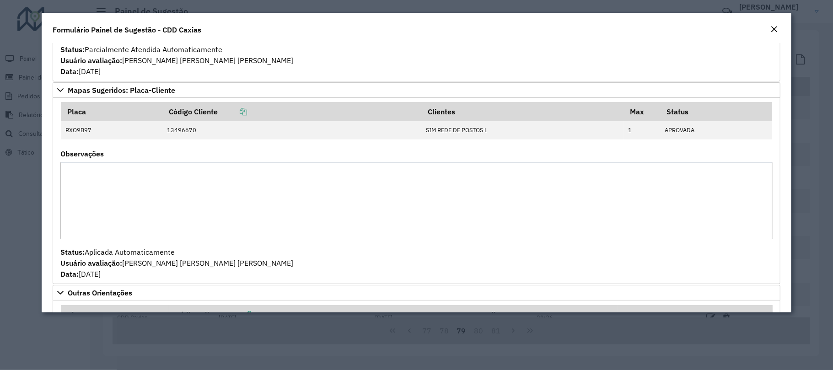
click at [773, 29] on em "Close" at bounding box center [773, 29] width 7 height 7
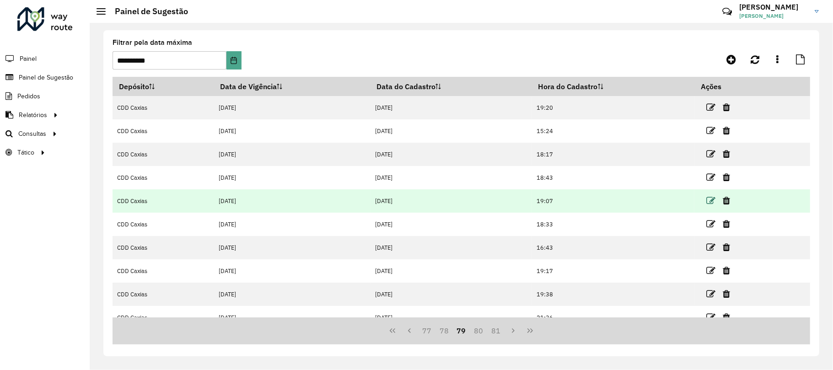
click at [709, 200] on icon at bounding box center [710, 200] width 9 height 9
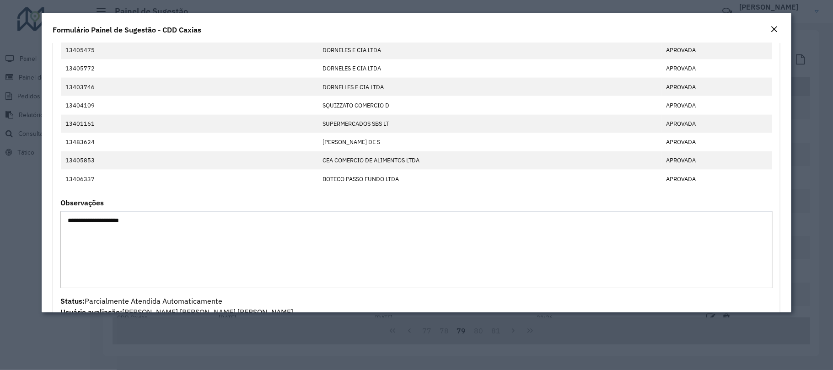
scroll to position [1159, 0]
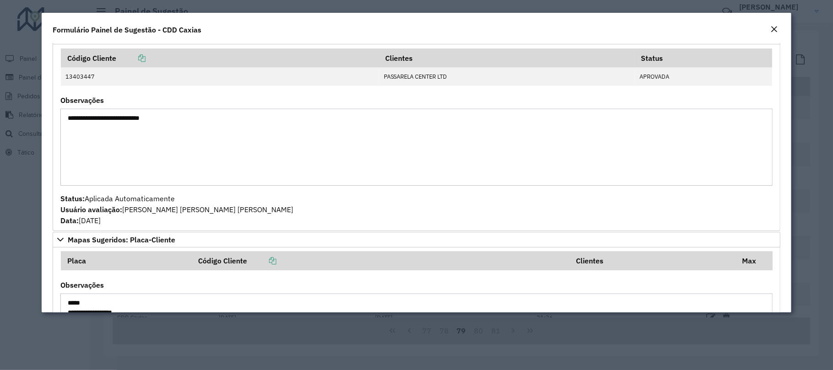
click at [771, 26] on em "Close" at bounding box center [773, 29] width 7 height 7
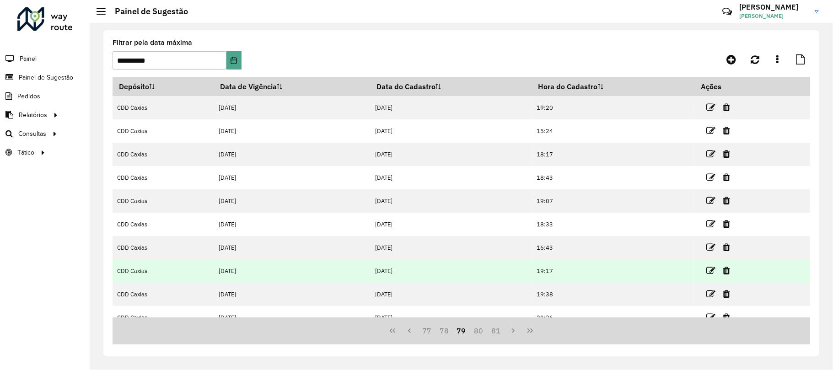
scroll to position [60, 0]
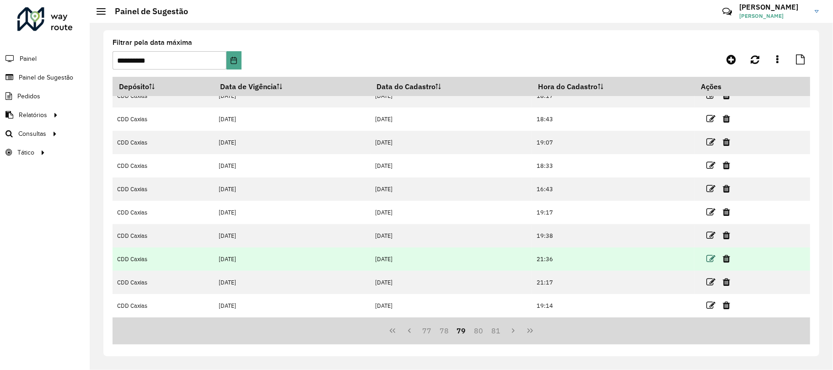
click at [715, 257] on icon at bounding box center [710, 258] width 9 height 9
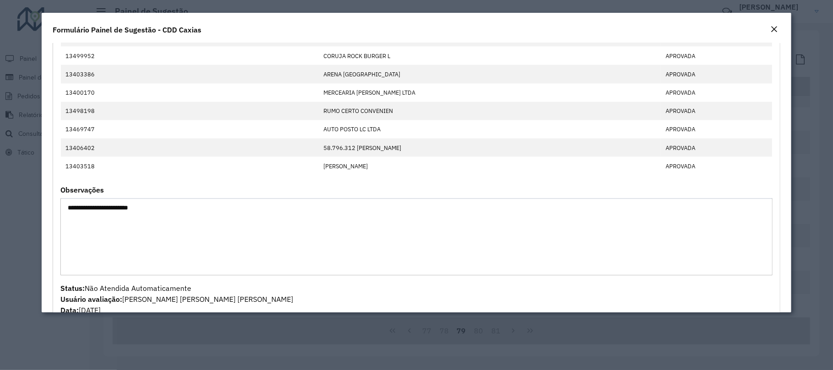
scroll to position [1037, 0]
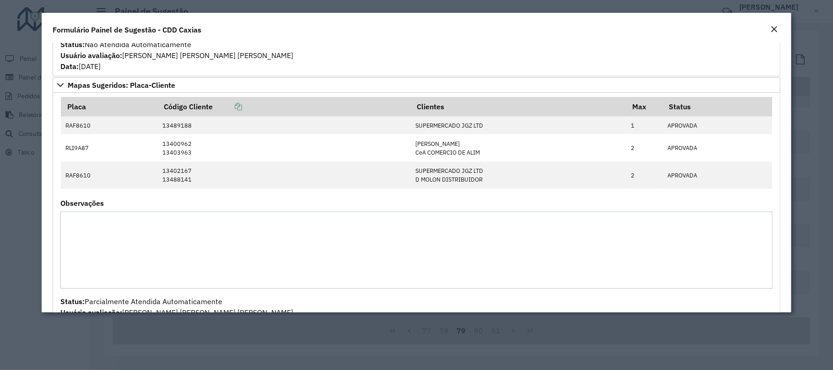
click at [776, 29] on em "Close" at bounding box center [773, 29] width 7 height 7
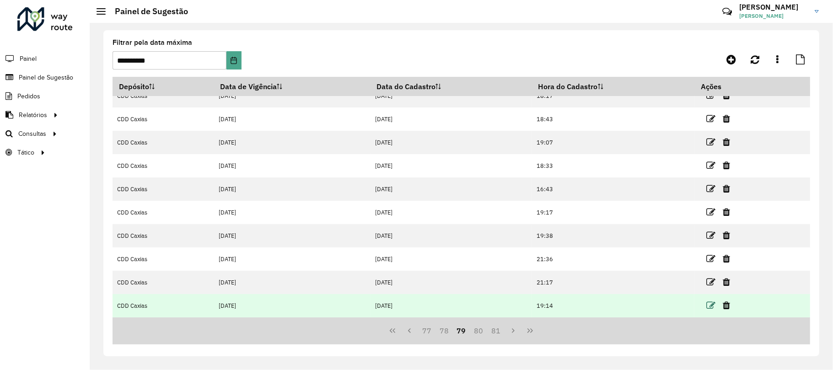
click at [708, 304] on icon at bounding box center [710, 305] width 9 height 9
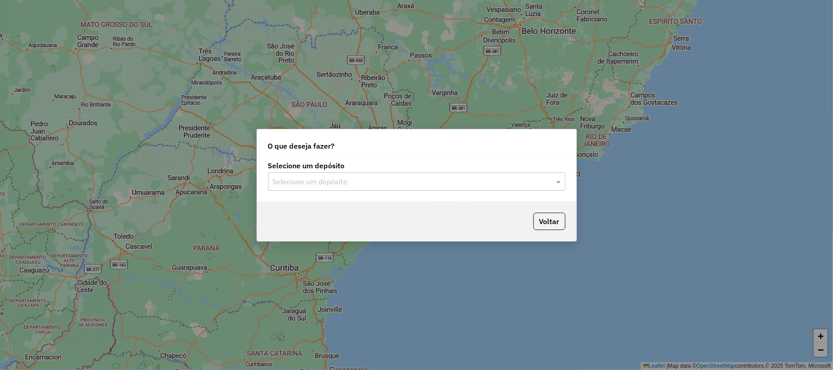
click at [304, 179] on input "text" at bounding box center [408, 182] width 270 height 11
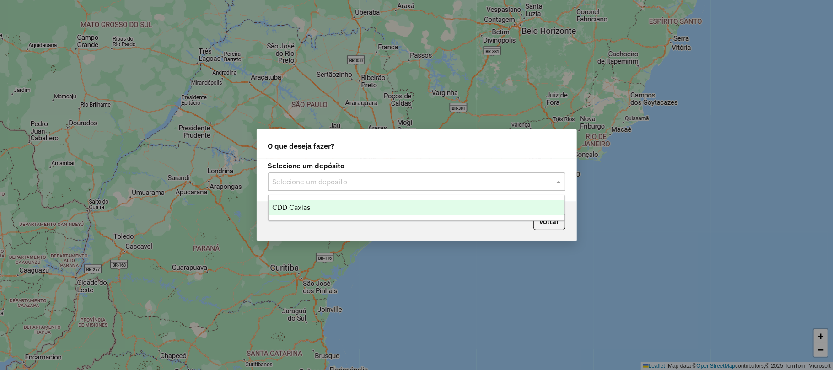
click at [312, 208] on div "CDD Caxias" at bounding box center [417, 208] width 296 height 16
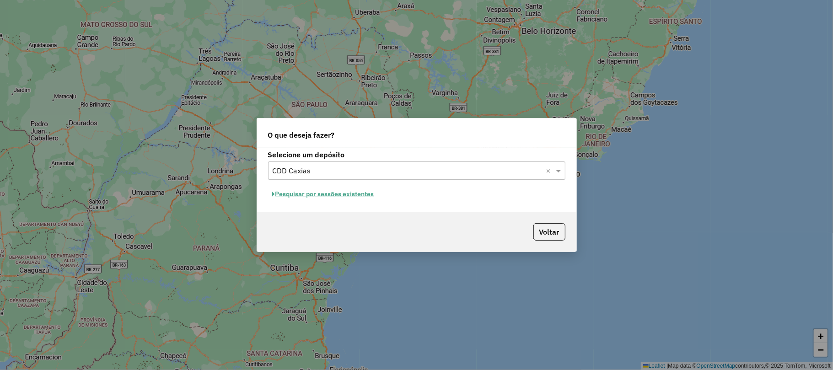
click at [315, 195] on button "Pesquisar por sessões existentes" at bounding box center [323, 194] width 110 height 14
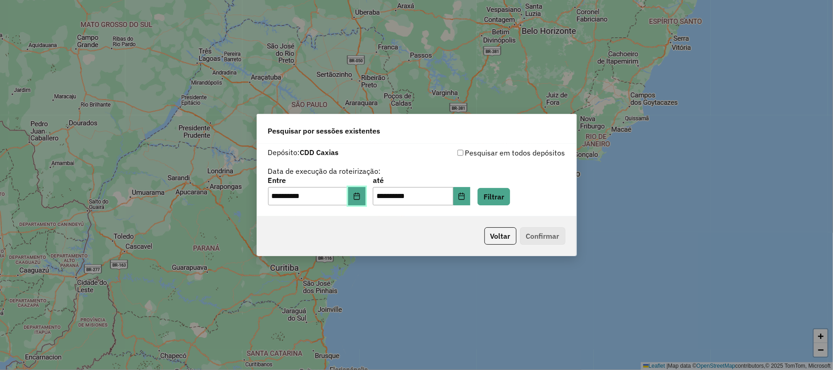
click at [359, 196] on button "Choose Date" at bounding box center [356, 196] width 17 height 18
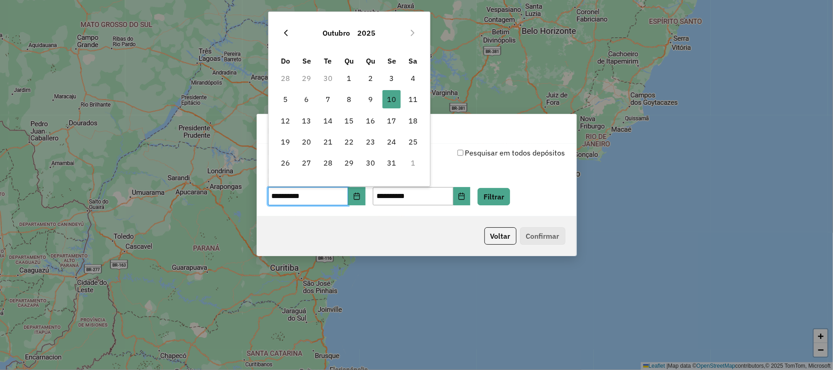
click at [285, 33] on icon "Previous Month" at bounding box center [286, 33] width 4 height 6
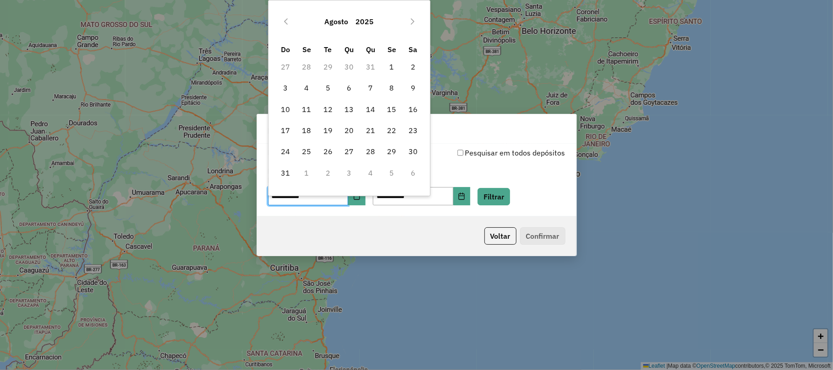
click at [285, 33] on div "Agosto 2025" at bounding box center [349, 21] width 149 height 29
click at [284, 22] on icon "Previous Month" at bounding box center [285, 21] width 7 height 7
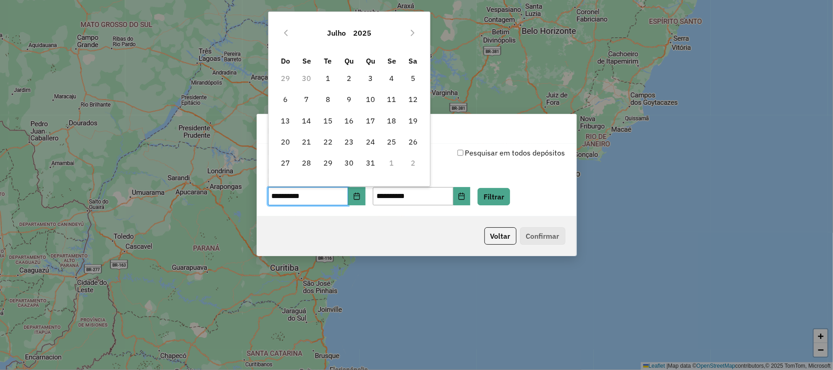
click at [284, 22] on div "Julho 2025" at bounding box center [349, 32] width 149 height 29
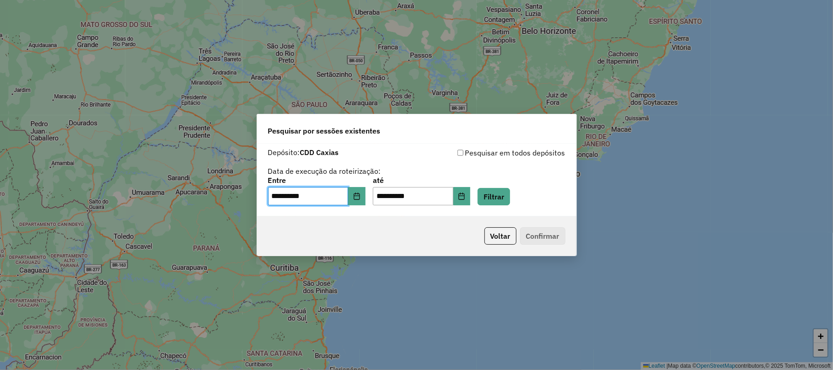
click at [363, 216] on div "**********" at bounding box center [416, 180] width 319 height 73
click at [360, 199] on icon "Choose Date" at bounding box center [357, 196] width 6 height 7
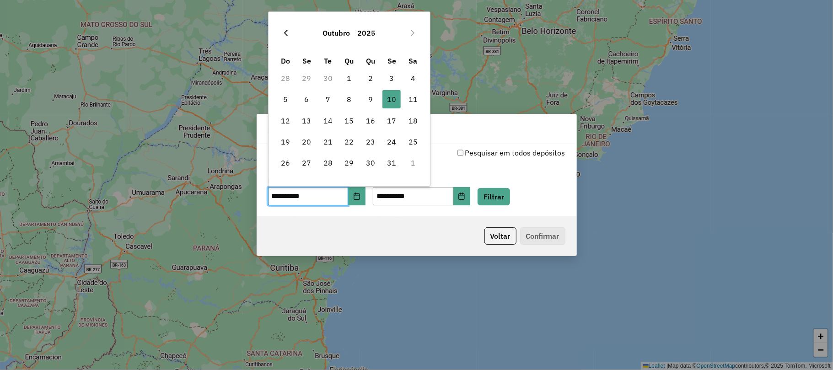
click at [290, 32] on button "Previous Month" at bounding box center [286, 33] width 15 height 15
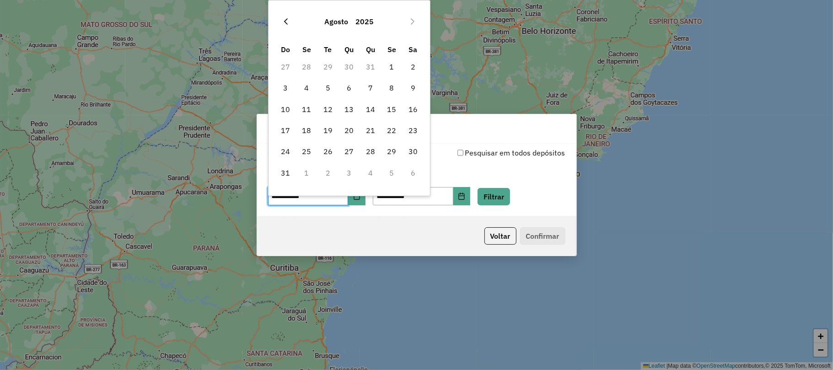
click at [286, 27] on button "Previous Month" at bounding box center [286, 21] width 15 height 15
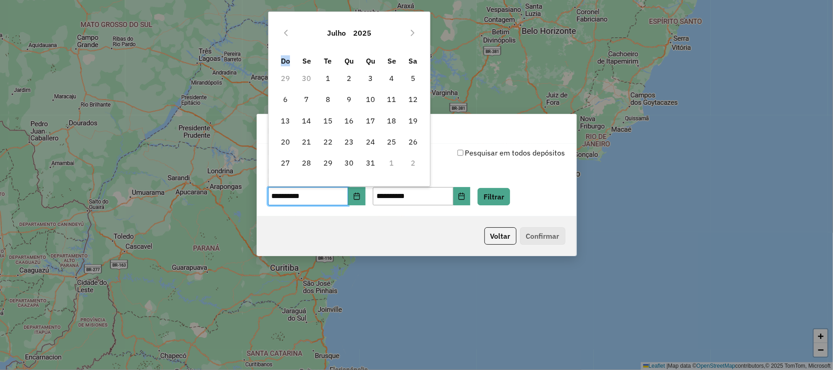
click at [286, 25] on div "Julho 2025" at bounding box center [349, 32] width 149 height 29
click at [291, 36] on button "Previous Month" at bounding box center [286, 33] width 15 height 15
click at [289, 33] on icon "Previous Month" at bounding box center [285, 32] width 7 height 7
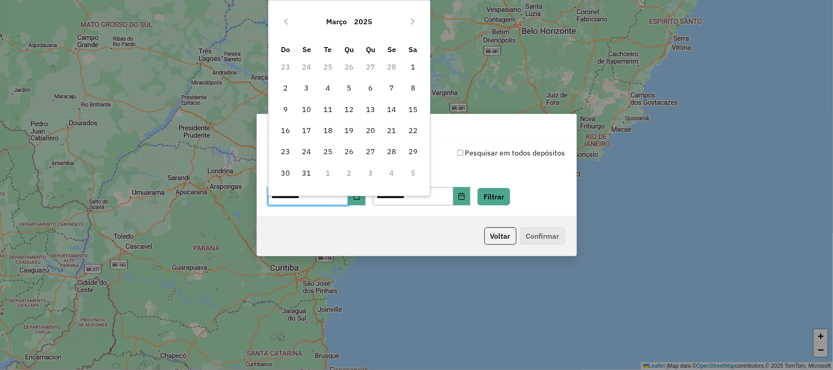
click at [289, 33] on div "Março 2025" at bounding box center [349, 21] width 149 height 29
click at [286, 27] on button "Previous Month" at bounding box center [286, 21] width 15 height 15
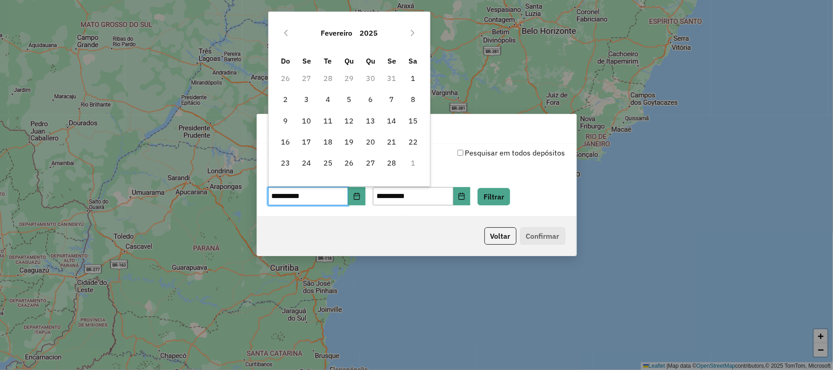
click at [286, 24] on div "Fevereiro 2025" at bounding box center [349, 32] width 149 height 29
click at [286, 33] on icon "Previous Month" at bounding box center [285, 32] width 7 height 7
click at [308, 144] on span "23" at bounding box center [306, 142] width 18 height 18
type input "**********"
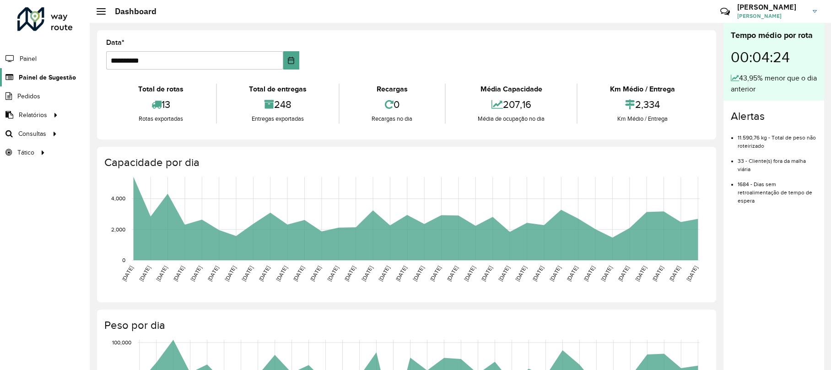
click at [52, 74] on span "Painel de Sugestão" at bounding box center [47, 78] width 57 height 10
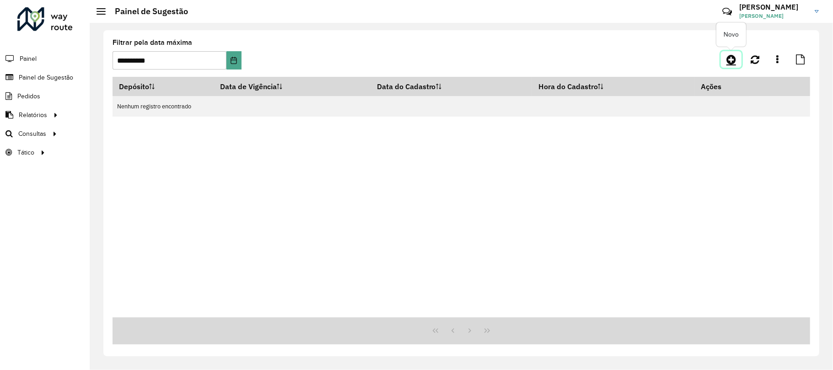
click at [728, 53] on link at bounding box center [731, 59] width 21 height 16
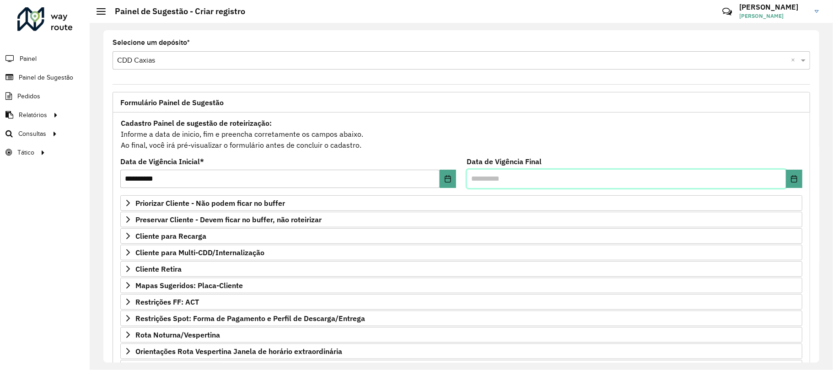
click at [535, 174] on input "text" at bounding box center [626, 179] width 319 height 18
type input "**********"
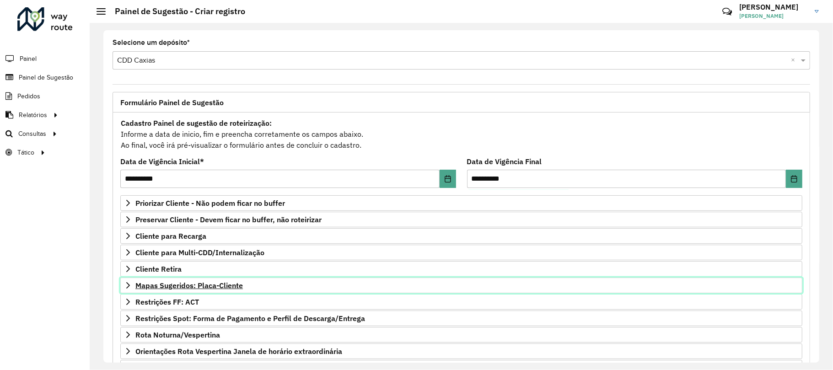
click at [231, 289] on span "Mapas Sugeridos: Placa-Cliente" at bounding box center [188, 285] width 107 height 7
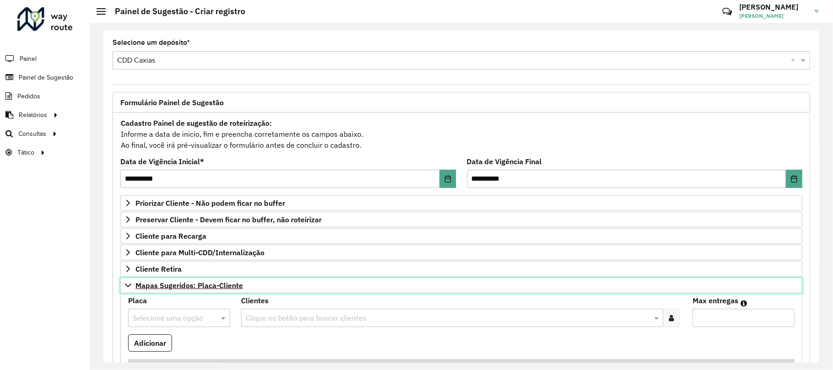
scroll to position [122, 0]
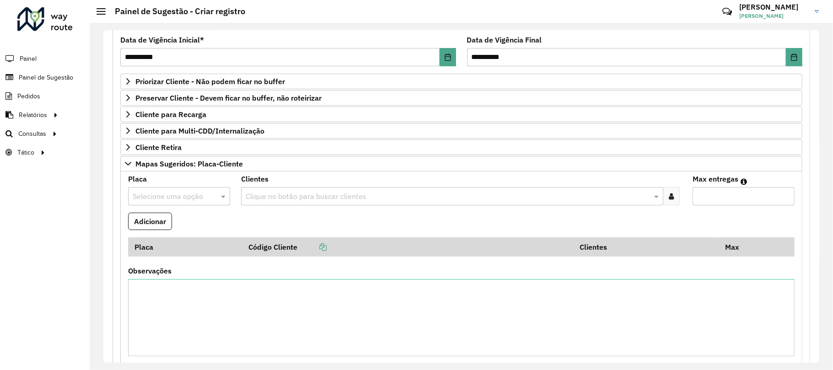
click at [194, 199] on input "text" at bounding box center [170, 196] width 75 height 11
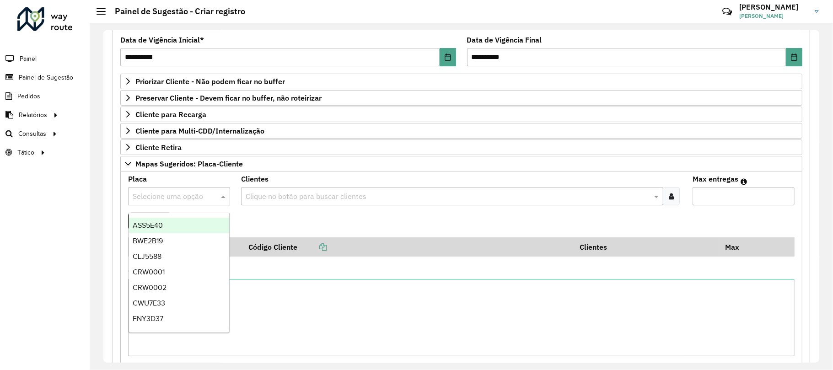
type input "*"
click at [295, 220] on formly-field "Adicionar" at bounding box center [461, 225] width 677 height 25
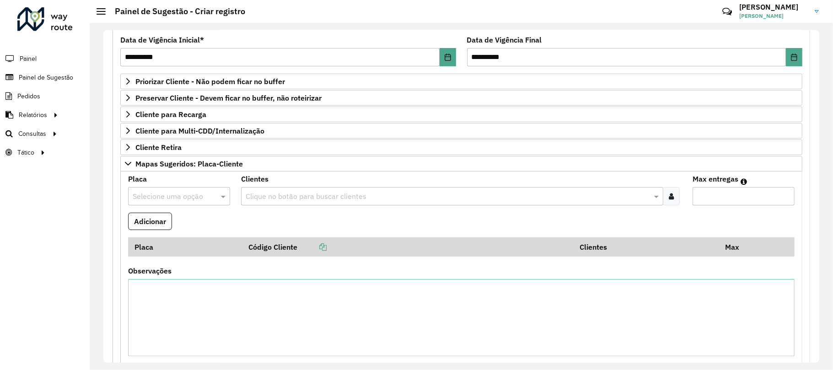
click at [182, 195] on input "text" at bounding box center [170, 196] width 75 height 11
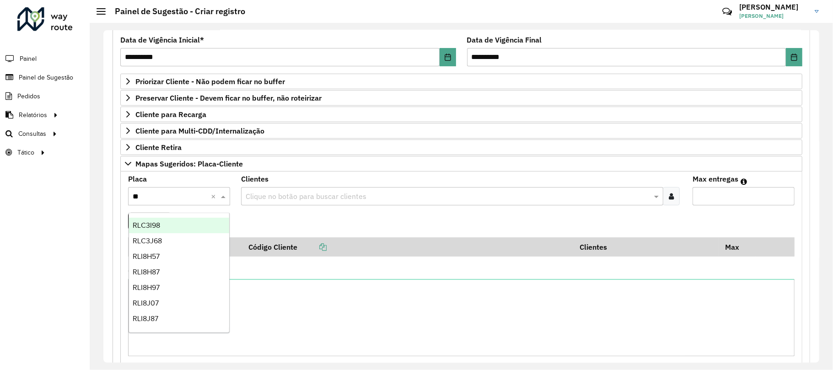
type input "*"
type input "*******"
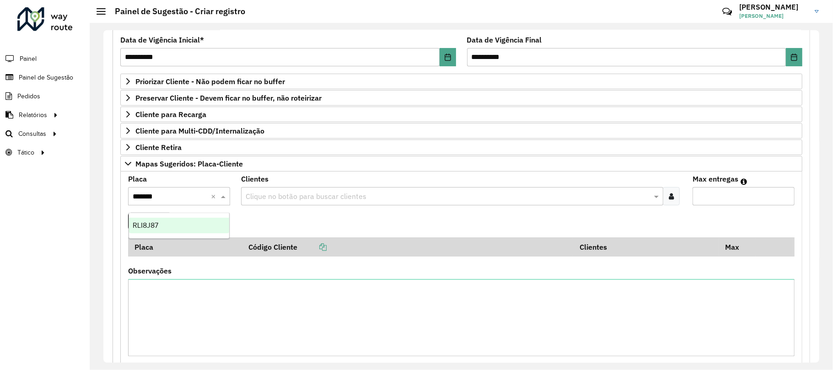
click at [148, 224] on span "RLI8J87" at bounding box center [146, 225] width 26 height 8
click at [255, 197] on input "text" at bounding box center [447, 196] width 408 height 11
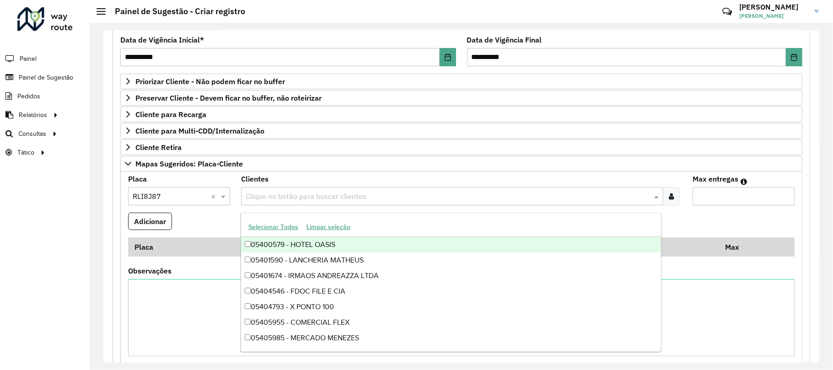
paste input "****"
type input "****"
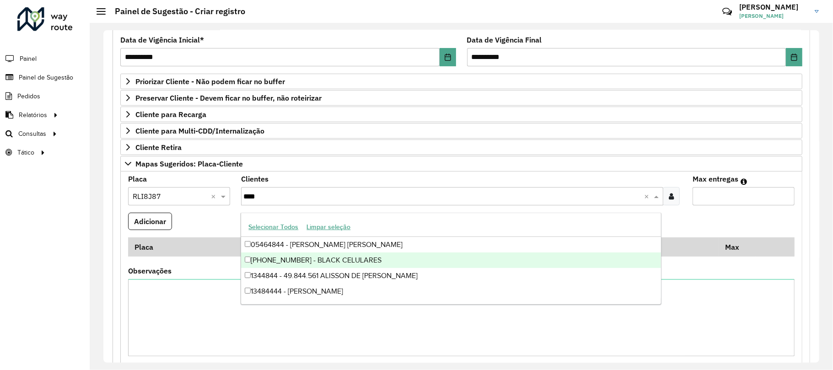
click at [339, 254] on div "13404844 - BLACK CELULARES" at bounding box center [450, 260] width 419 height 16
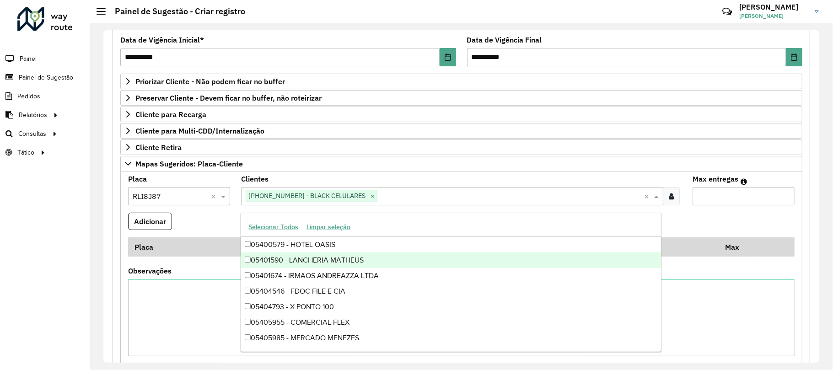
paste input "*****"
type input "*****"
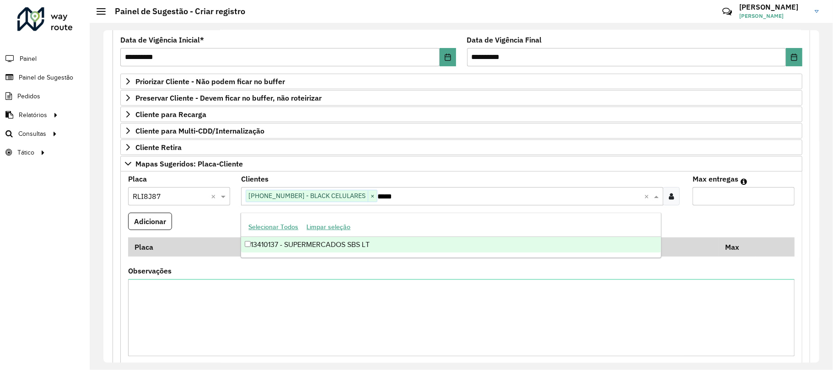
click at [332, 247] on div "13410137 - SUPERMERCADOS SBS LT" at bounding box center [450, 245] width 419 height 16
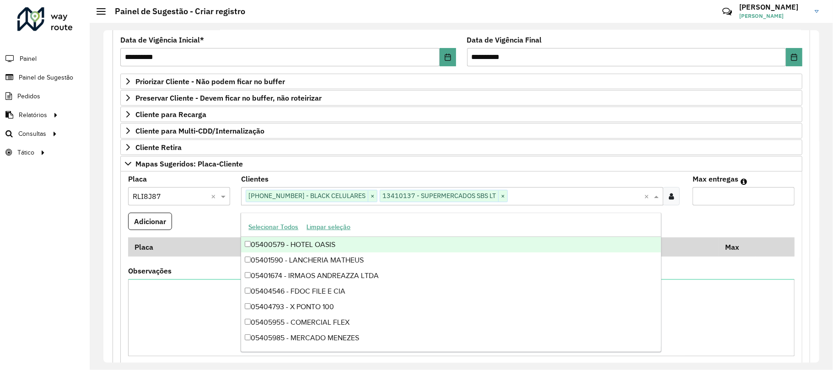
paste input "****"
type input "****"
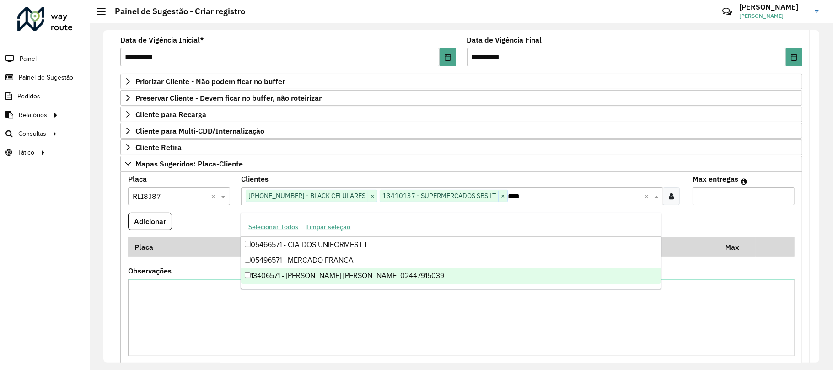
click at [315, 275] on div "13406571 - FERNANDO BARROS COUTINHO 02447915039" at bounding box center [450, 276] width 419 height 16
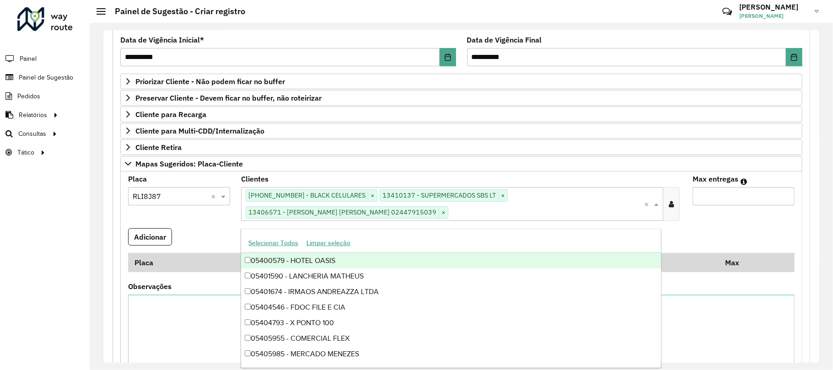
click at [704, 195] on input "Max entregas" at bounding box center [744, 196] width 102 height 18
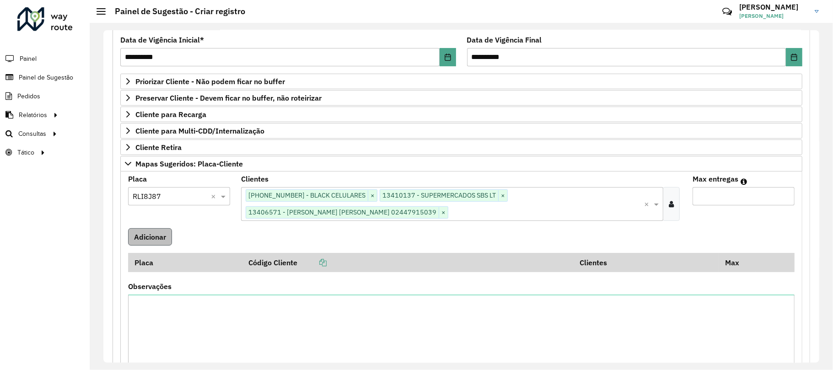
type input "*"
click at [149, 240] on button "Adicionar" at bounding box center [150, 236] width 44 height 17
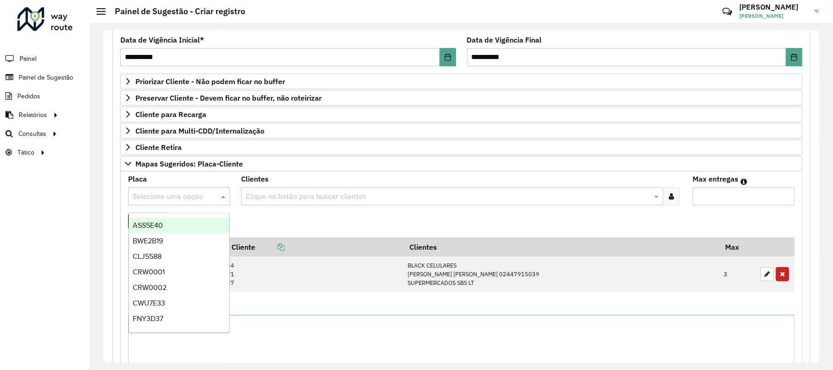
click at [174, 200] on input "text" at bounding box center [170, 196] width 75 height 11
paste input "*******"
type input "*******"
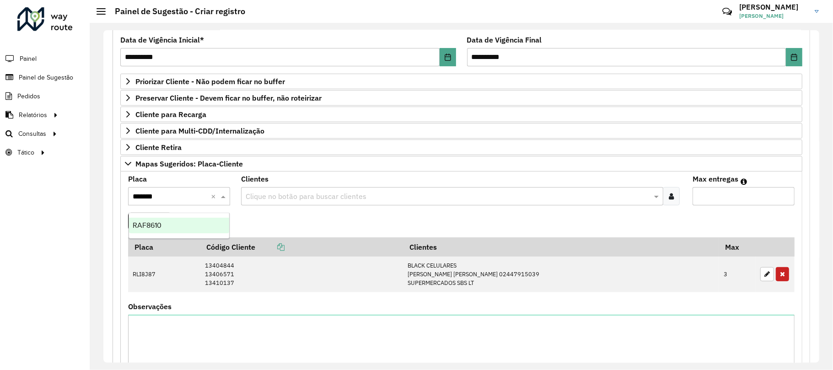
click at [172, 222] on div "RAF8610" at bounding box center [179, 226] width 101 height 16
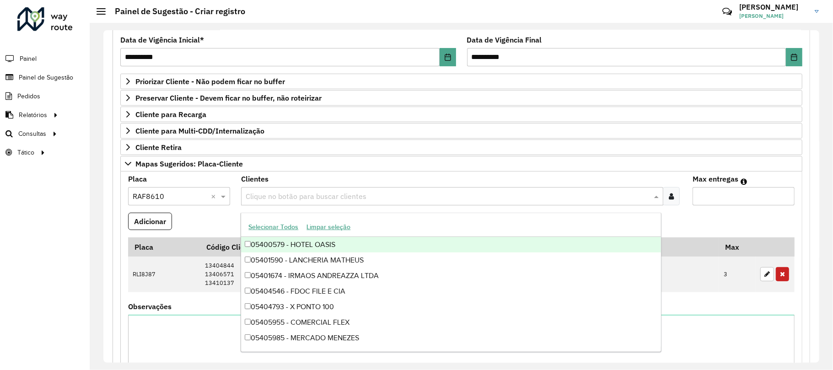
click at [275, 197] on input "text" at bounding box center [447, 196] width 408 height 11
paste input "*****"
type input "*****"
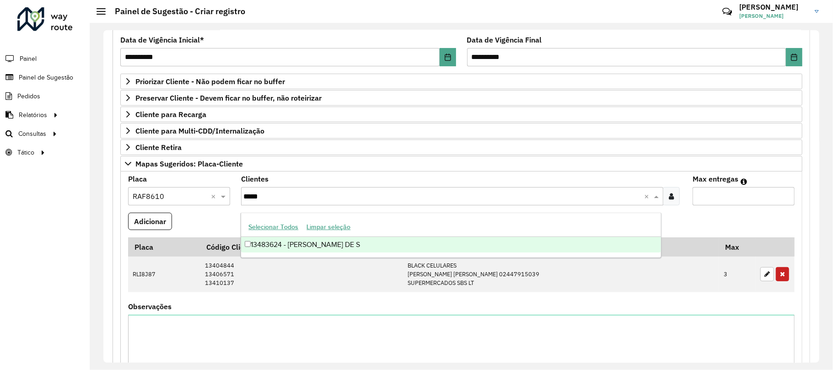
click at [329, 242] on div "13483624 - LINEO FERNANDES DE S" at bounding box center [450, 245] width 419 height 16
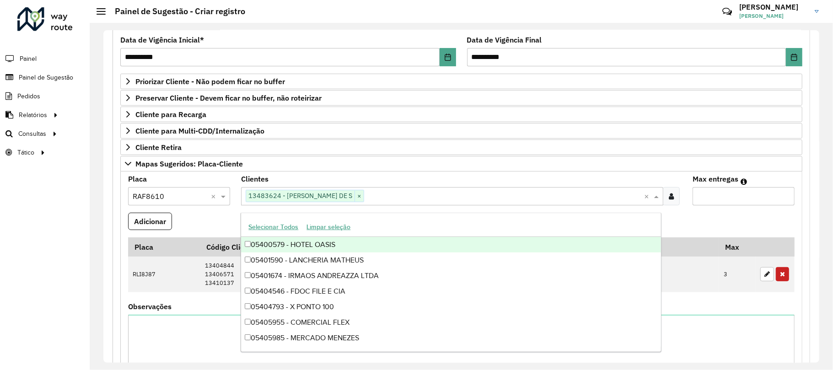
paste input "***"
type input "***"
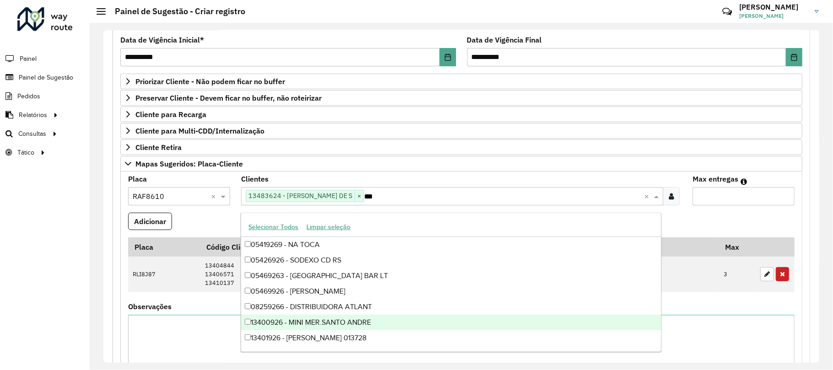
click at [328, 319] on div "13400926 - MINI MER.SANTO ANDRE" at bounding box center [450, 323] width 419 height 16
paste input "*****"
type input "*****"
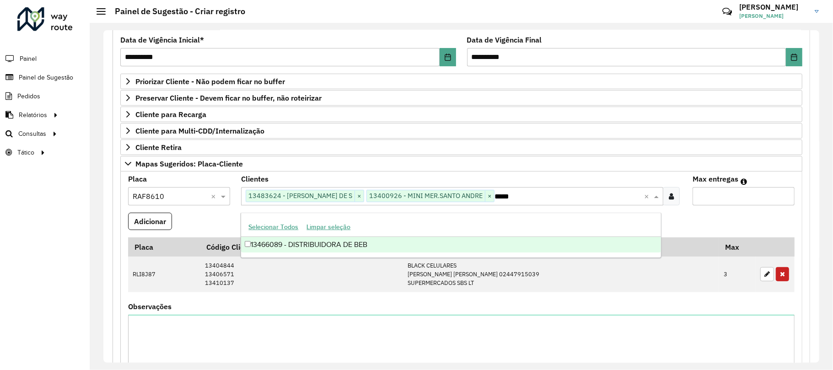
click at [334, 246] on div "13466089 - DISTRIBUIDORA DE BEB" at bounding box center [450, 245] width 419 height 16
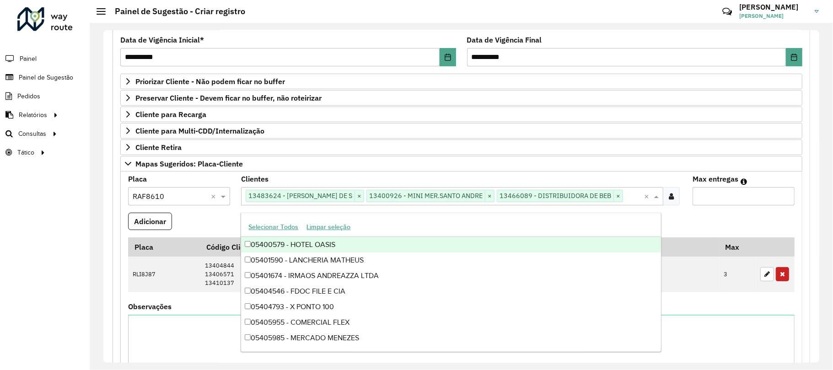
paste input "*****"
type input "*****"
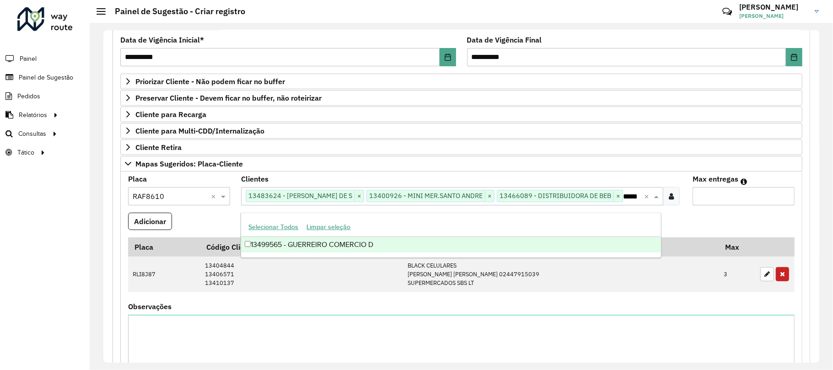
scroll to position [0, 10]
click at [332, 247] on div "13499565 - GUERREIRO COMERCIO D" at bounding box center [450, 245] width 419 height 16
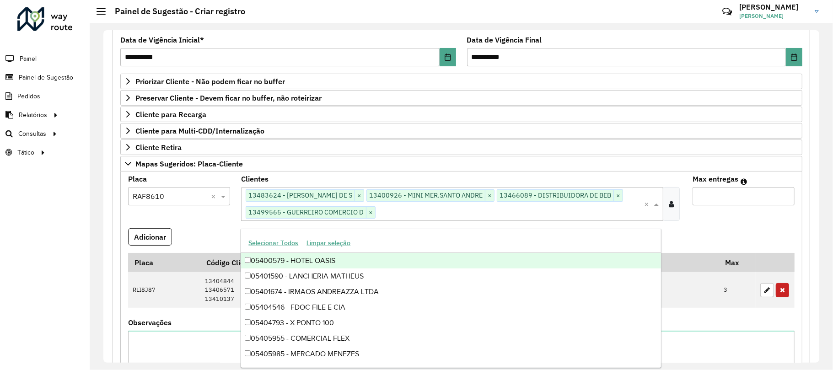
click at [724, 204] on input "Max entregas" at bounding box center [744, 196] width 102 height 18
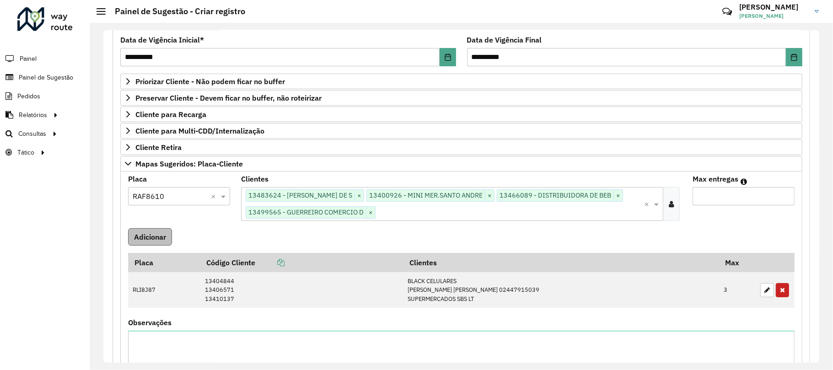
type input "*"
click at [146, 241] on button "Adicionar" at bounding box center [150, 236] width 44 height 17
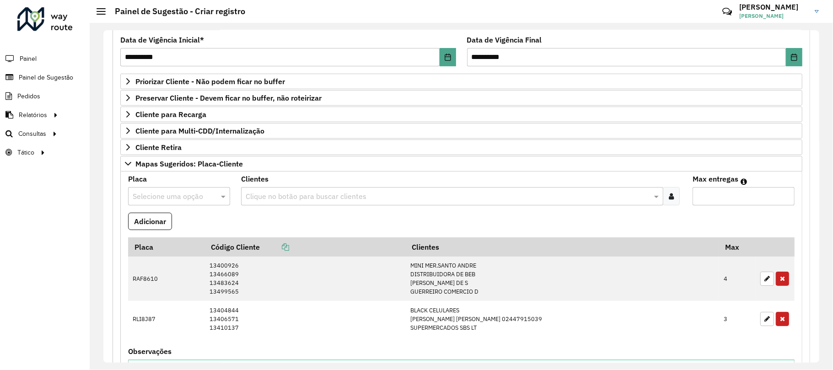
click at [169, 196] on input "text" at bounding box center [170, 196] width 75 height 11
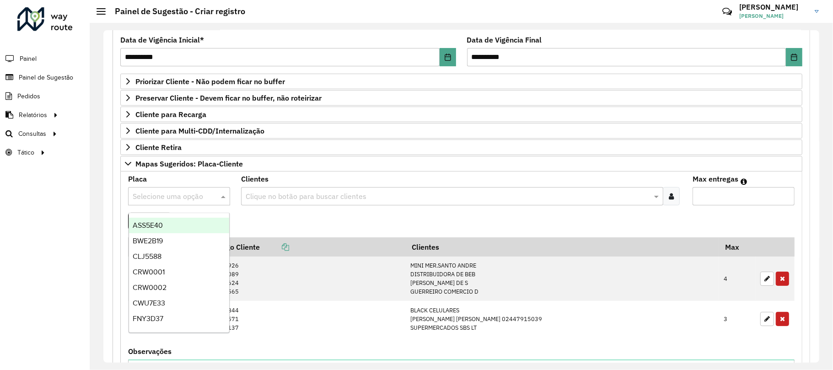
paste input "*******"
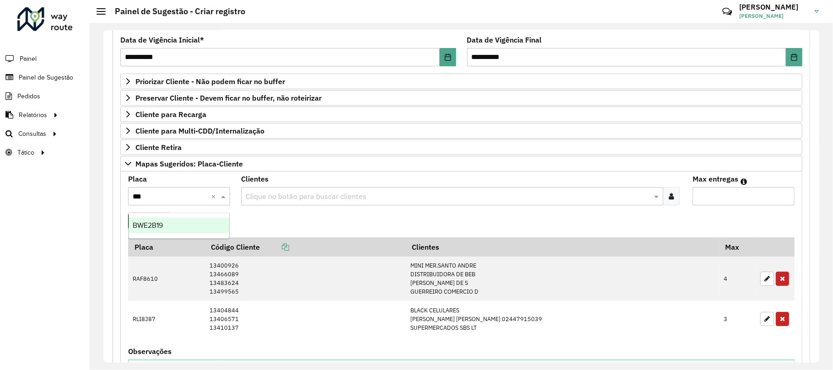
type input "**"
click at [194, 227] on div "BWE2B19" at bounding box center [179, 226] width 101 height 16
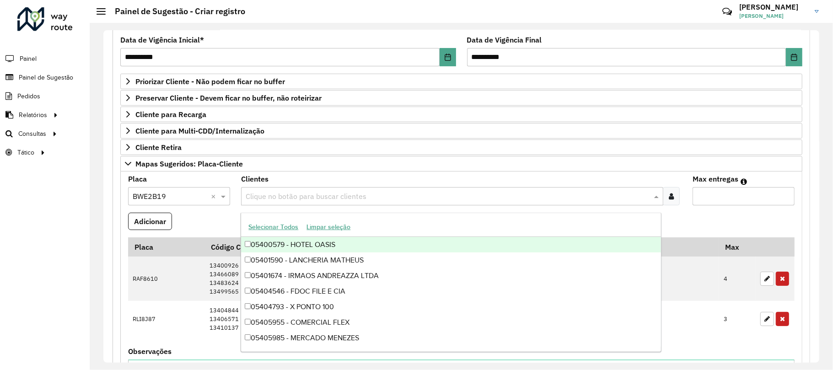
click at [278, 202] on input "text" at bounding box center [446, 196] width 407 height 11
paste input "*****"
type input "*****"
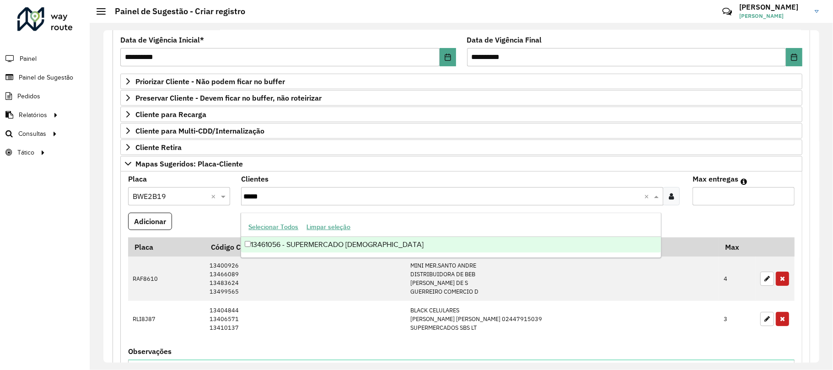
click at [292, 238] on div "13461056 - SUPERMERCADO CROATA" at bounding box center [450, 245] width 419 height 16
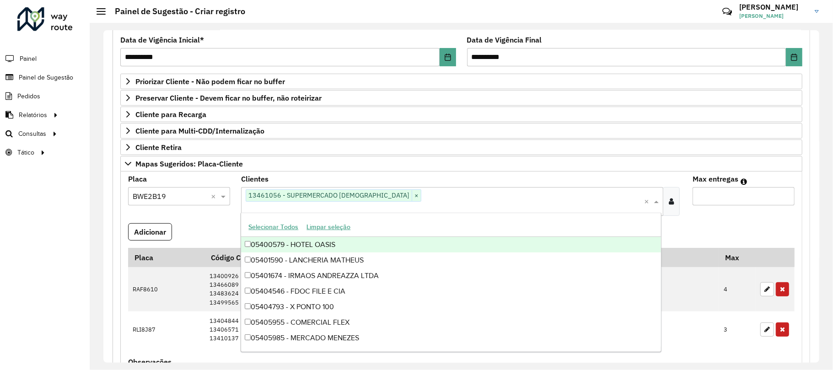
click at [731, 205] on input "Max entregas" at bounding box center [744, 196] width 102 height 18
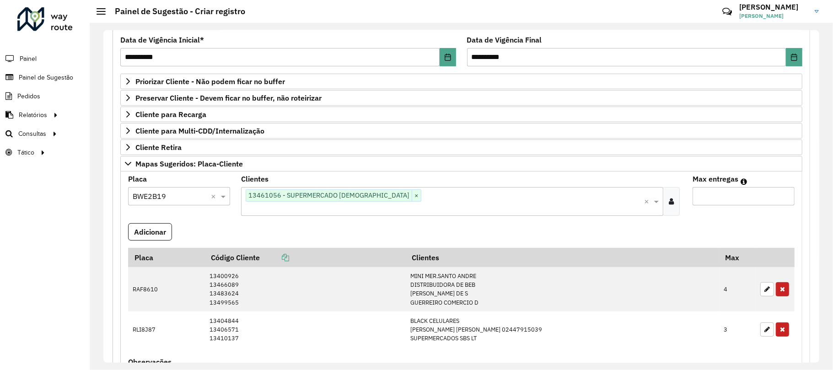
type input "**"
click at [151, 233] on formly-wrapper-form-field "Adicionar" at bounding box center [150, 235] width 44 height 25
click at [153, 223] on button "Adicionar" at bounding box center [150, 231] width 44 height 17
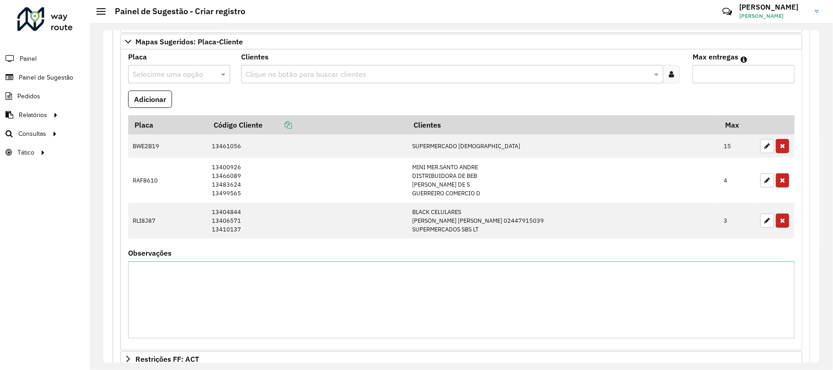
scroll to position [410, 0]
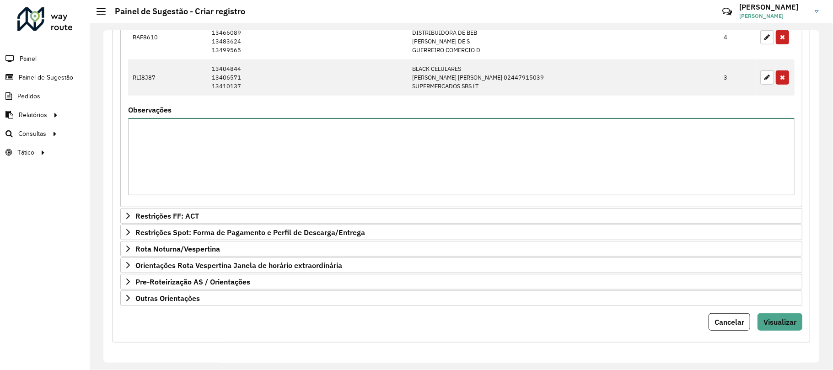
click at [218, 180] on textarea "Observações" at bounding box center [461, 156] width 666 height 77
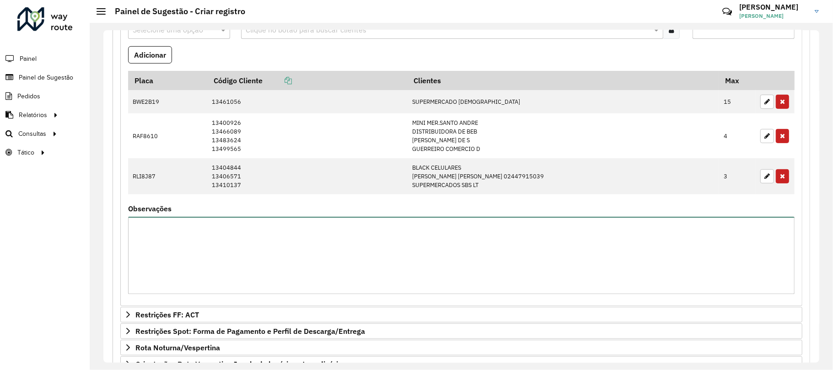
scroll to position [105, 0]
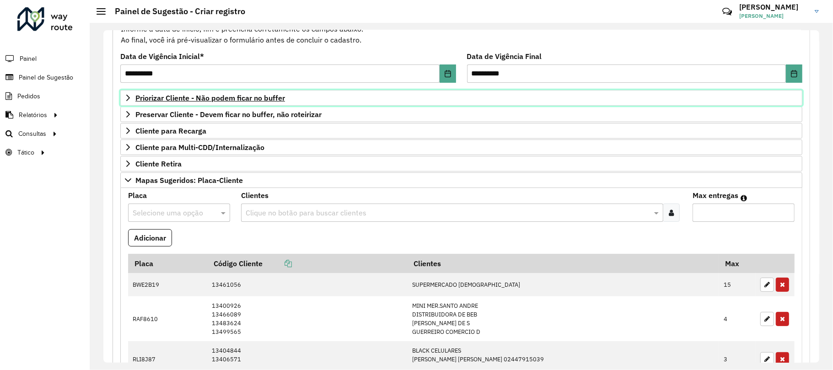
click at [207, 99] on span "Priorizar Cliente - Não podem ficar no buffer" at bounding box center [210, 97] width 150 height 7
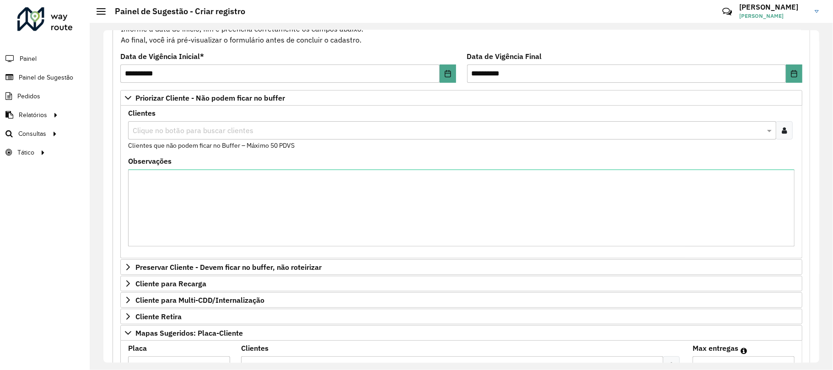
click at [184, 131] on input "text" at bounding box center [447, 130] width 634 height 11
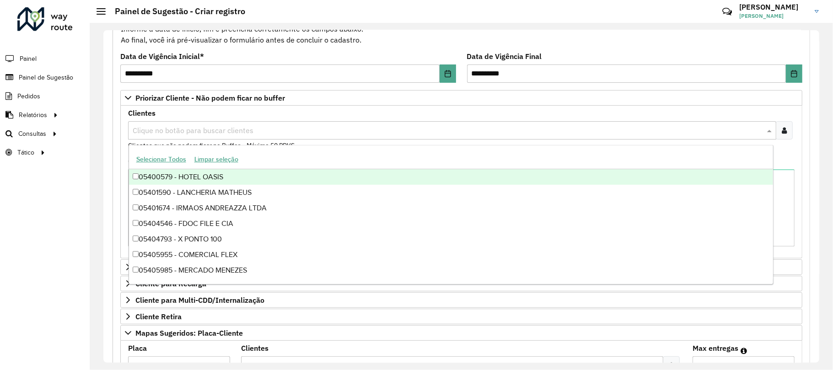
paste input "****"
type input "****"
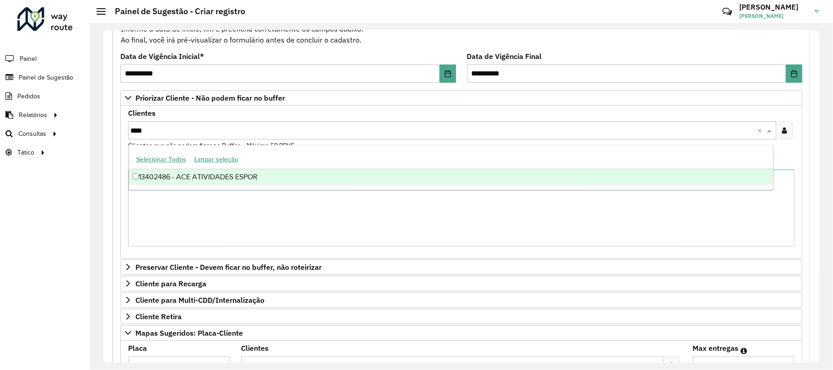
click at [195, 176] on div "13402486 - ACE ATIVIDADES ESPOR" at bounding box center [451, 177] width 645 height 16
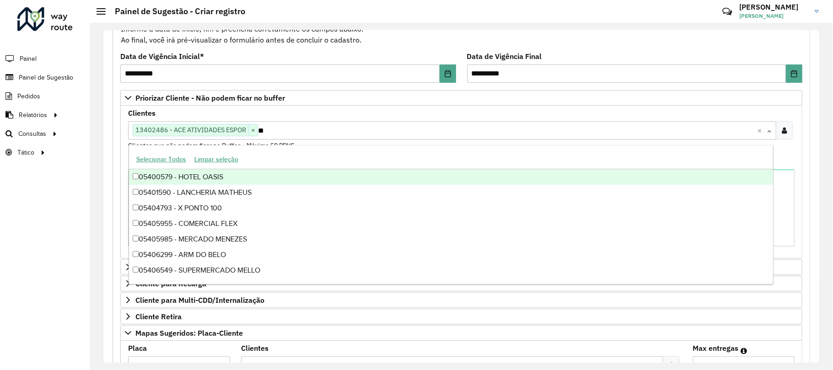
type input "***"
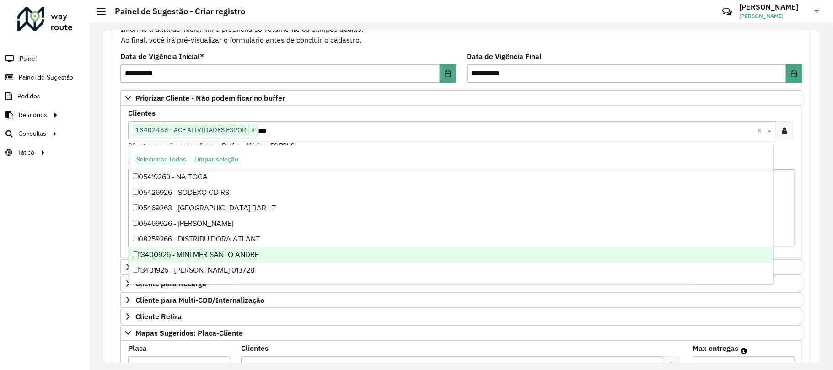
click at [207, 261] on div "13400926 - MINI MER.SANTO ANDRE" at bounding box center [451, 255] width 645 height 16
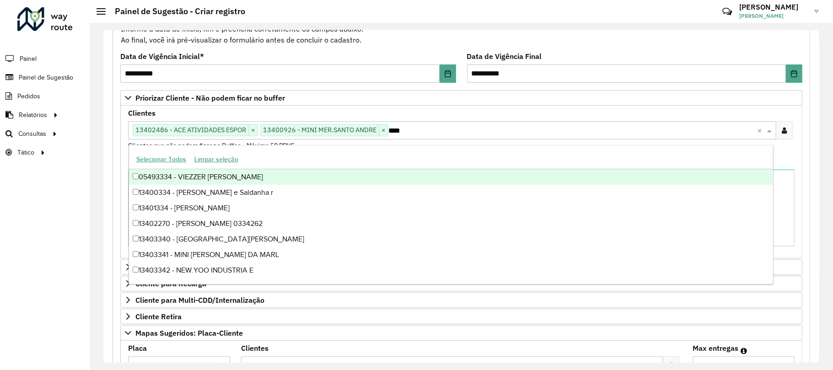
type input "*****"
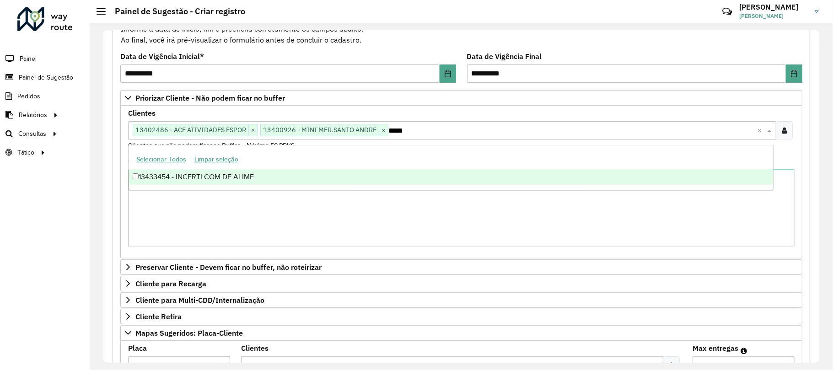
click at [255, 173] on div "13433454 - INCERTI COM DE ALIME" at bounding box center [451, 177] width 645 height 16
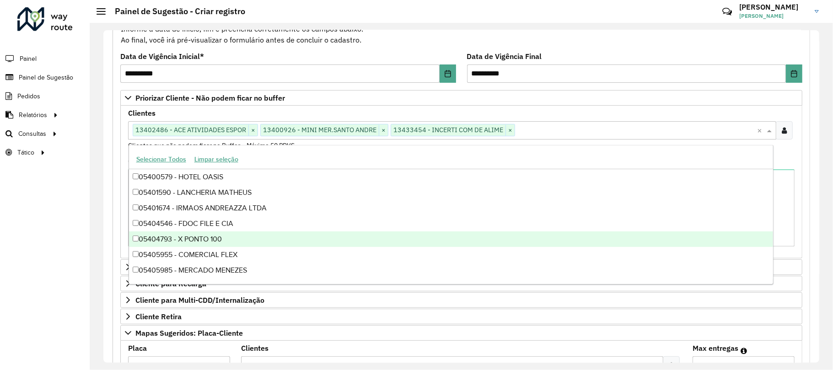
click at [797, 212] on formly-field "Observações" at bounding box center [461, 206] width 677 height 96
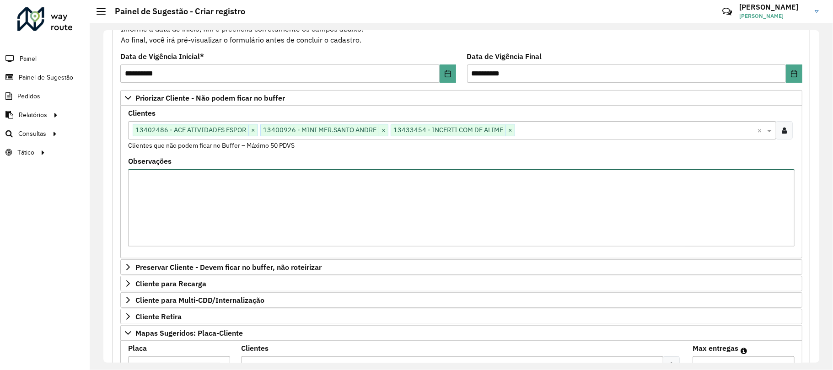
click at [371, 210] on textarea "Observações" at bounding box center [461, 207] width 666 height 77
type textarea "*"
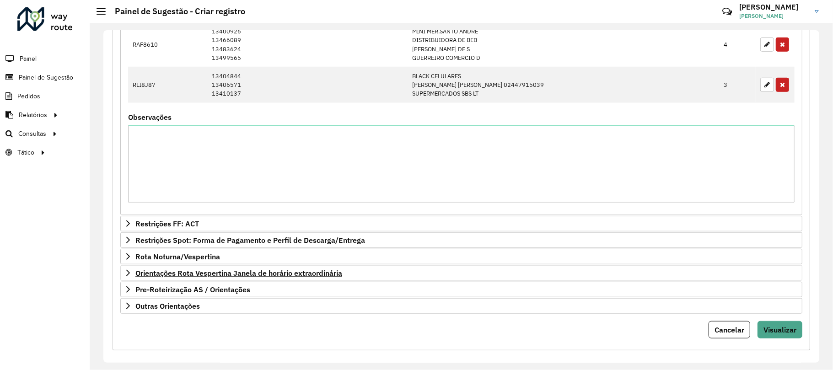
scroll to position [564, 0]
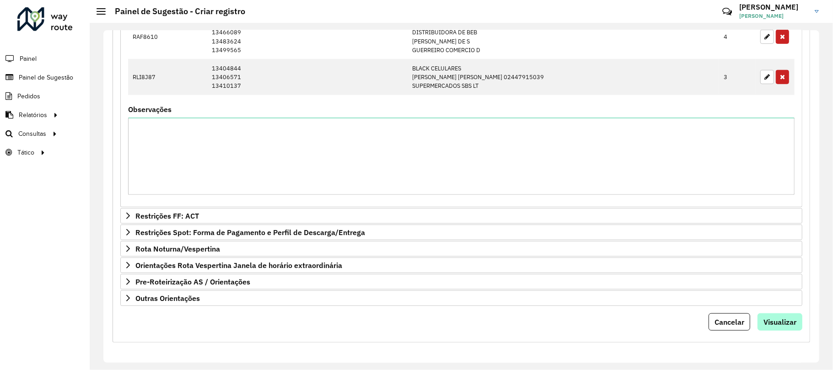
type textarea "**********"
click at [765, 324] on span "Visualizar" at bounding box center [779, 321] width 33 height 9
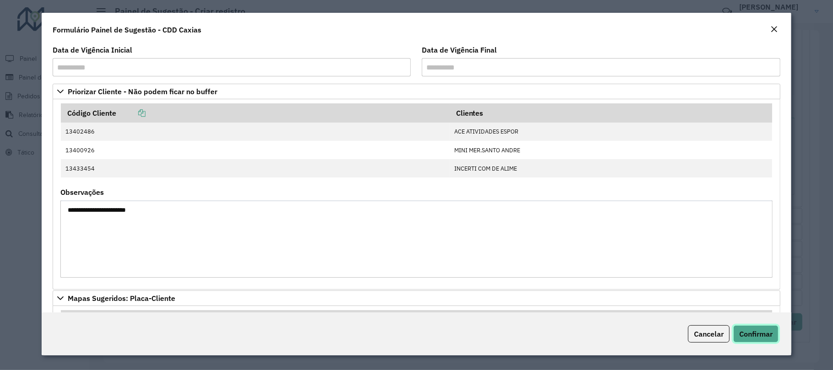
click at [739, 333] on span "Confirmar" at bounding box center [755, 333] width 33 height 9
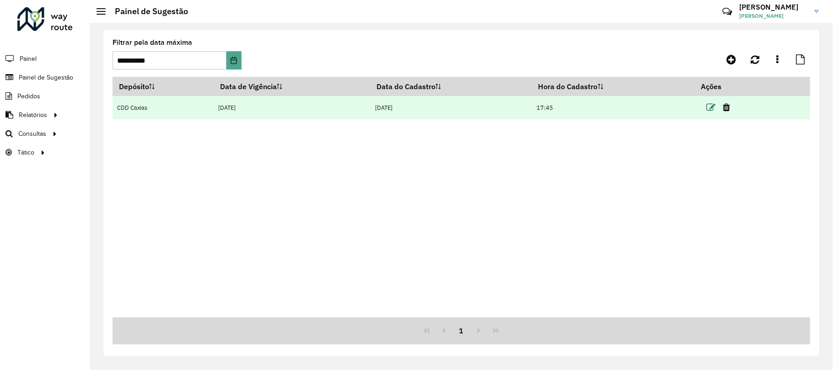
click at [709, 103] on icon at bounding box center [710, 107] width 9 height 9
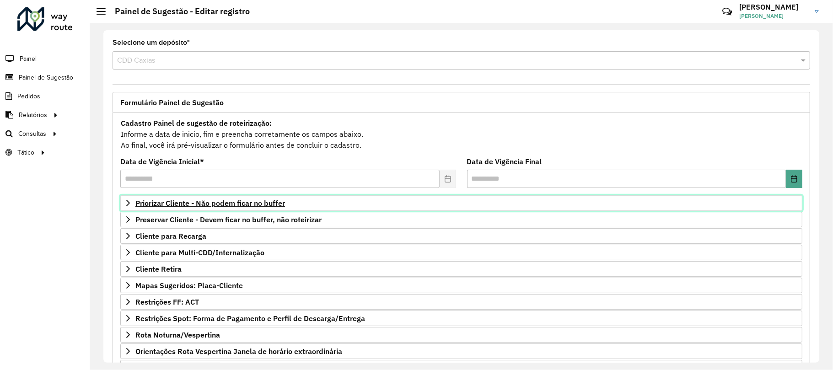
click at [220, 205] on span "Priorizar Cliente - Não podem ficar no buffer" at bounding box center [210, 202] width 150 height 7
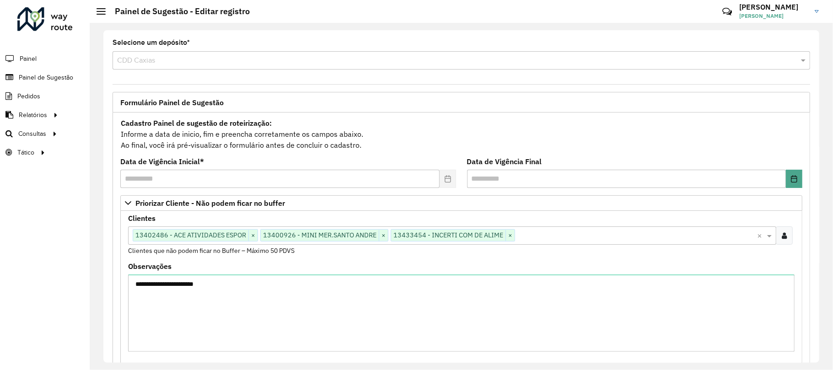
click at [542, 232] on input "text" at bounding box center [636, 236] width 242 height 11
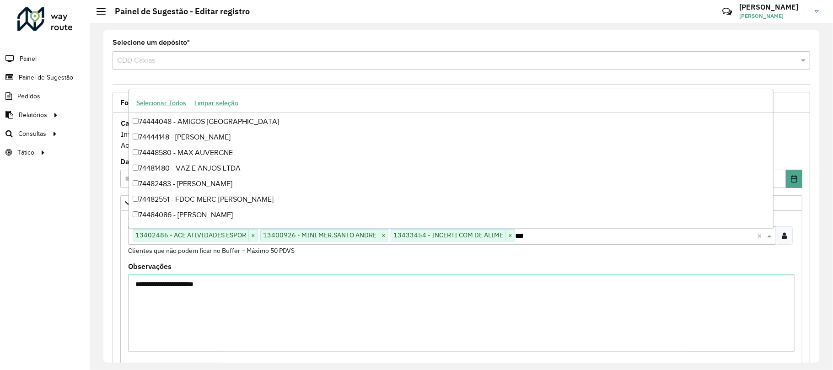
scroll to position [248, 0]
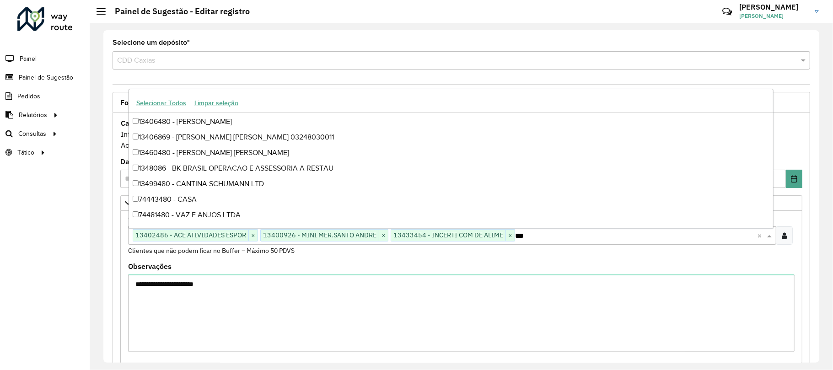
type input "****"
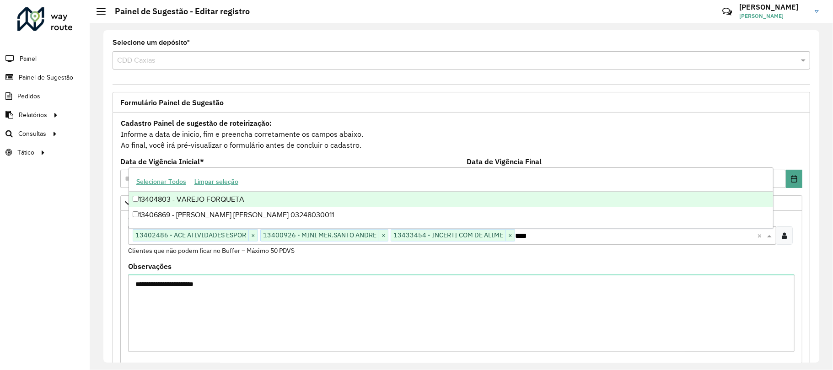
click at [203, 198] on div "13404803 - VAREJO FORQUETA" at bounding box center [451, 200] width 645 height 16
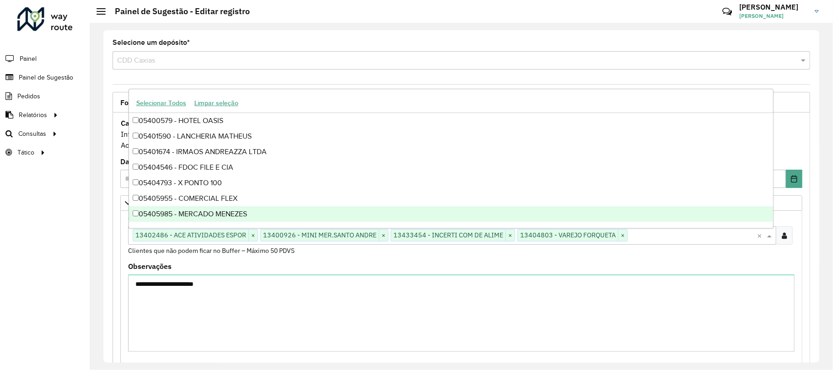
click at [810, 271] on div "**********" at bounding box center [461, 336] width 709 height 489
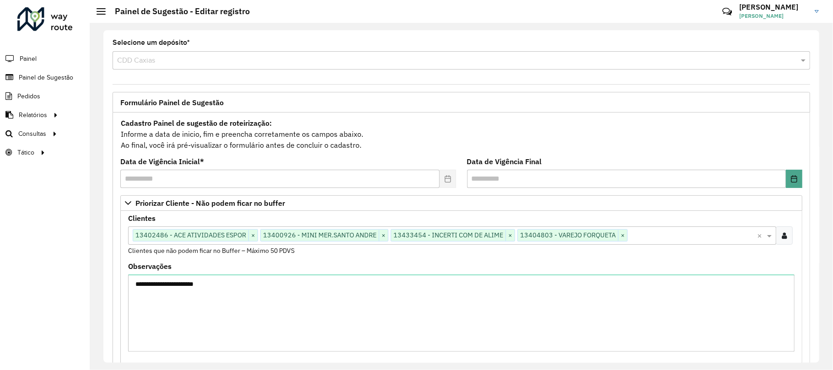
scroll to position [244, 0]
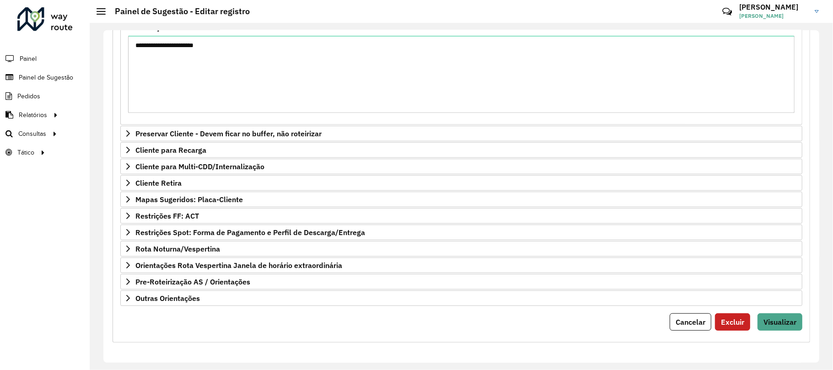
click at [785, 312] on form "**********" at bounding box center [461, 104] width 682 height 452
click at [782, 317] on span "Visualizar" at bounding box center [779, 321] width 33 height 9
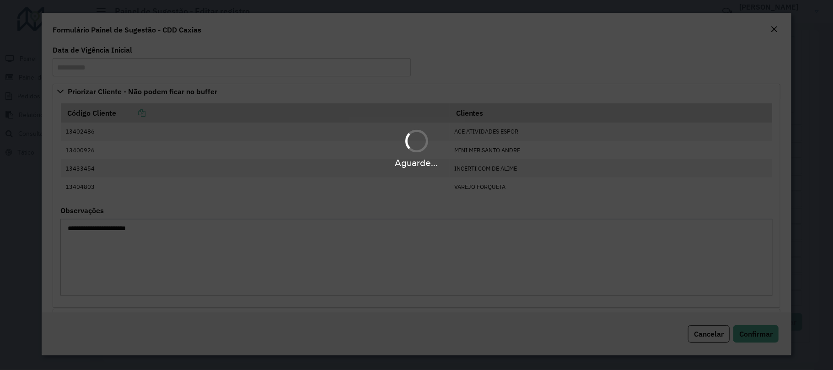
click at [754, 317] on div "Cancelar Confirmar" at bounding box center [417, 333] width 750 height 43
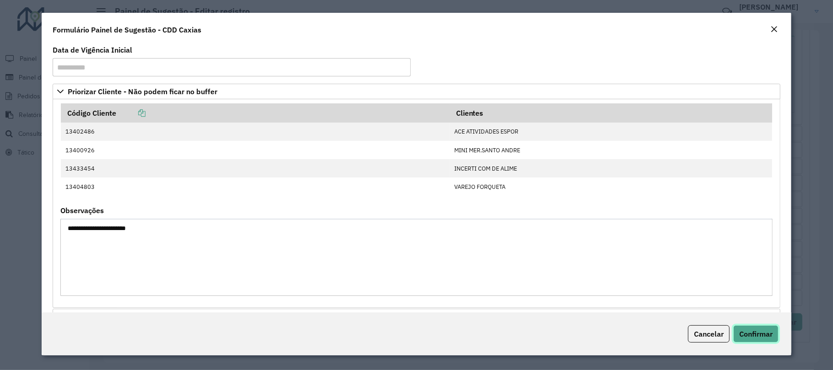
click at [757, 328] on button "Confirmar" at bounding box center [755, 333] width 45 height 17
